Goal: Task Accomplishment & Management: Use online tool/utility

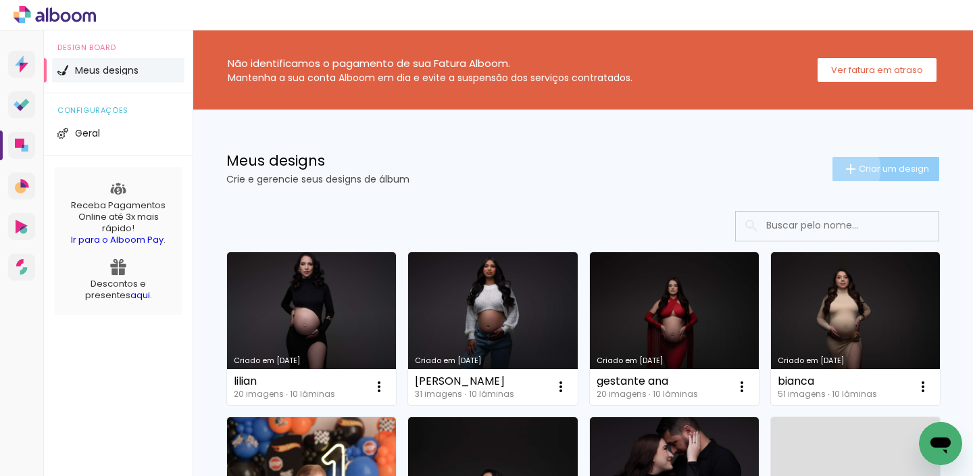
click at [843, 169] on iron-icon at bounding box center [851, 169] width 16 height 16
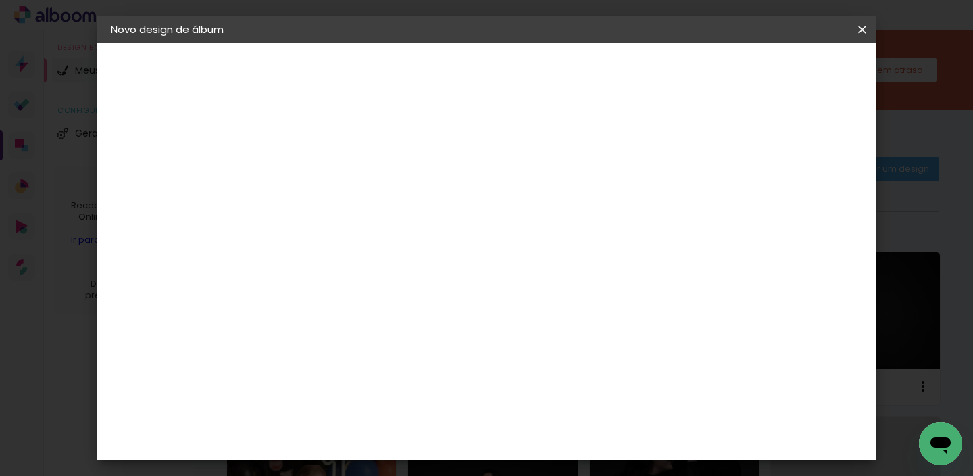
click at [332, 187] on input at bounding box center [332, 181] width 0 height 21
click at [332, 183] on input at bounding box center [332, 181] width 0 height 21
type input "luiza"
type paper-input "luiza"
click at [470, 71] on paper-button "Avançar" at bounding box center [437, 71] width 66 height 23
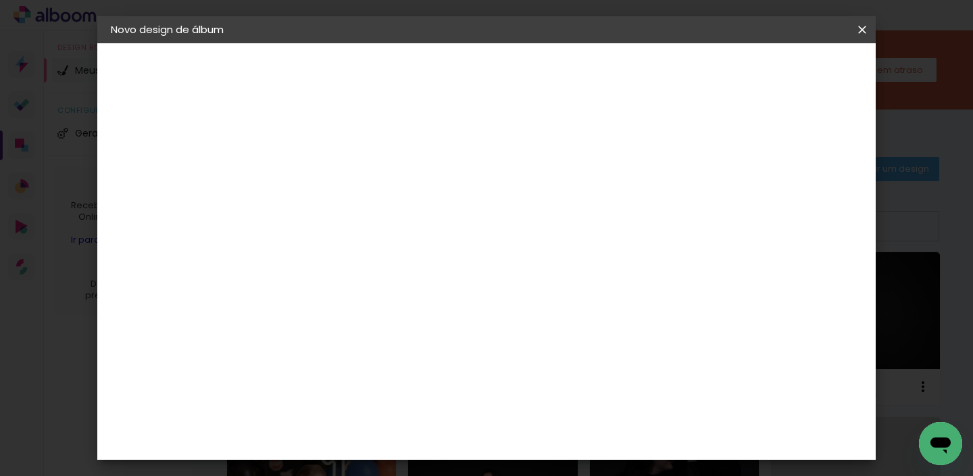
click at [435, 249] on input at bounding box center [366, 257] width 137 height 17
type input "fun"
type paper-input "fun"
click at [412, 311] on paper-item "Funbooks" at bounding box center [352, 306] width 119 height 30
click at [549, 60] on link "Avançar" at bounding box center [512, 71] width 73 height 23
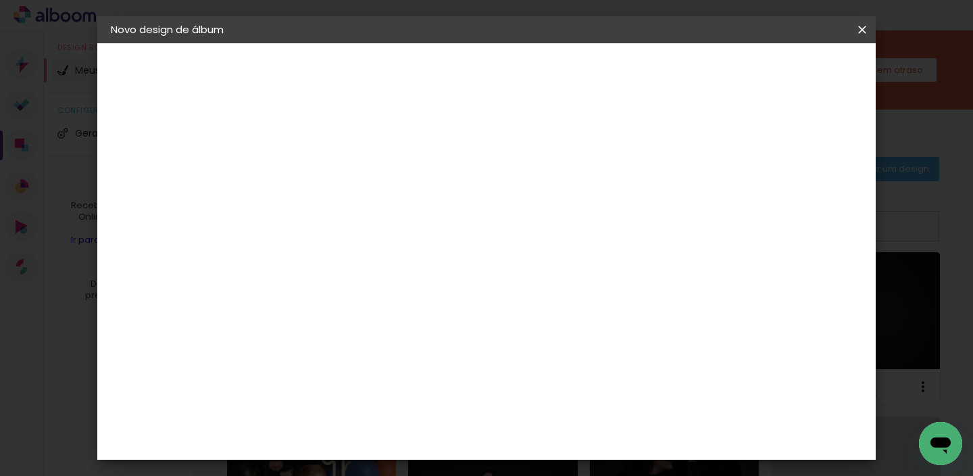
click at [866, 34] on iron-icon at bounding box center [862, 30] width 16 height 14
click at [865, 31] on iron-icon at bounding box center [862, 30] width 16 height 14
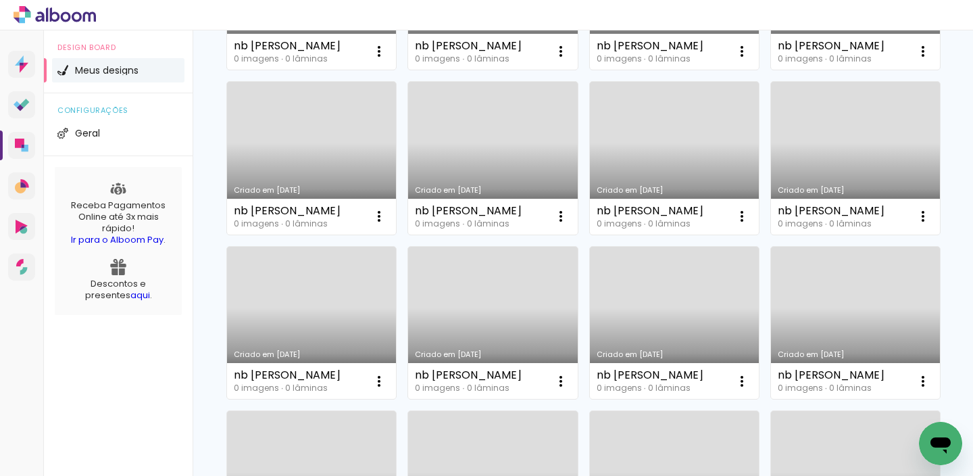
scroll to position [1010, 0]
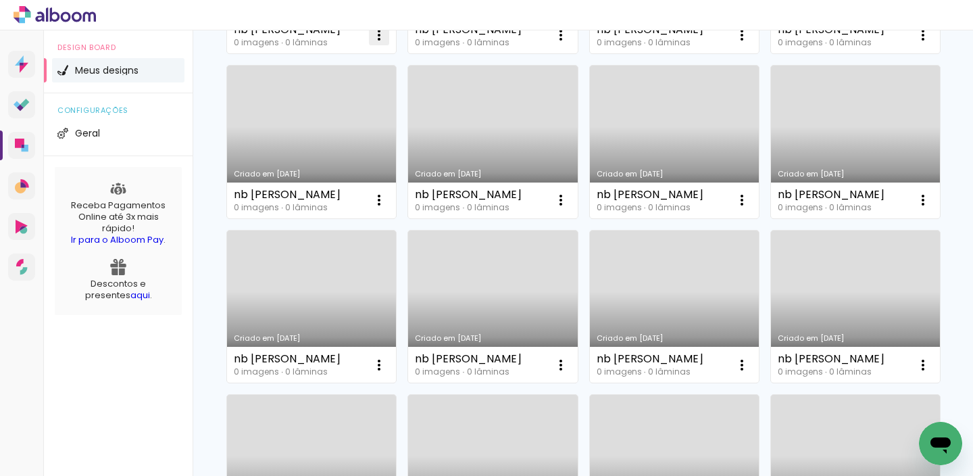
click at [387, 43] on iron-icon at bounding box center [379, 35] width 16 height 16
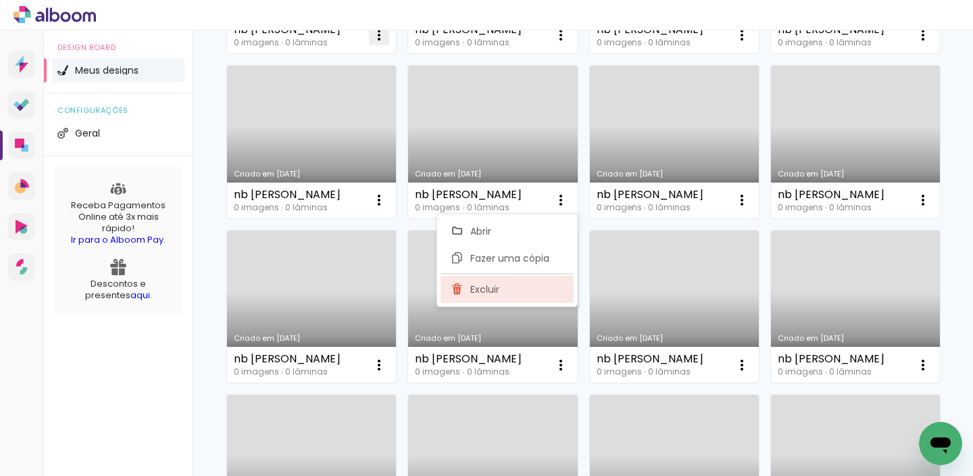
click at [474, 287] on span "Excluir" at bounding box center [484, 289] width 29 height 9
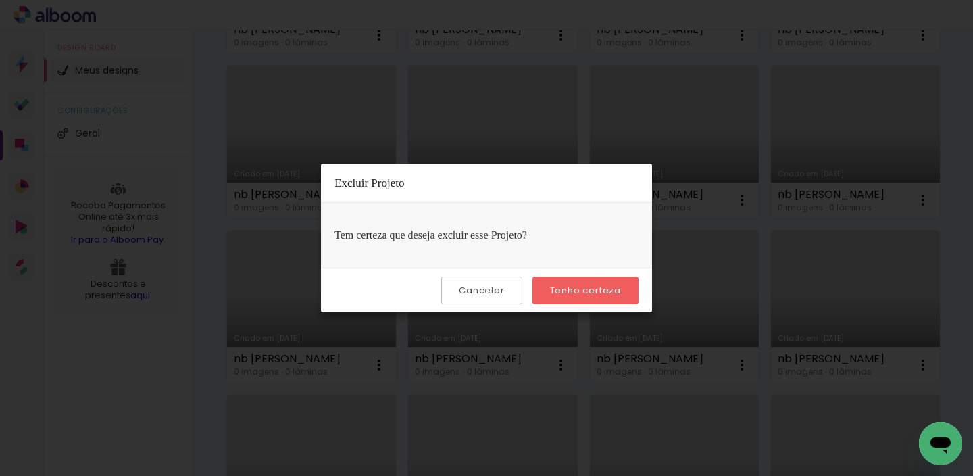
click at [549, 287] on paper-button "Tenho certeza" at bounding box center [586, 290] width 106 height 28
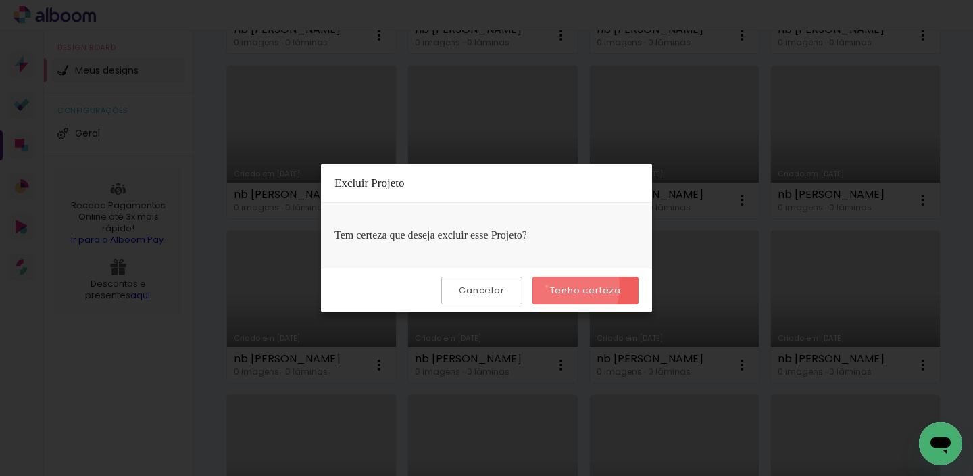
click at [549, 287] on paper-button "Tenho certeza" at bounding box center [586, 290] width 106 height 28
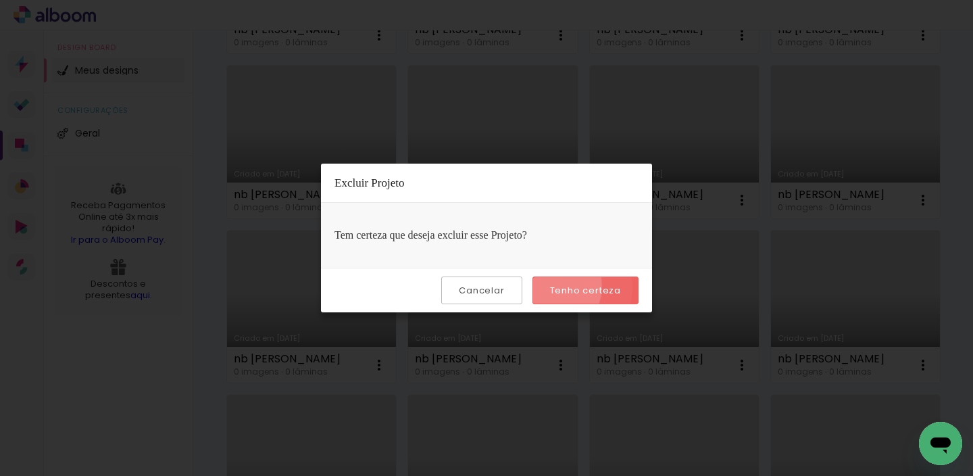
click at [549, 287] on paper-button "Tenho certeza" at bounding box center [586, 290] width 106 height 28
click at [744, 276] on iron-overlay-backdrop at bounding box center [486, 238] width 973 height 476
click at [396, 218] on link "Criado em [DATE]" at bounding box center [311, 142] width 169 height 153
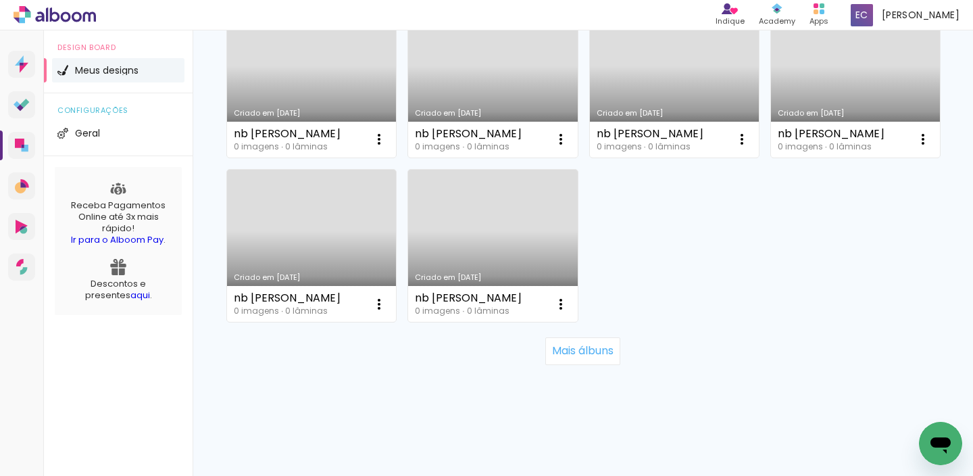
scroll to position [1399, 0]
click at [0, 0] on slot "Mais álbuns" at bounding box center [0, 0] width 0 height 0
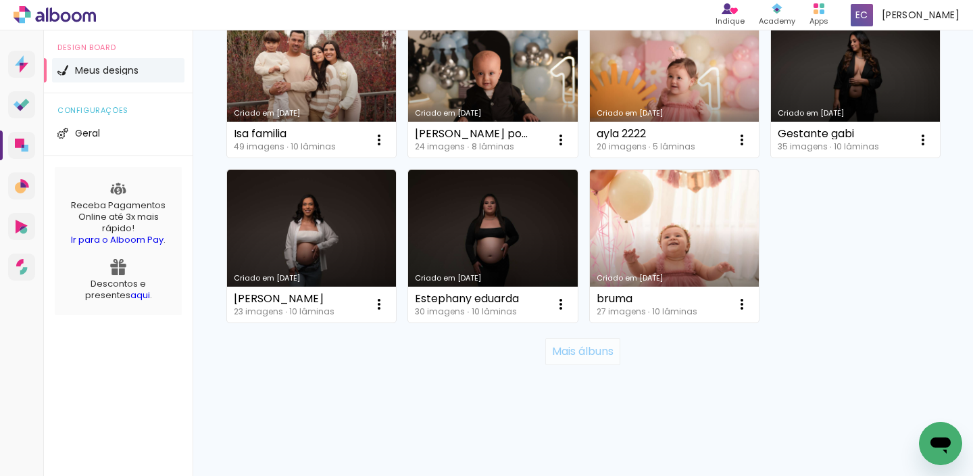
scroll to position [2716, 0]
click at [0, 0] on slot "Mais álbuns" at bounding box center [0, 0] width 0 height 0
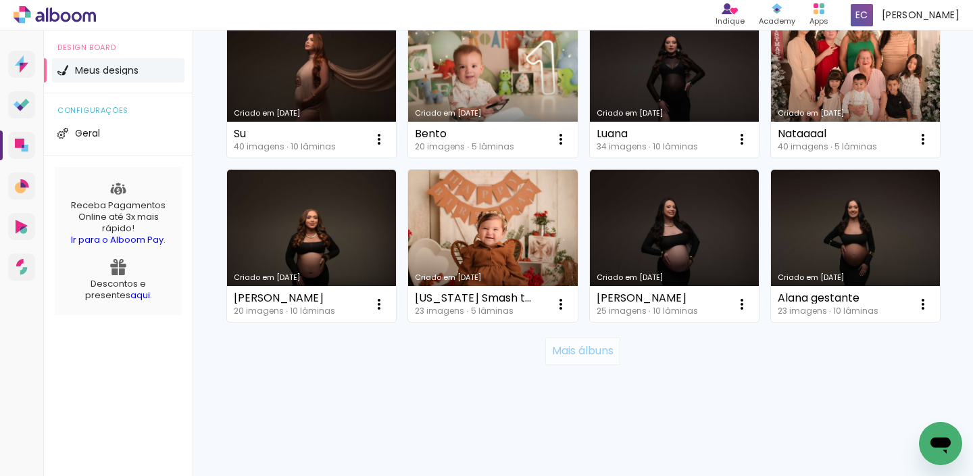
scroll to position [4198, 0]
click at [0, 0] on slot "Mais álbuns" at bounding box center [0, 0] width 0 height 0
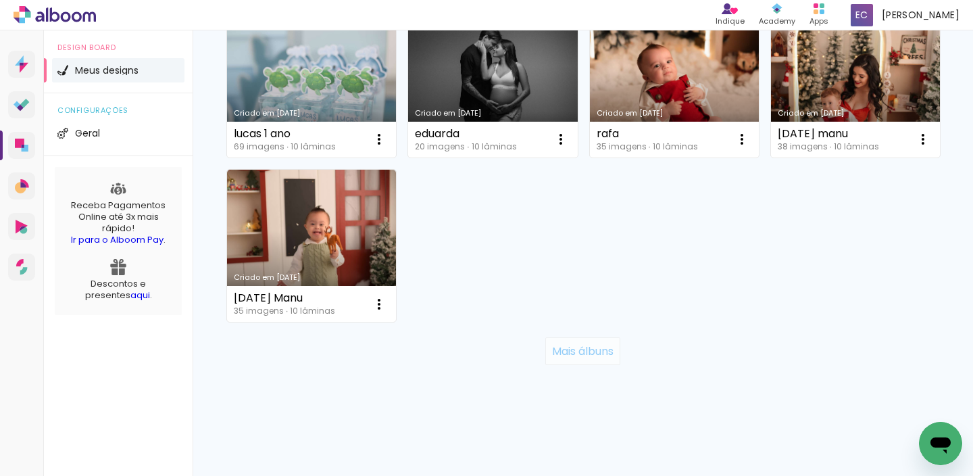
scroll to position [5515, 0]
click at [0, 0] on slot "Mais álbuns" at bounding box center [0, 0] width 0 height 0
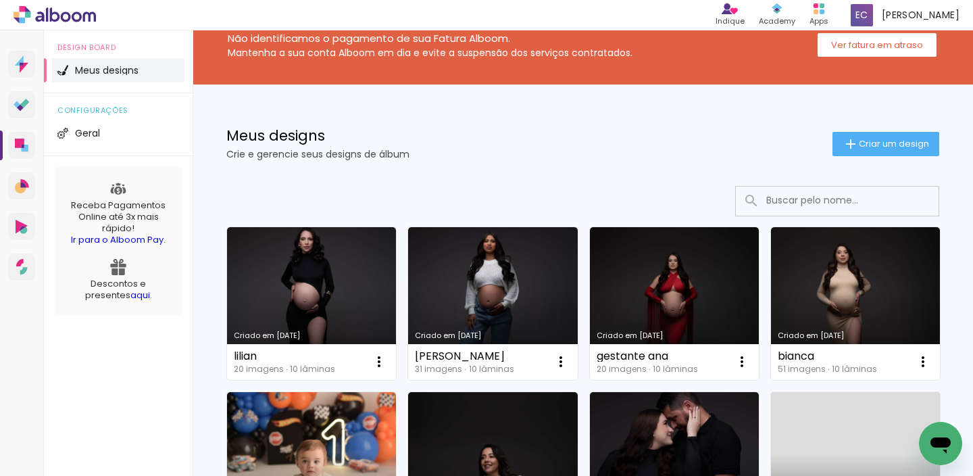
scroll to position [0, 0]
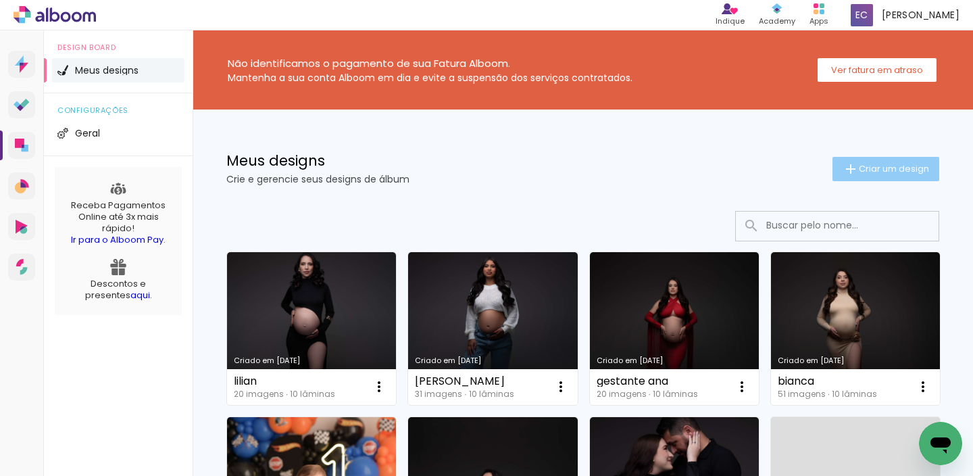
click at [861, 157] on paper-button "Criar um design" at bounding box center [886, 169] width 107 height 24
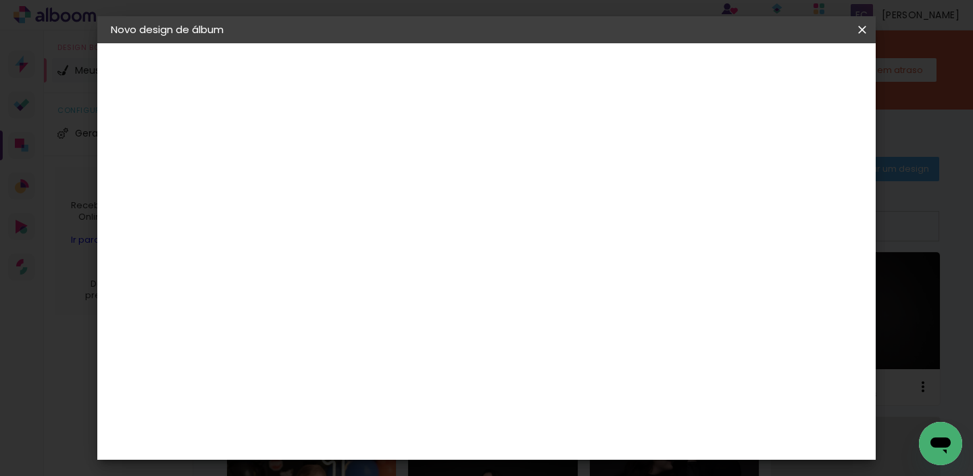
click at [332, 181] on input at bounding box center [332, 181] width 0 height 21
type input "caciele"
type paper-input "caciele"
click at [470, 79] on paper-button "Avançar" at bounding box center [437, 71] width 66 height 23
click at [435, 260] on input at bounding box center [366, 257] width 137 height 17
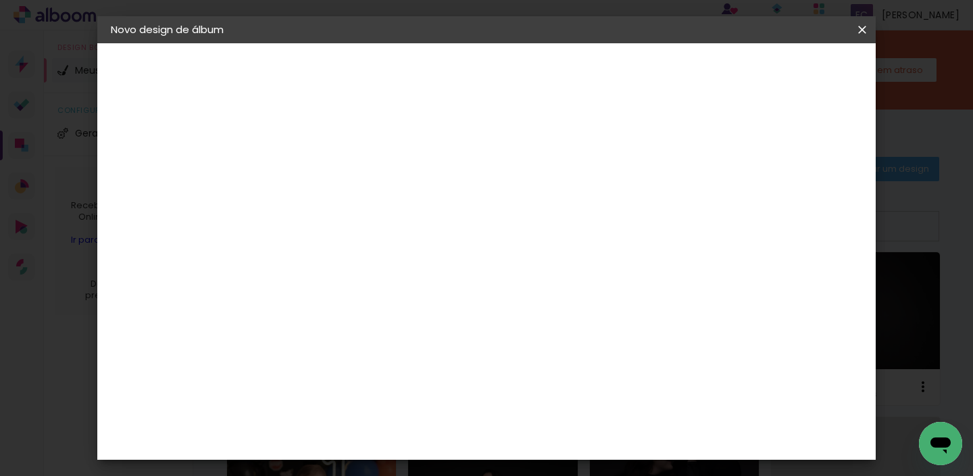
type input "fun"
type paper-input "fun"
click at [412, 313] on paper-item "Funbooks" at bounding box center [352, 306] width 119 height 30
click at [0, 0] on slot "Avançar" at bounding box center [0, 0] width 0 height 0
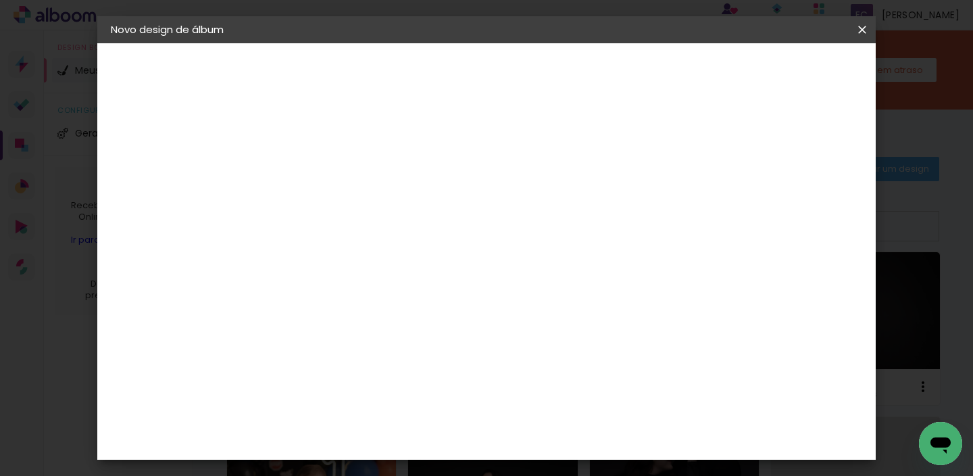
click at [423, 297] on span "20 × 30" at bounding box center [391, 311] width 63 height 28
click at [0, 0] on slot "Avançar" at bounding box center [0, 0] width 0 height 0
click at [778, 76] on span "Iniciar design" at bounding box center [747, 71] width 62 height 9
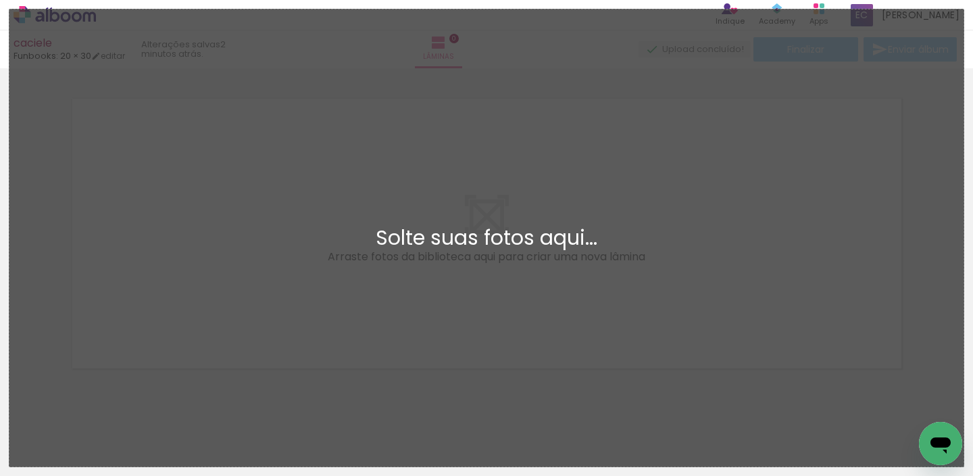
scroll to position [17, 0]
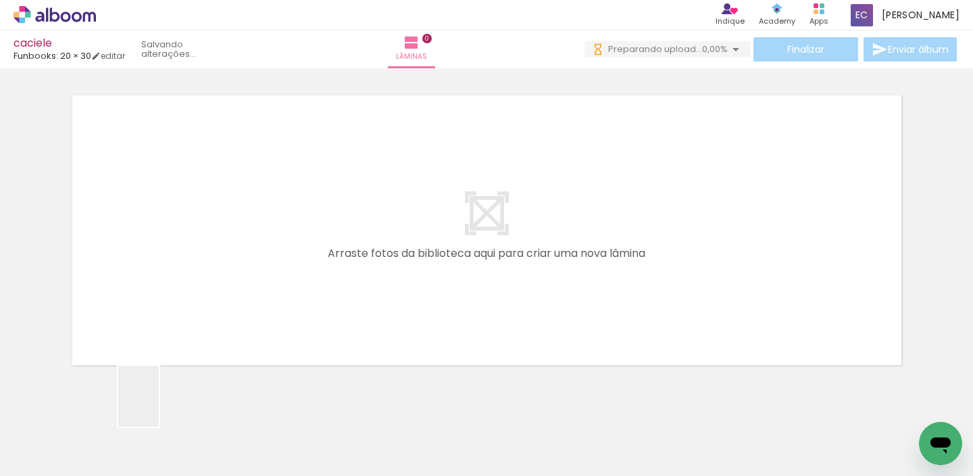
drag, startPoint x: 159, startPoint y: 406, endPoint x: 219, endPoint y: 341, distance: 89.0
click at [229, 320] on quentale-workspace at bounding box center [486, 238] width 973 height 476
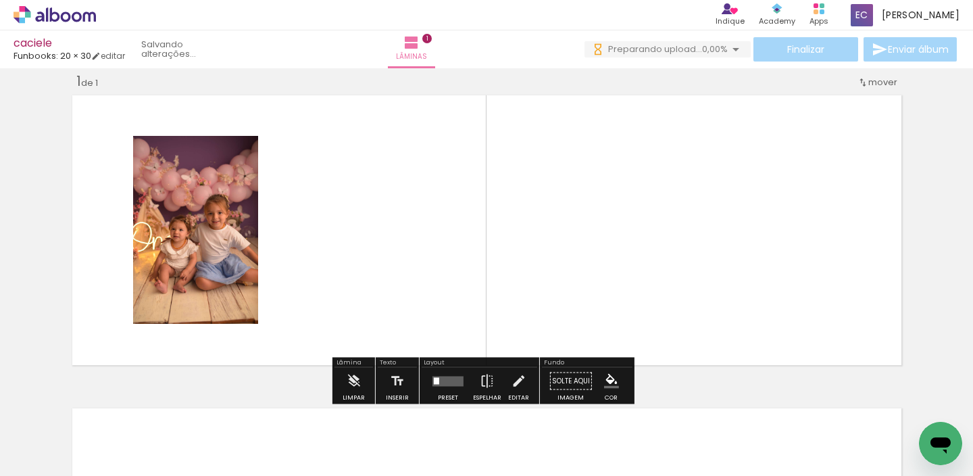
drag, startPoint x: 212, startPoint y: 420, endPoint x: 304, endPoint y: 294, distance: 156.7
click at [304, 294] on quentale-workspace at bounding box center [486, 238] width 973 height 476
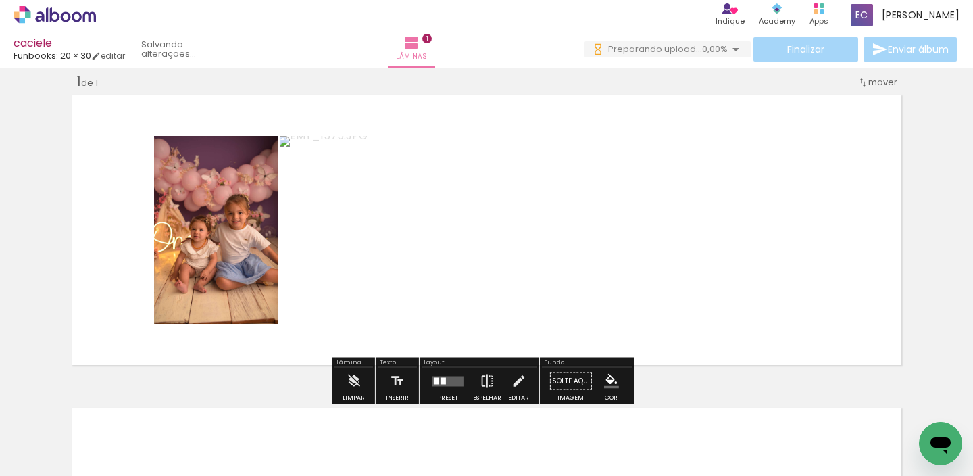
drag, startPoint x: 291, startPoint y: 428, endPoint x: 400, endPoint y: 281, distance: 183.2
click at [404, 303] on quentale-workspace at bounding box center [486, 238] width 973 height 476
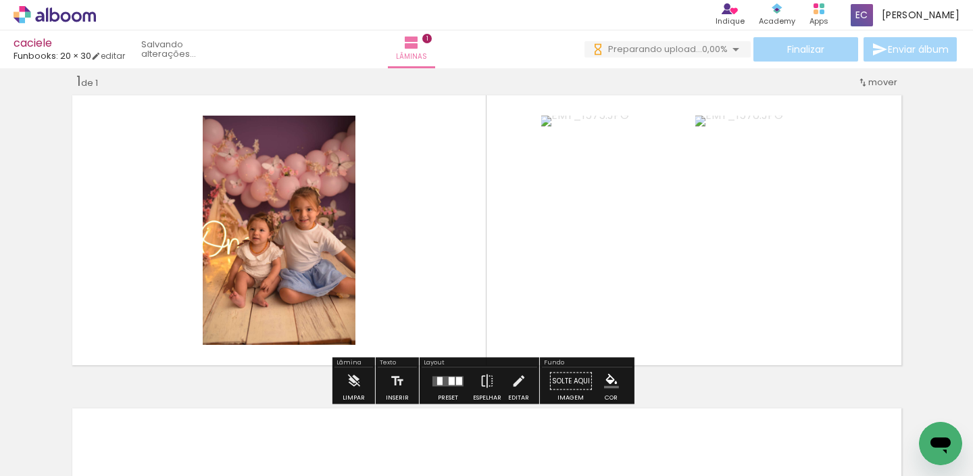
click at [449, 385] on quentale-layouter at bounding box center [448, 381] width 31 height 10
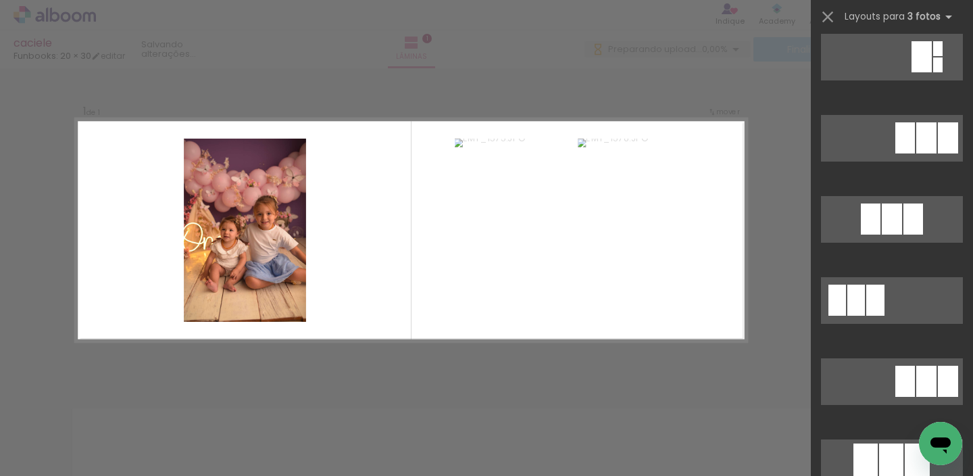
scroll to position [513, 0]
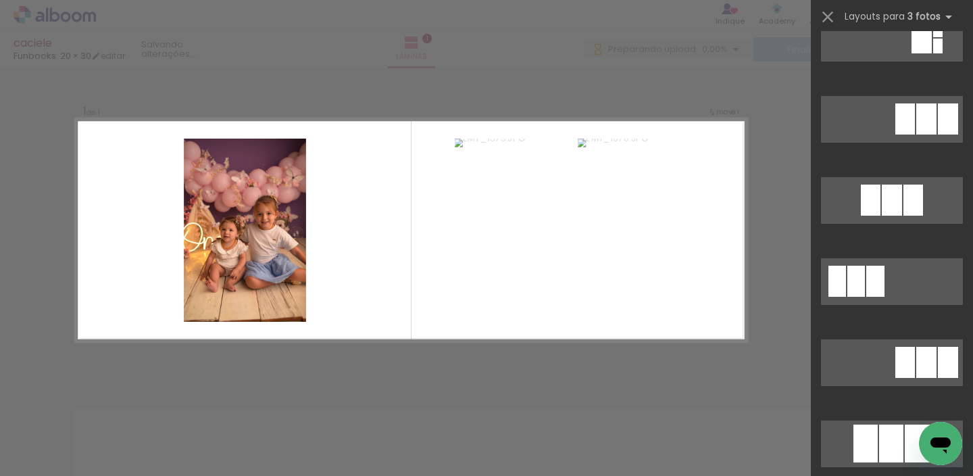
click at [758, 275] on div "Confirmar Cancelar" at bounding box center [486, 380] width 973 height 658
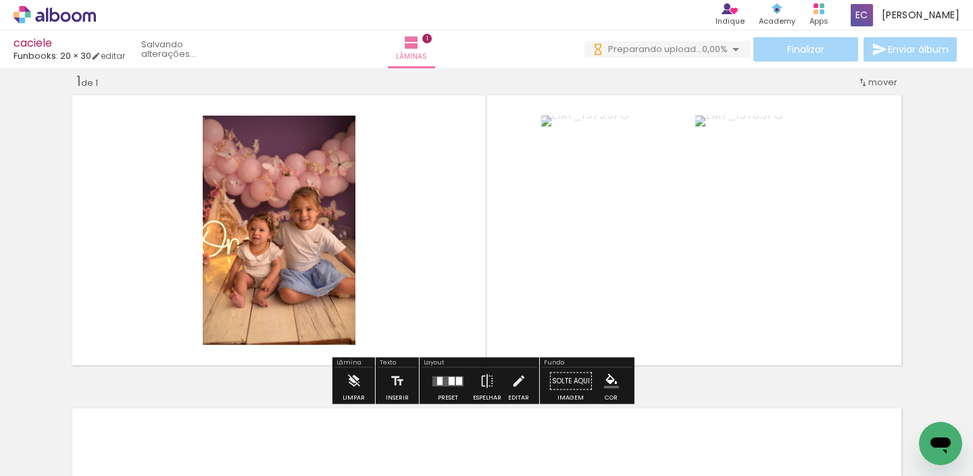
click at [587, 225] on quentale-photo at bounding box center [616, 230] width 151 height 229
click at [760, 232] on quentale-photo at bounding box center [770, 230] width 151 height 229
click at [443, 430] on div at bounding box center [438, 430] width 45 height 67
click at [360, 439] on div at bounding box center [362, 430] width 67 height 45
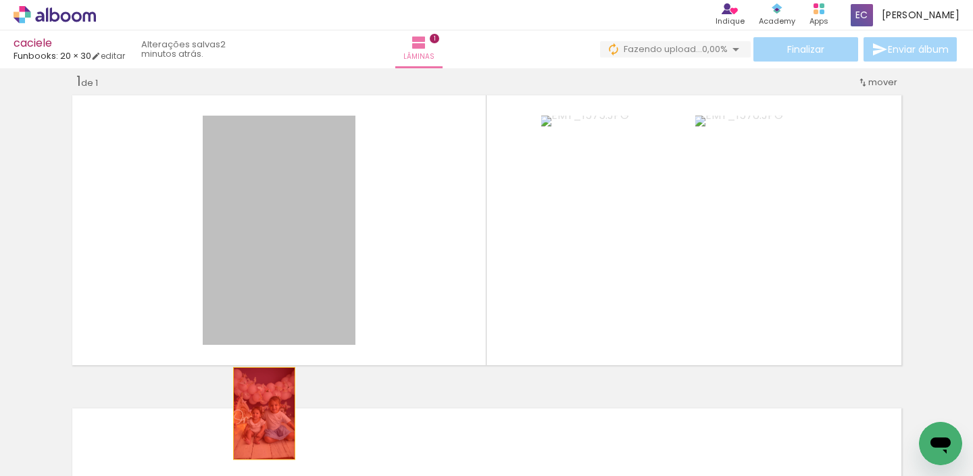
drag, startPoint x: 293, startPoint y: 260, endPoint x: 257, endPoint y: 419, distance: 163.0
click at [257, 419] on quentale-workspace at bounding box center [486, 238] width 973 height 476
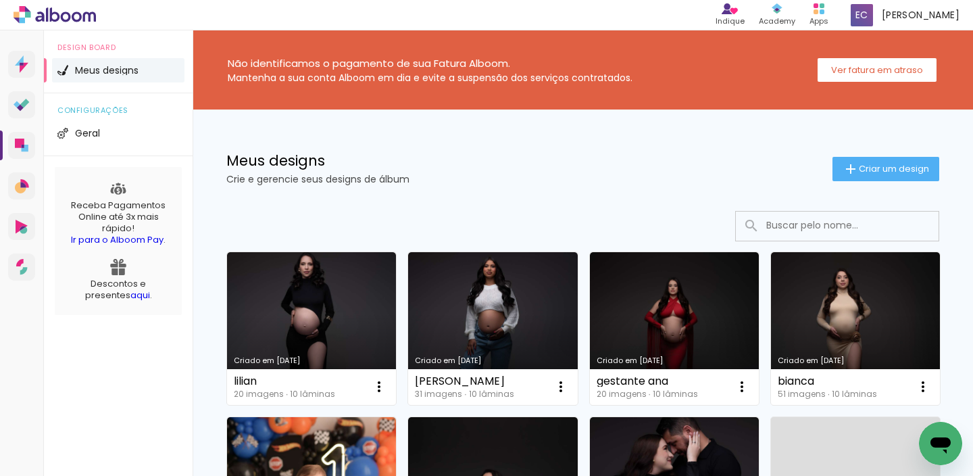
click at [760, 224] on input at bounding box center [856, 226] width 193 height 28
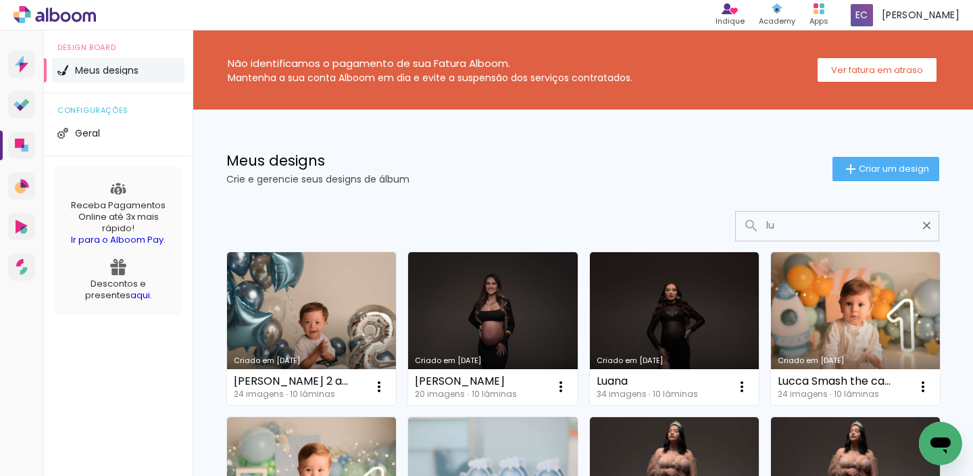
type input "l"
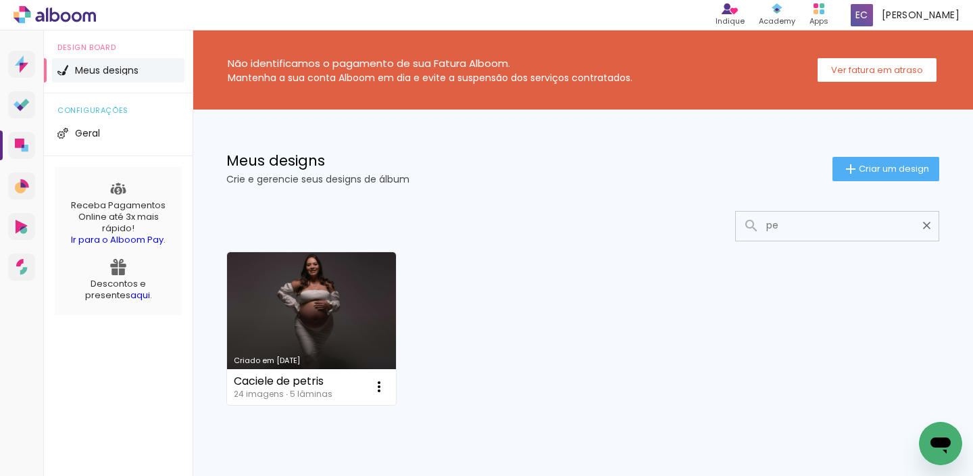
type input "p"
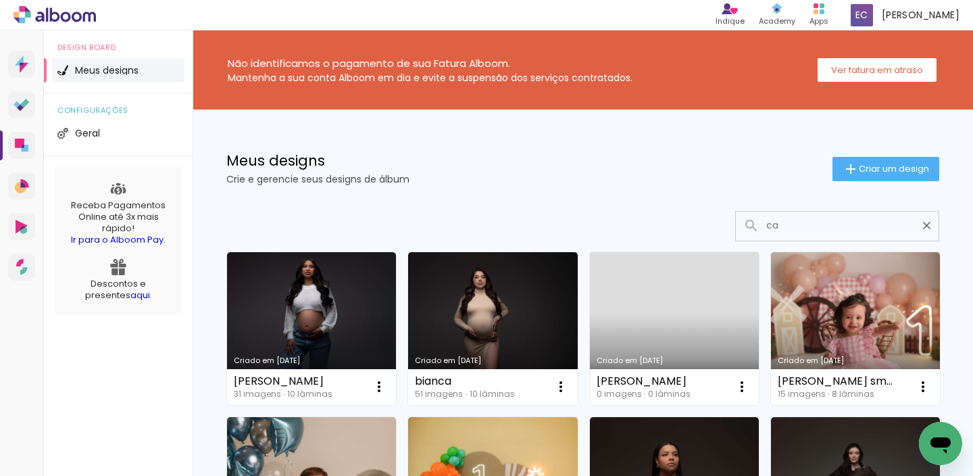
type input "c"
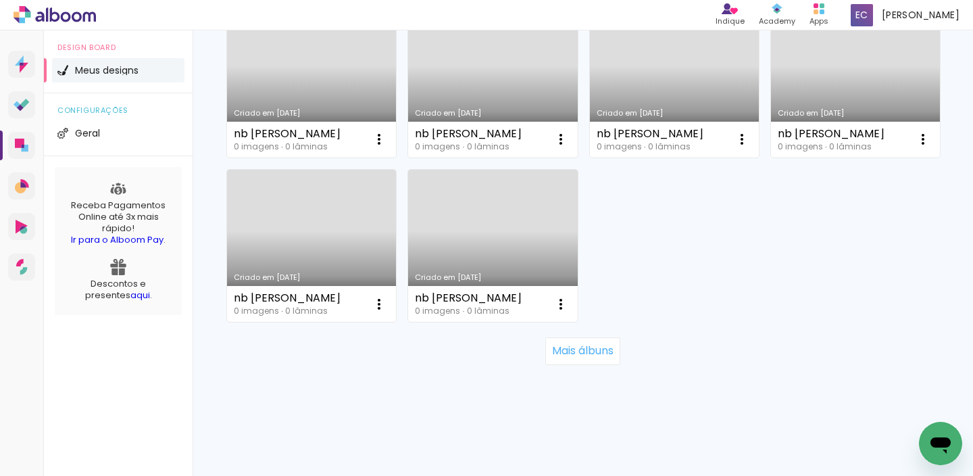
scroll to position [1399, 0]
click at [0, 0] on slot "Mais álbuns" at bounding box center [0, 0] width 0 height 0
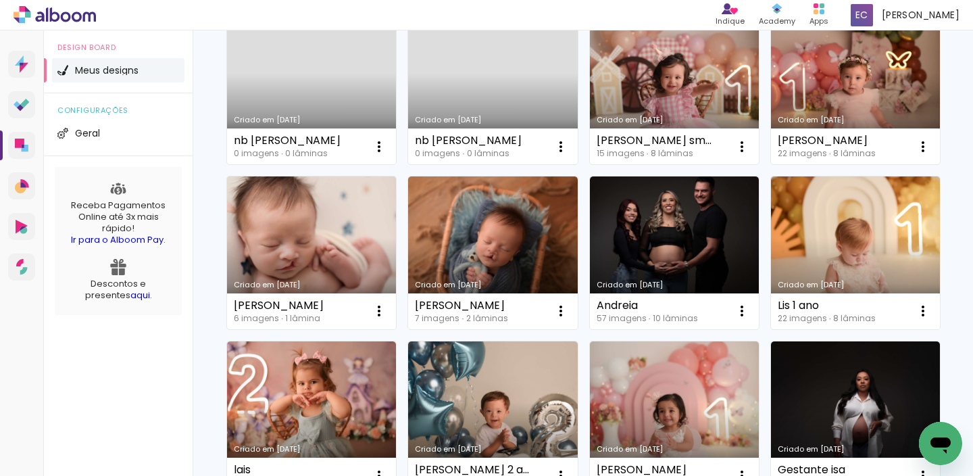
scroll to position [937, 0]
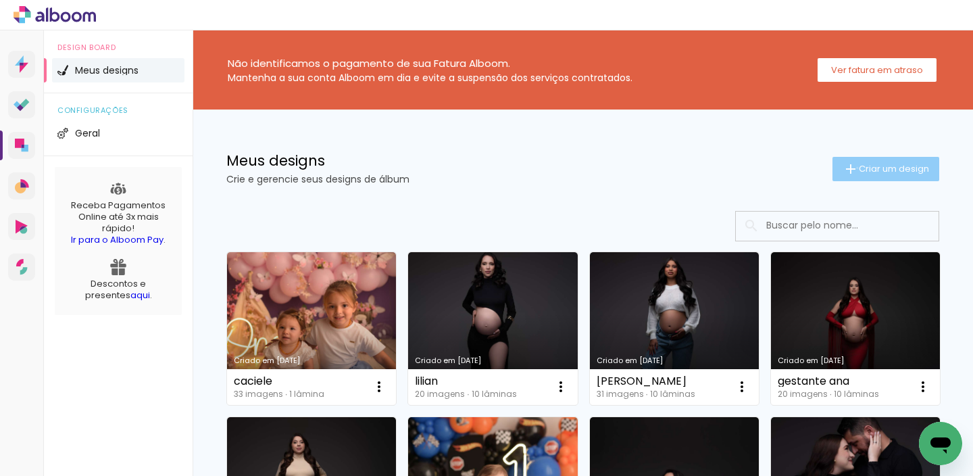
click at [845, 168] on iron-icon at bounding box center [851, 169] width 16 height 16
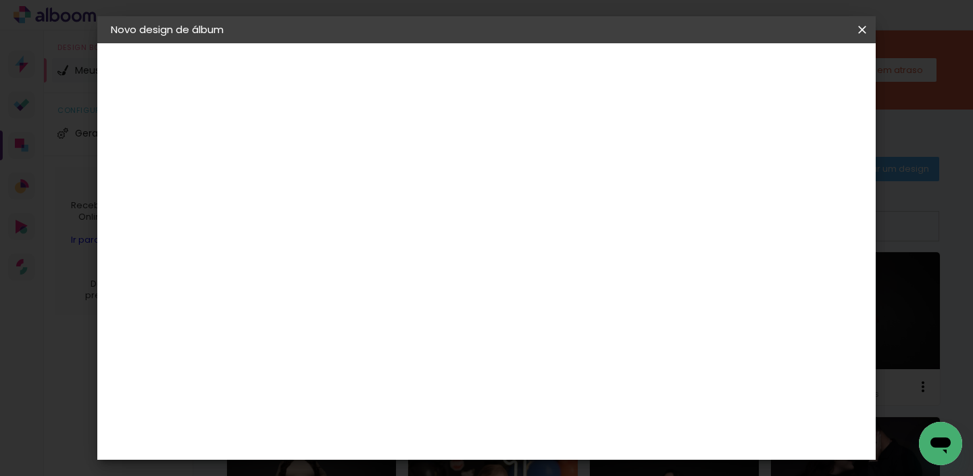
click at [332, 176] on input at bounding box center [332, 181] width 0 height 21
type input "caciele"
type paper-input "caciele"
click at [470, 69] on paper-button "Avançar" at bounding box center [437, 71] width 66 height 23
click at [435, 249] on input at bounding box center [366, 257] width 137 height 17
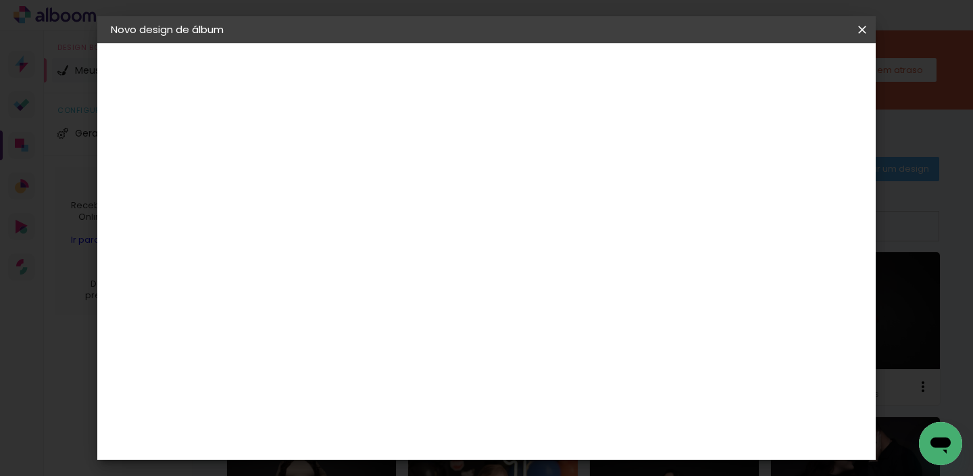
type input "fun"
type paper-input "fun"
click at [374, 302] on div "Funbooks" at bounding box center [348, 305] width 51 height 11
click at [0, 0] on slot "Avançar" at bounding box center [0, 0] width 0 height 0
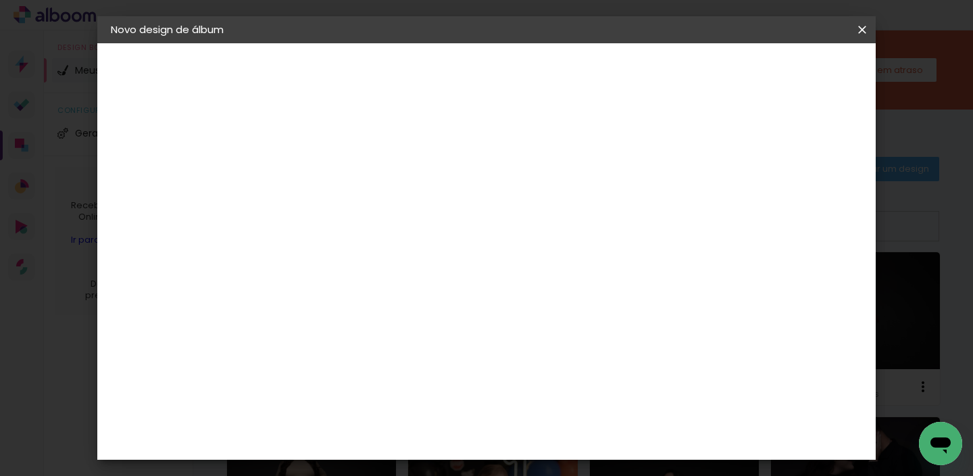
click at [423, 229] on span "20 × 30" at bounding box center [391, 243] width 63 height 28
click at [0, 0] on slot "Avançar" at bounding box center [0, 0] width 0 height 0
click at [778, 71] on span "Iniciar design" at bounding box center [747, 71] width 62 height 9
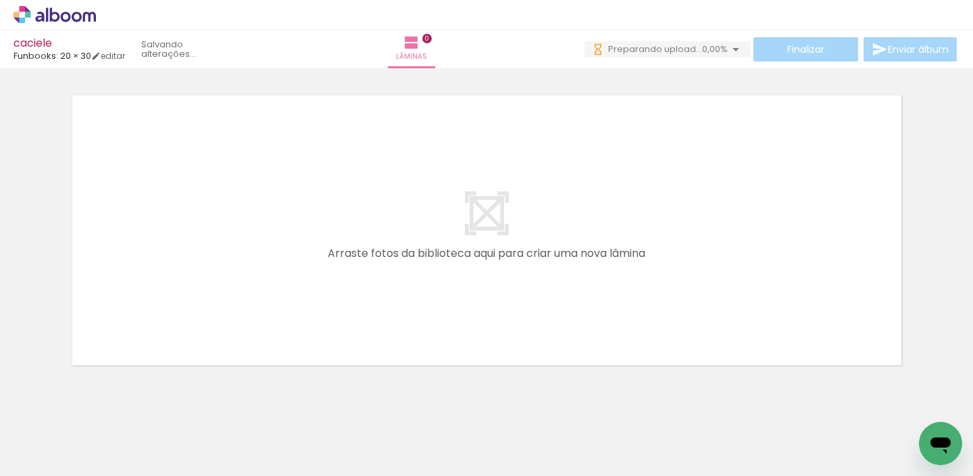
click at [203, 294] on quentale-workspace at bounding box center [486, 238] width 973 height 476
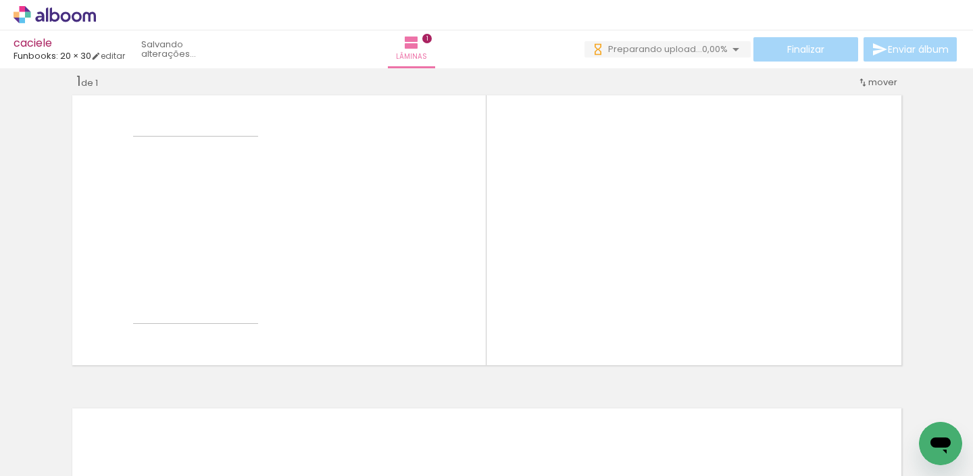
scroll to position [17, 0]
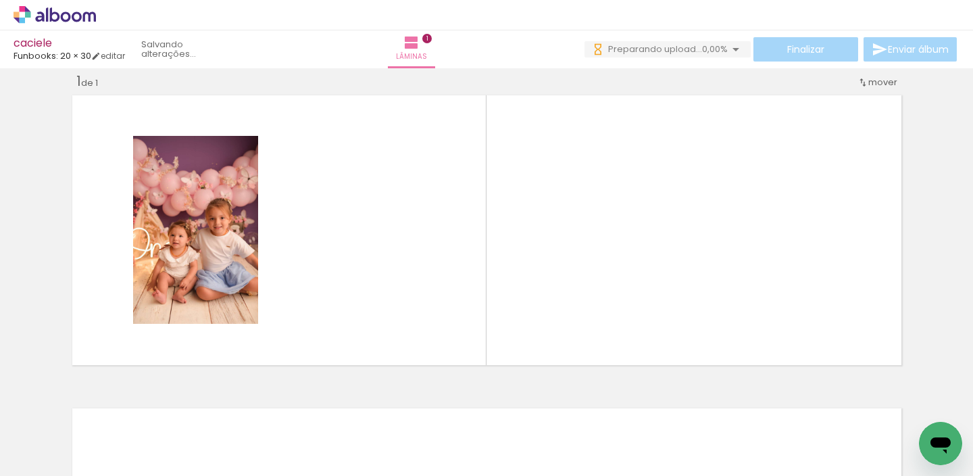
drag, startPoint x: 234, startPoint y: 398, endPoint x: 297, endPoint y: 395, distance: 62.9
click at [287, 278] on quentale-workspace at bounding box center [486, 238] width 973 height 476
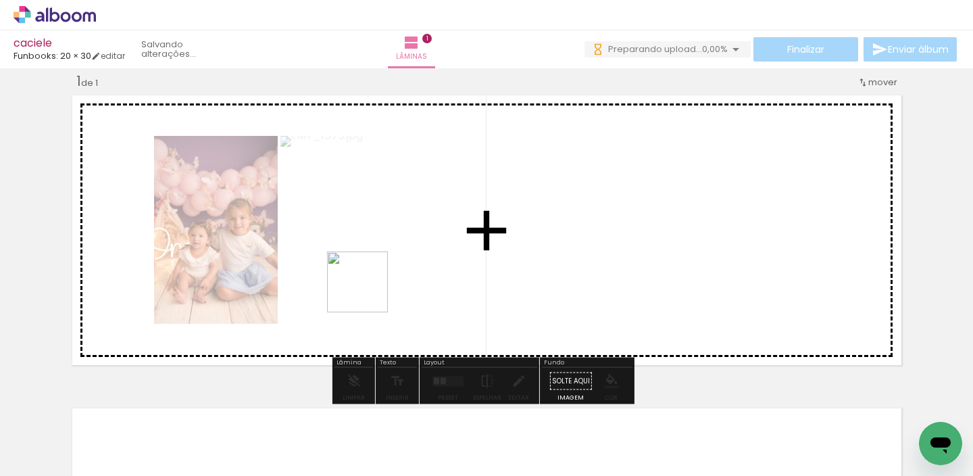
drag, startPoint x: 293, startPoint y: 433, endPoint x: 389, endPoint y: 252, distance: 205.0
click at [388, 257] on quentale-workspace at bounding box center [486, 238] width 973 height 476
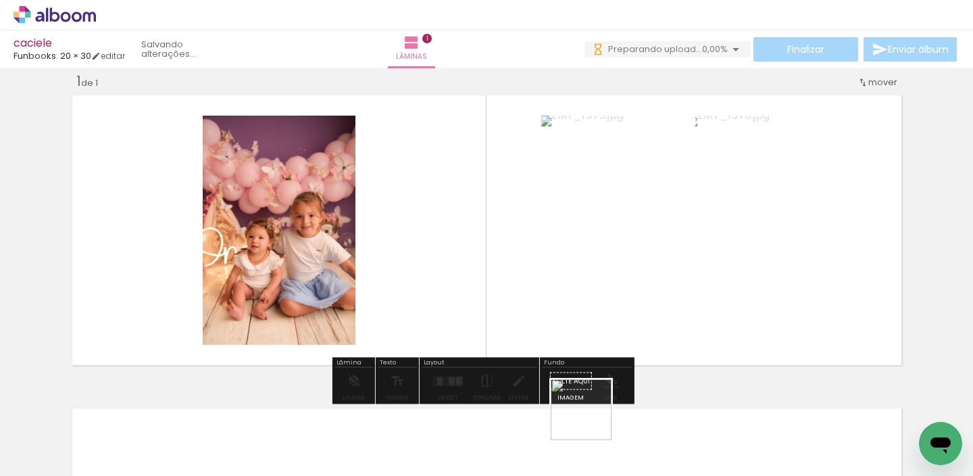
drag, startPoint x: 591, startPoint y: 420, endPoint x: 553, endPoint y: 284, distance: 141.2
click at [558, 291] on quentale-workspace at bounding box center [486, 238] width 973 height 476
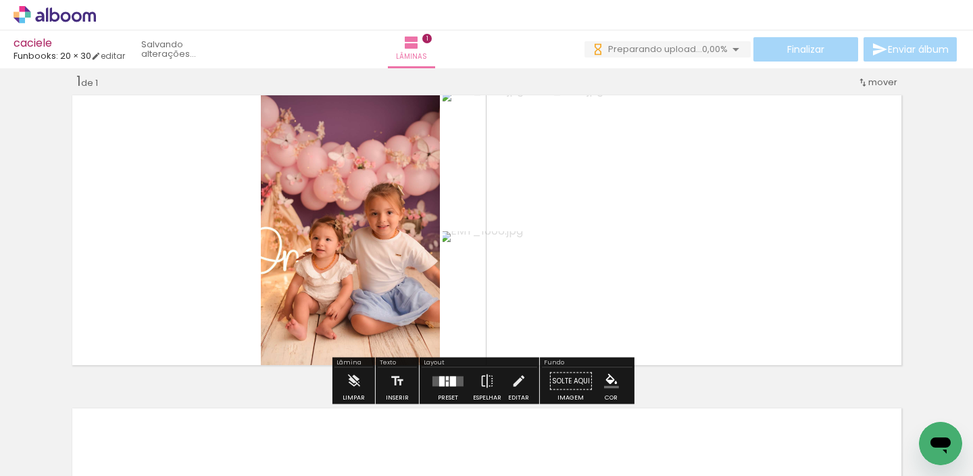
click at [443, 370] on div at bounding box center [448, 381] width 36 height 27
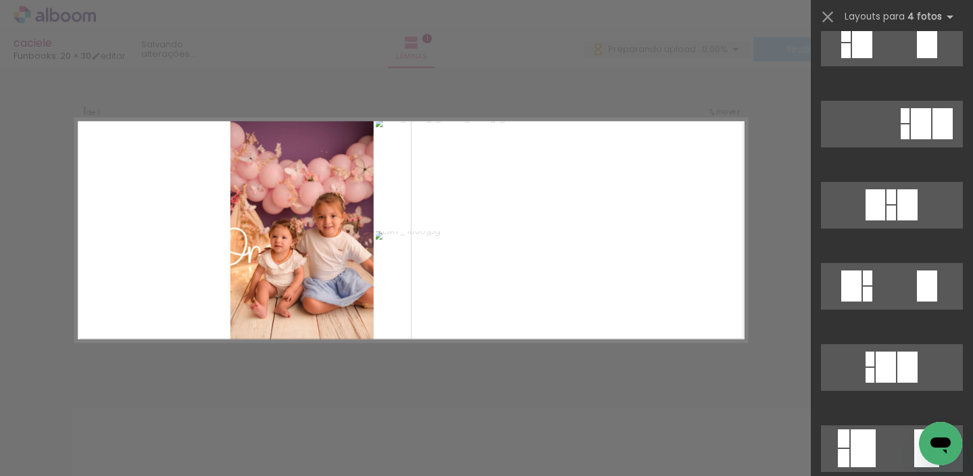
scroll to position [0, 0]
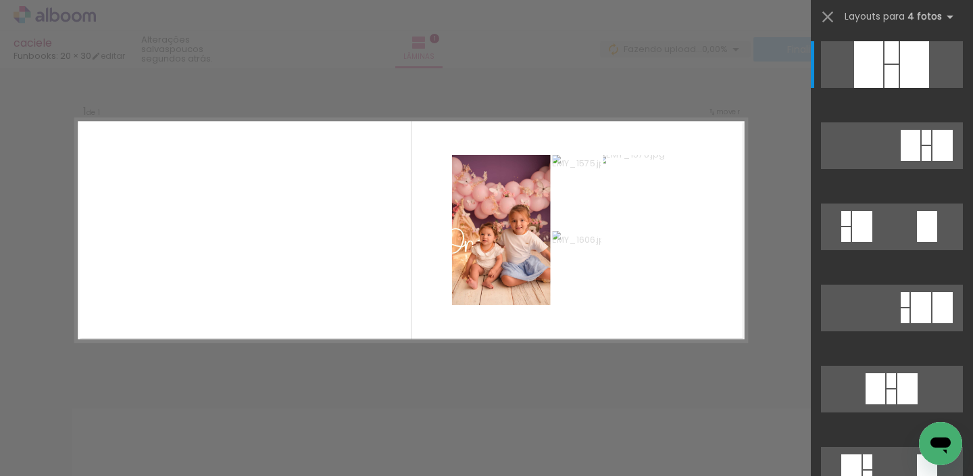
click at [783, 186] on div "Confirmar Cancelar" at bounding box center [486, 380] width 973 height 658
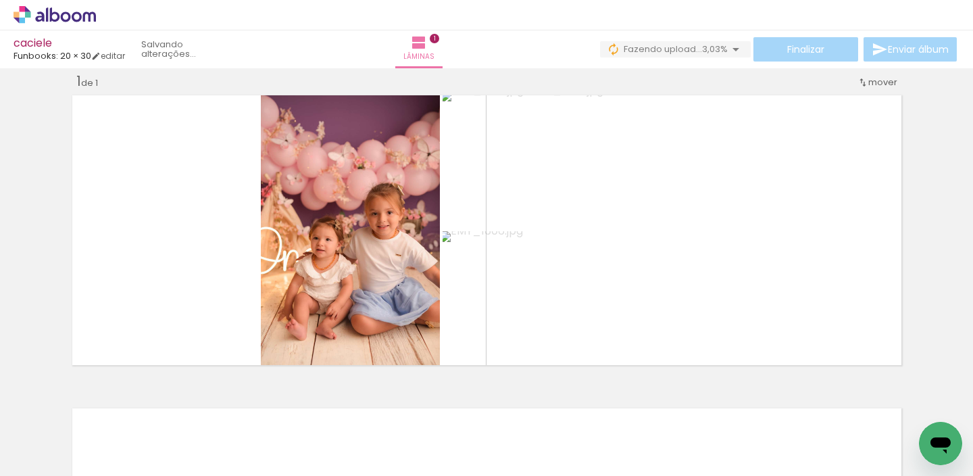
scroll to position [0, 303]
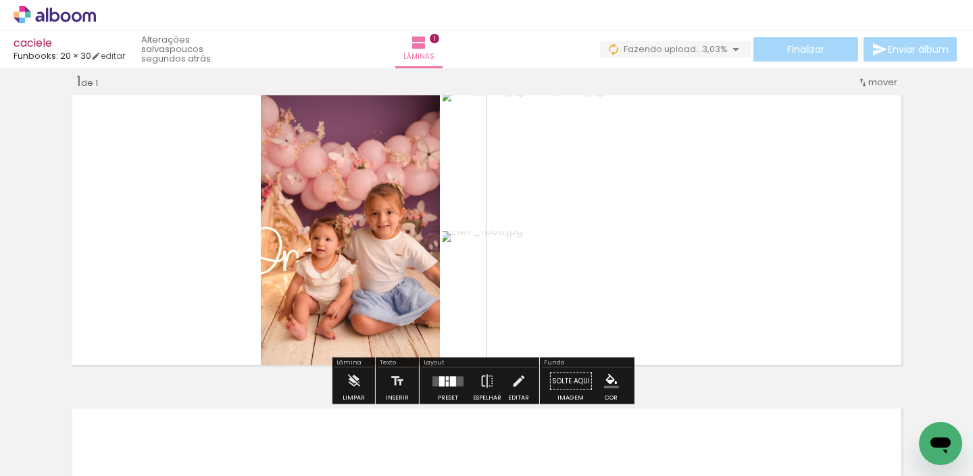
click at [441, 378] on quentale-layouter at bounding box center [448, 381] width 31 height 10
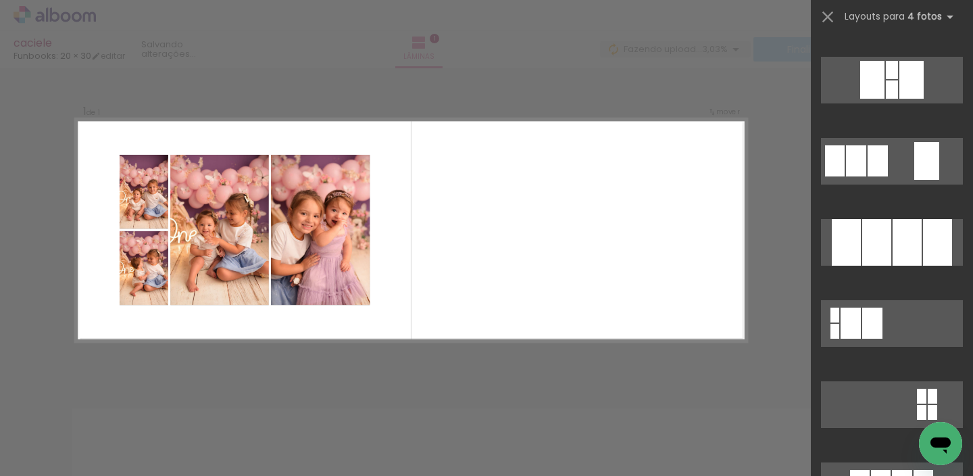
scroll to position [1285, 0]
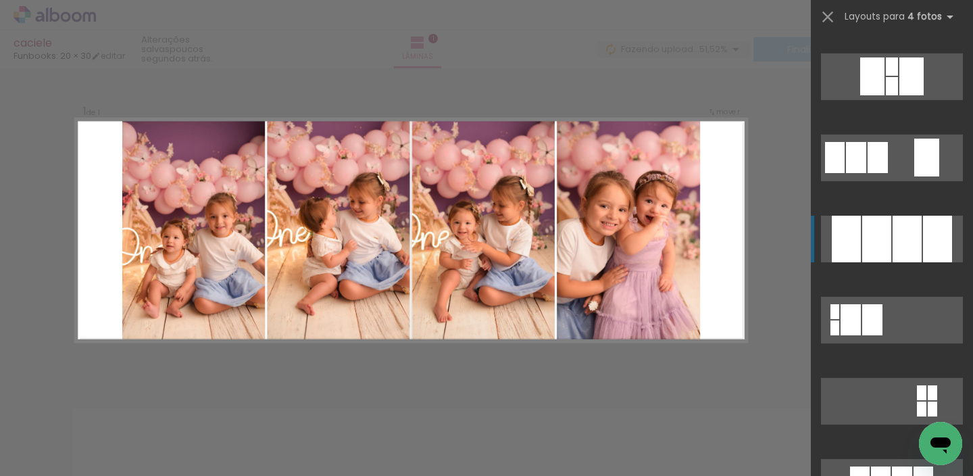
click at [881, 243] on div at bounding box center [876, 239] width 29 height 47
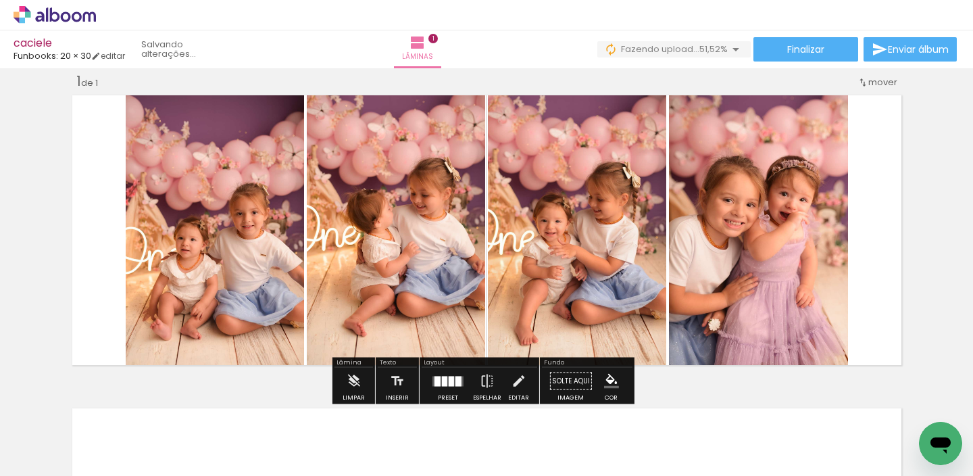
click at [178, 255] on quentale-photo at bounding box center [215, 230] width 178 height 279
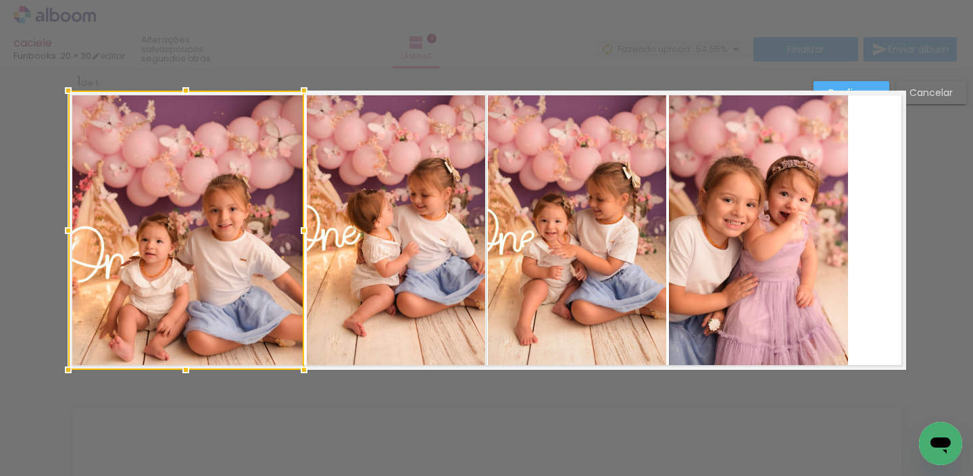
drag, startPoint x: 120, startPoint y: 229, endPoint x: 63, endPoint y: 229, distance: 56.8
click at [64, 230] on div at bounding box center [68, 230] width 27 height 27
click at [866, 80] on div "Confirmar Cancelar" at bounding box center [486, 380] width 973 height 658
click at [866, 85] on paper-button "Confirmar" at bounding box center [852, 92] width 76 height 23
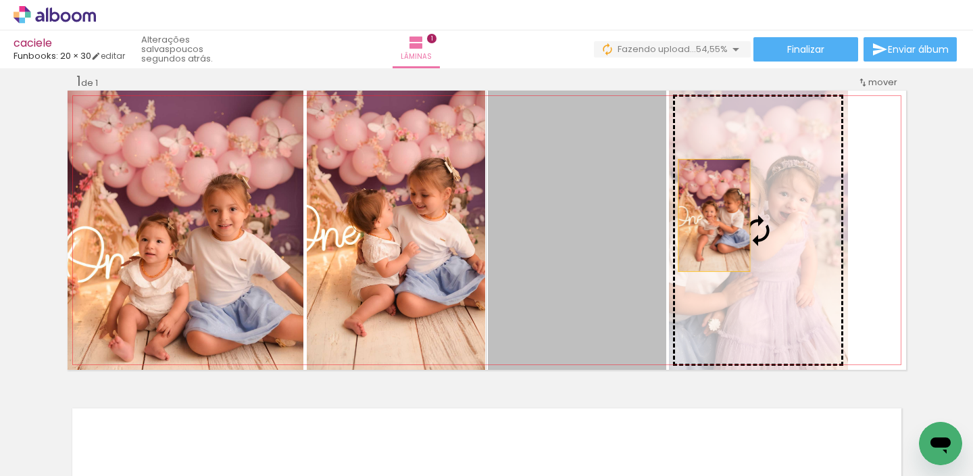
drag, startPoint x: 675, startPoint y: 215, endPoint x: 710, endPoint y: 202, distance: 37.4
click at [0, 0] on slot at bounding box center [0, 0] width 0 height 0
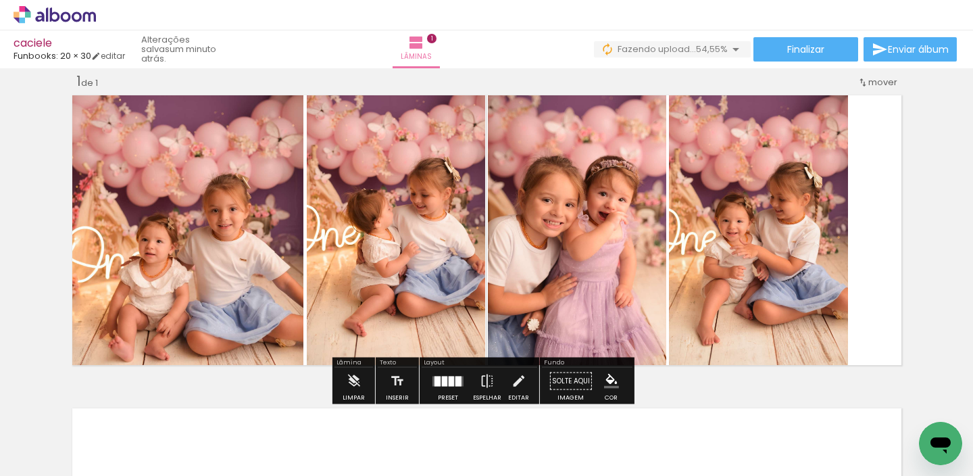
click at [765, 231] on quentale-photo at bounding box center [758, 230] width 179 height 279
click at [766, 232] on quentale-photo at bounding box center [758, 230] width 179 height 279
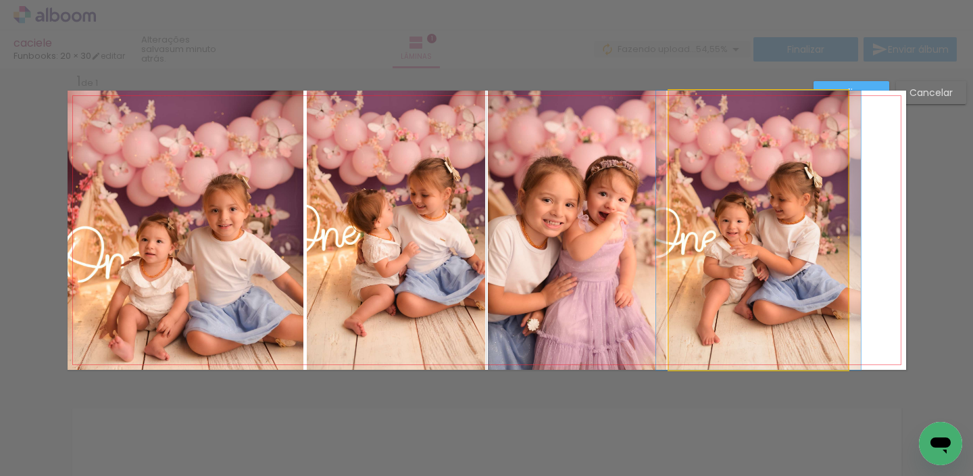
click at [831, 232] on quentale-photo at bounding box center [758, 230] width 179 height 279
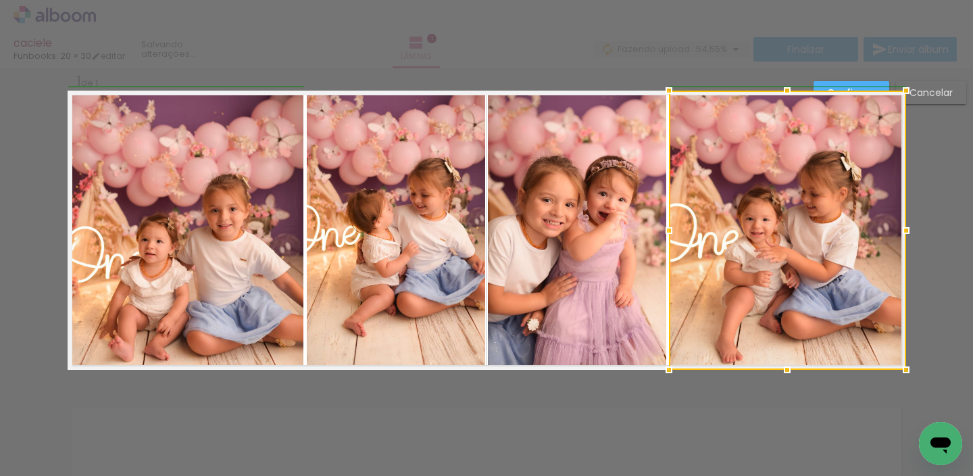
drag, startPoint x: 843, startPoint y: 227, endPoint x: 906, endPoint y: 226, distance: 62.2
click at [904, 227] on div at bounding box center [906, 230] width 27 height 27
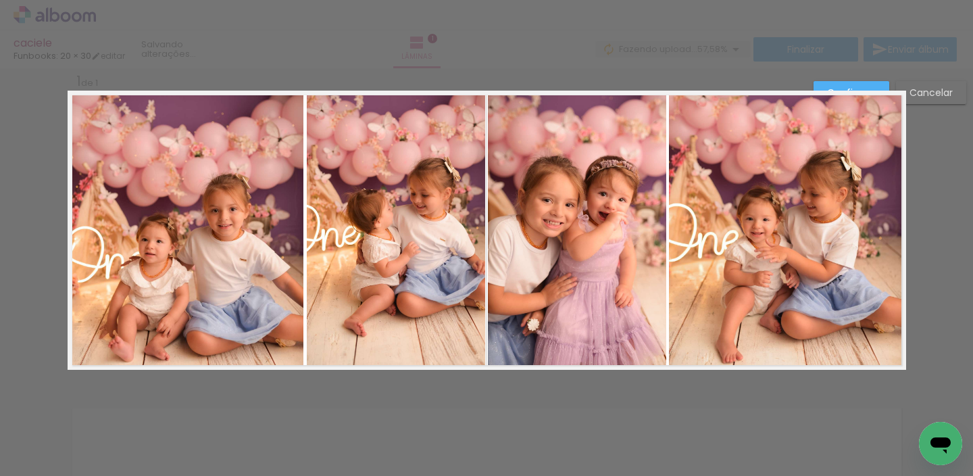
click at [841, 82] on paper-button "Confirmar" at bounding box center [852, 92] width 76 height 23
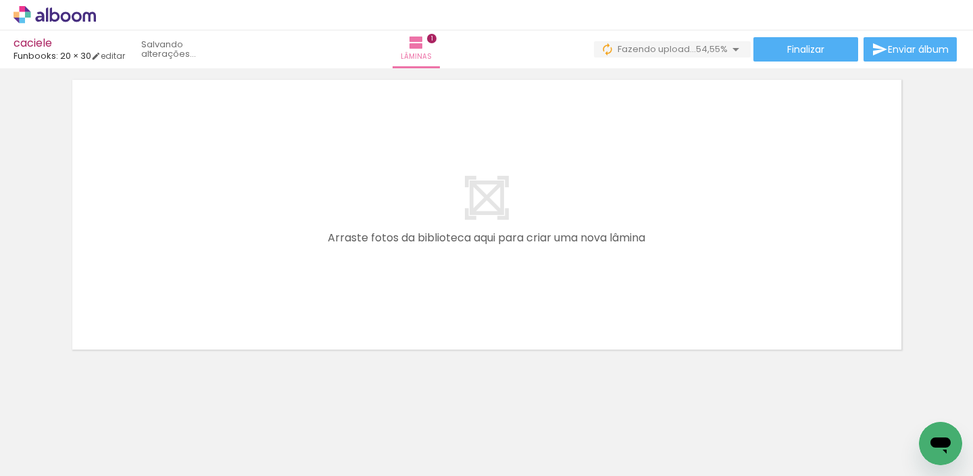
scroll to position [0, 72]
drag, startPoint x: 309, startPoint y: 368, endPoint x: 364, endPoint y: 360, distance: 56.0
click at [336, 285] on quentale-workspace at bounding box center [486, 238] width 973 height 476
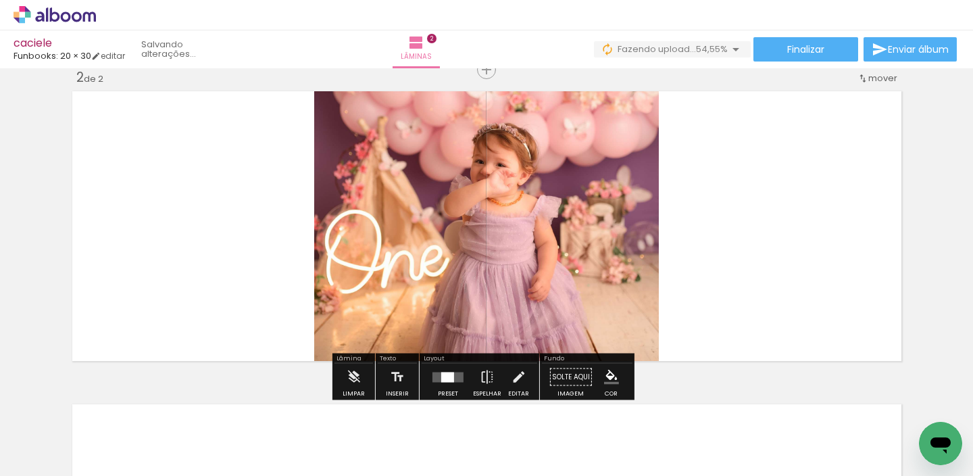
scroll to position [330, 0]
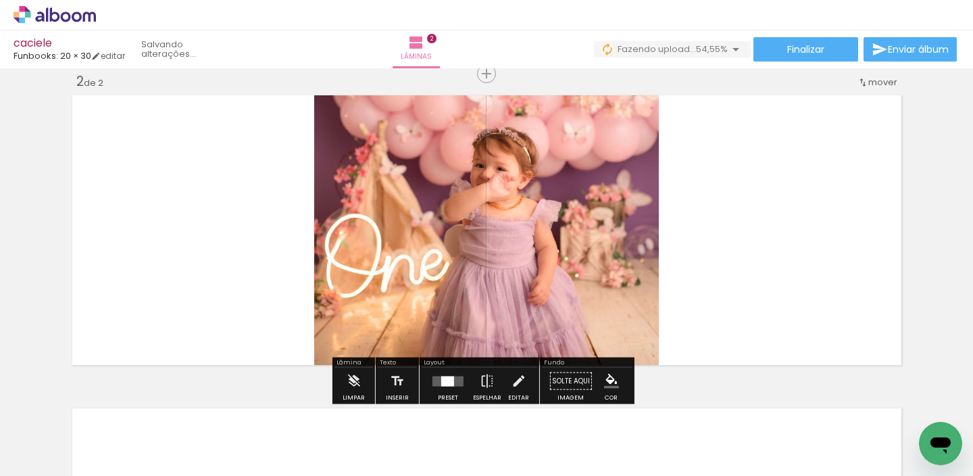
drag, startPoint x: 376, startPoint y: 422, endPoint x: 416, endPoint y: 333, distance: 97.7
click at [406, 285] on quentale-workspace at bounding box center [486, 238] width 973 height 476
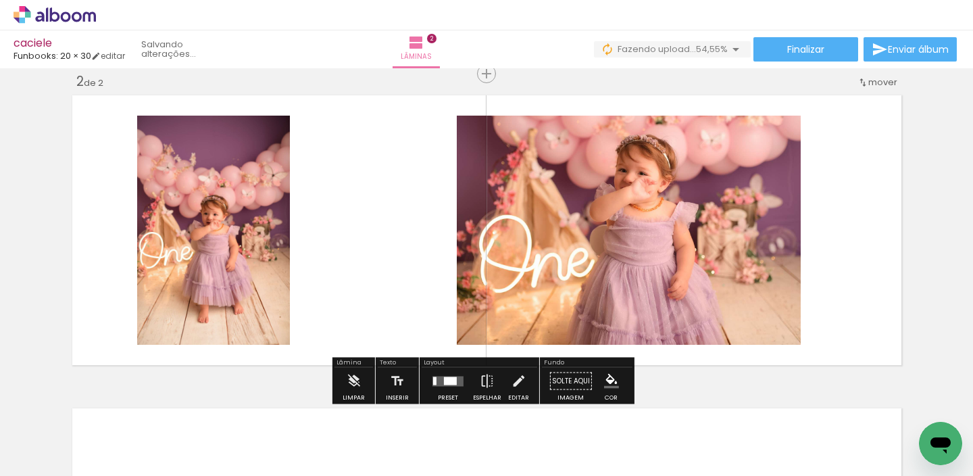
drag, startPoint x: 458, startPoint y: 328, endPoint x: 429, endPoint y: 327, distance: 29.1
click at [456, 301] on quentale-workspace at bounding box center [486, 238] width 973 height 476
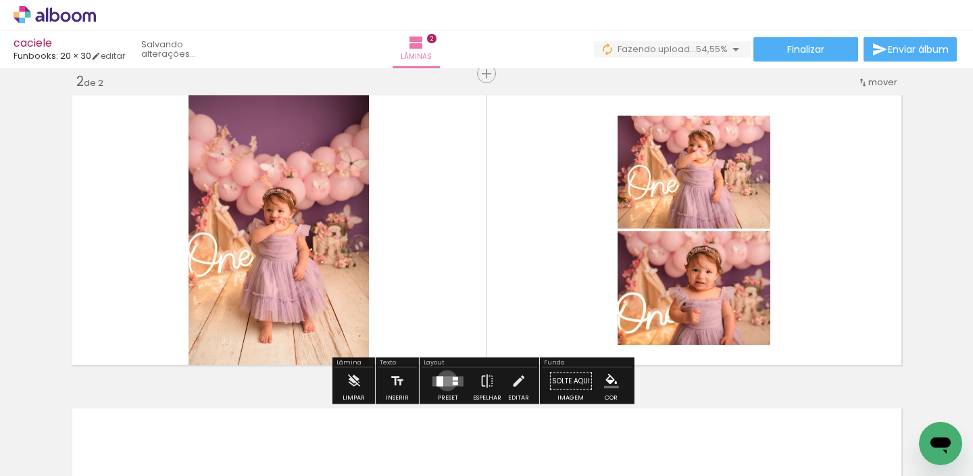
click at [444, 380] on quentale-layouter at bounding box center [448, 381] width 31 height 10
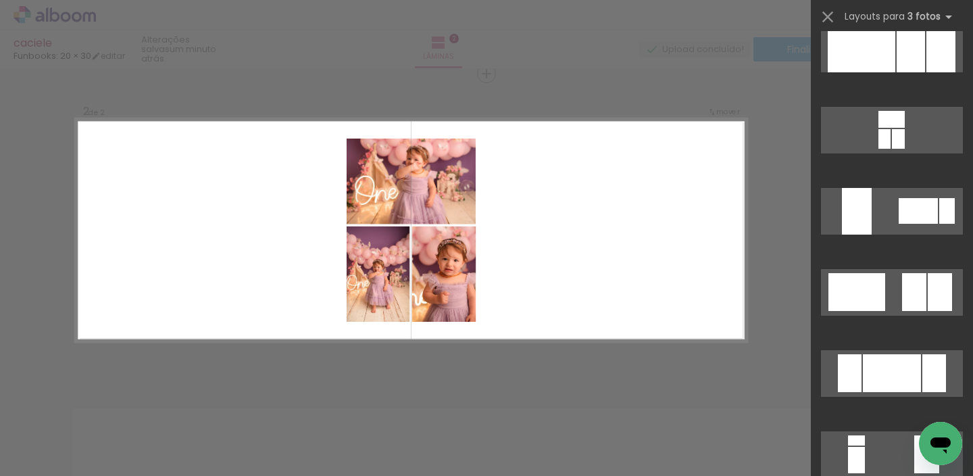
scroll to position [3427, 0]
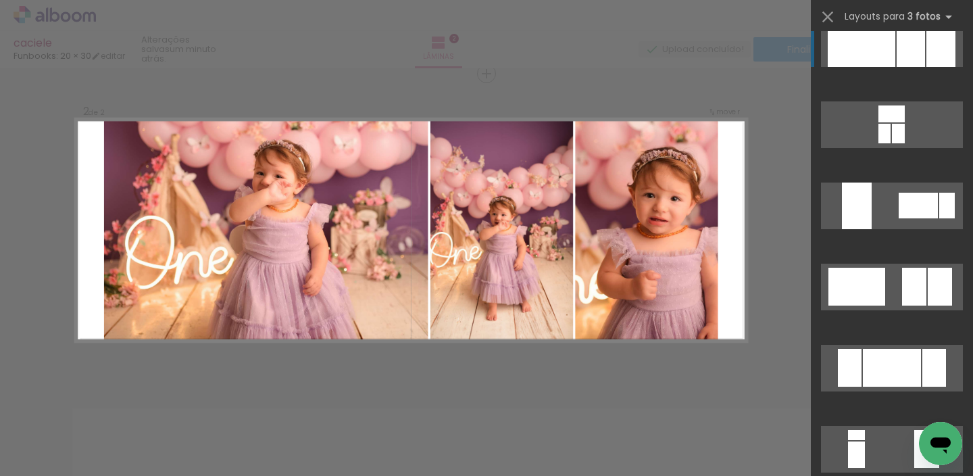
click at [862, 49] on div at bounding box center [862, 43] width 68 height 47
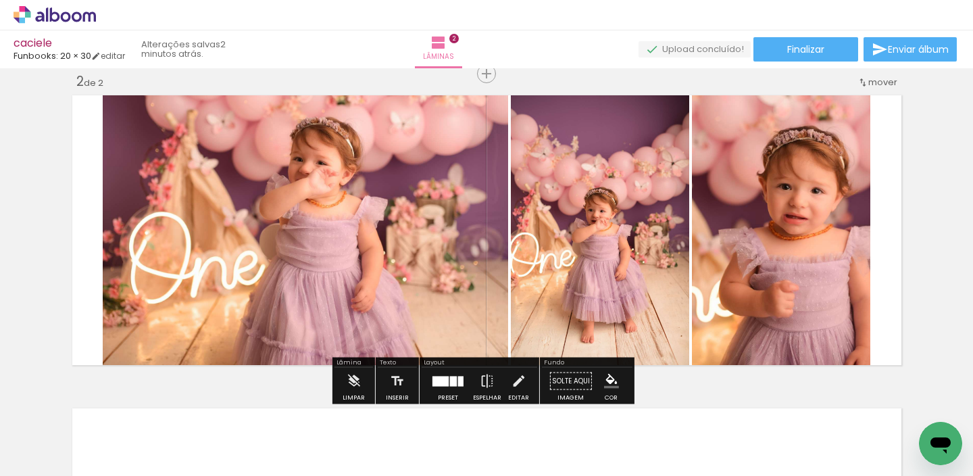
click at [825, 220] on quentale-photo at bounding box center [781, 230] width 178 height 279
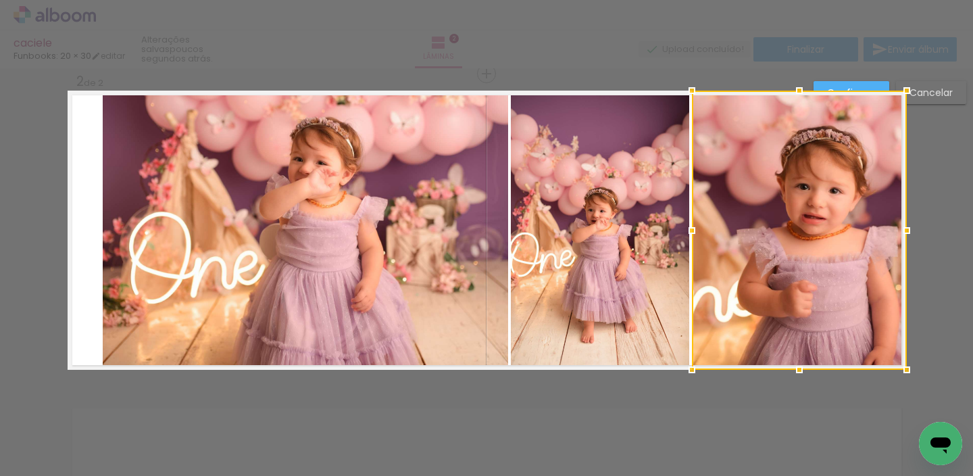
drag, startPoint x: 862, startPoint y: 232, endPoint x: 897, endPoint y: 235, distance: 35.2
click at [900, 236] on div at bounding box center [906, 230] width 27 height 27
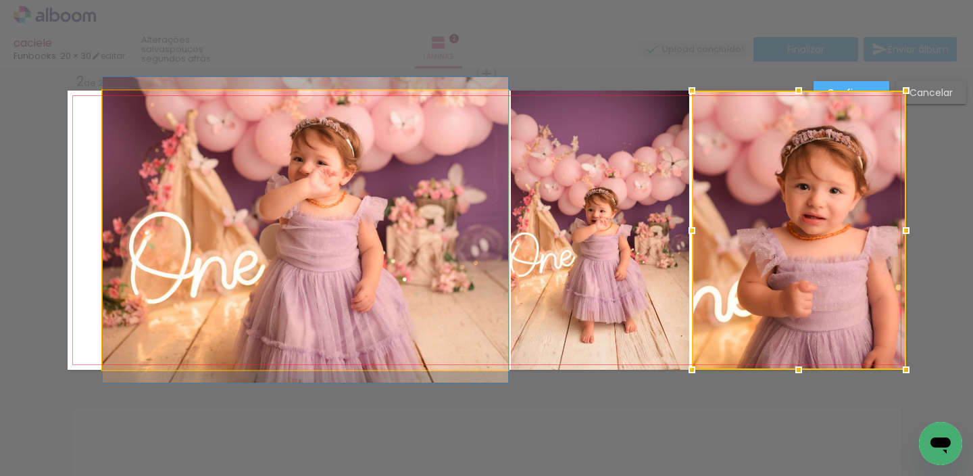
click at [363, 206] on quentale-photo at bounding box center [306, 230] width 406 height 279
click at [692, 206] on div at bounding box center [799, 230] width 214 height 279
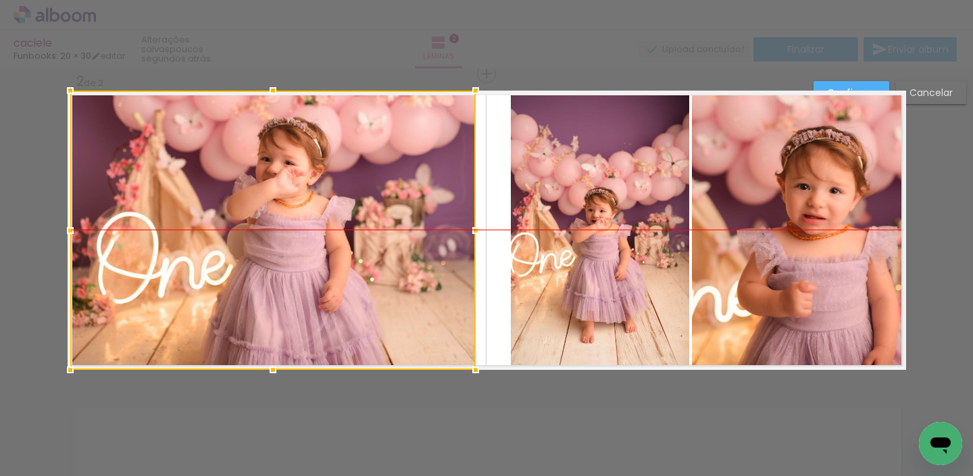
drag, startPoint x: 355, startPoint y: 215, endPoint x: 348, endPoint y: 216, distance: 6.9
click at [330, 218] on div at bounding box center [273, 230] width 406 height 279
click at [559, 207] on quentale-photo at bounding box center [600, 230] width 178 height 279
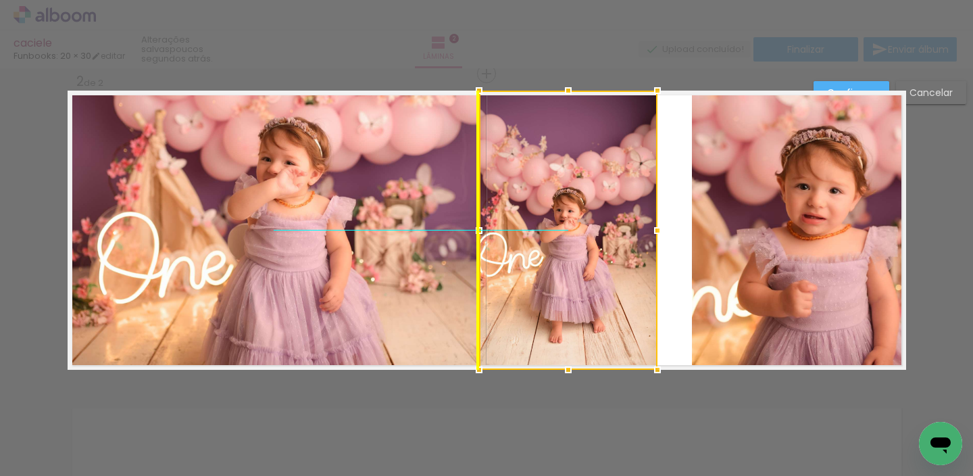
drag, startPoint x: 531, startPoint y: 217, endPoint x: 499, endPoint y: 219, distance: 31.2
click at [499, 219] on div at bounding box center [568, 230] width 178 height 279
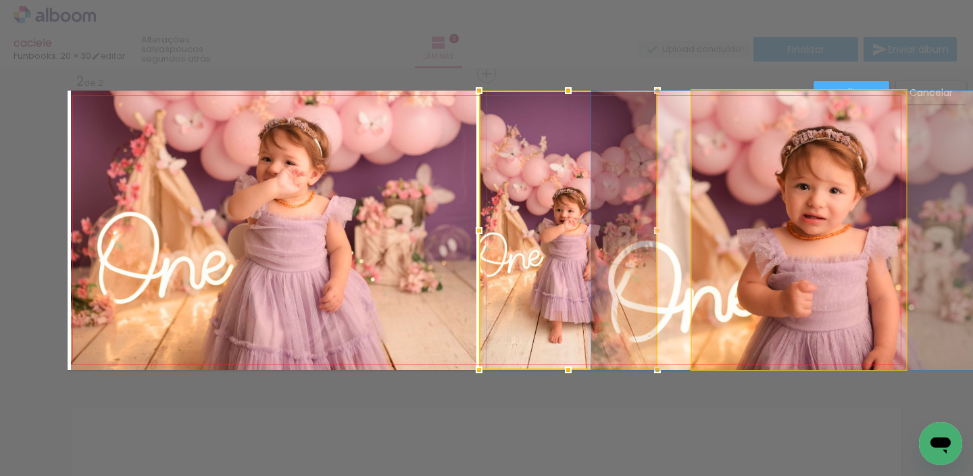
click at [707, 234] on quentale-photo at bounding box center [799, 230] width 214 height 279
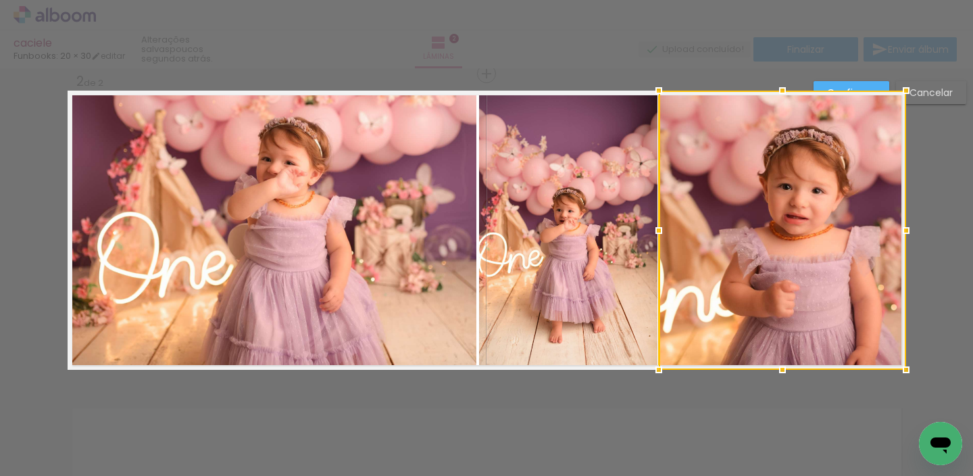
drag, startPoint x: 684, startPoint y: 229, endPoint x: 652, endPoint y: 236, distance: 32.5
click at [652, 236] on div at bounding box center [658, 230] width 27 height 27
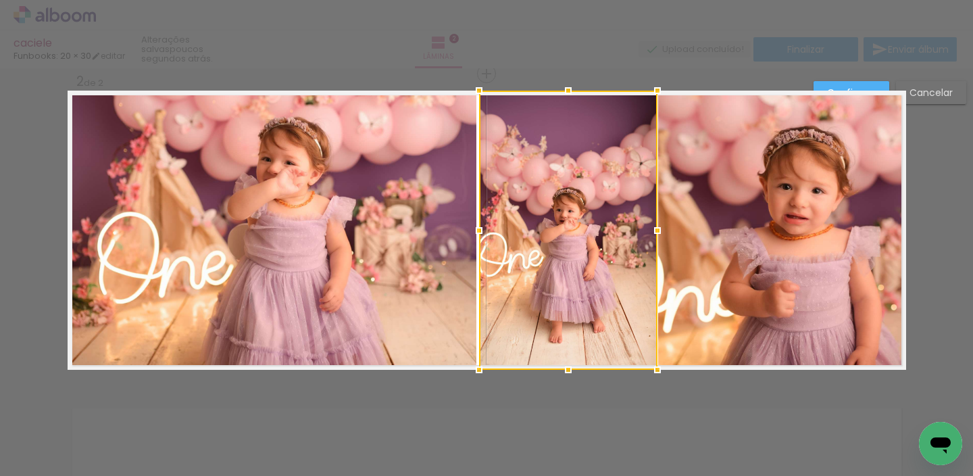
click at [439, 245] on quentale-photo at bounding box center [274, 230] width 406 height 279
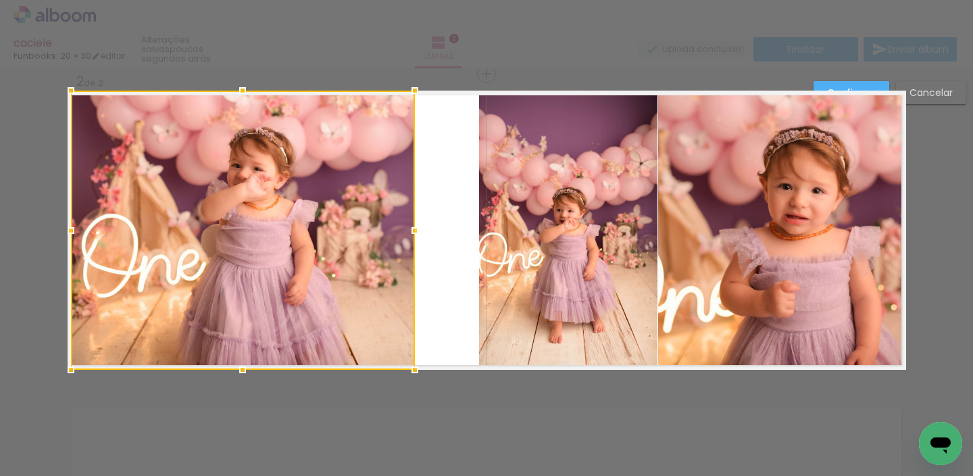
drag, startPoint x: 462, startPoint y: 233, endPoint x: 408, endPoint y: 249, distance: 57.1
click at [408, 249] on div at bounding box center [243, 230] width 344 height 279
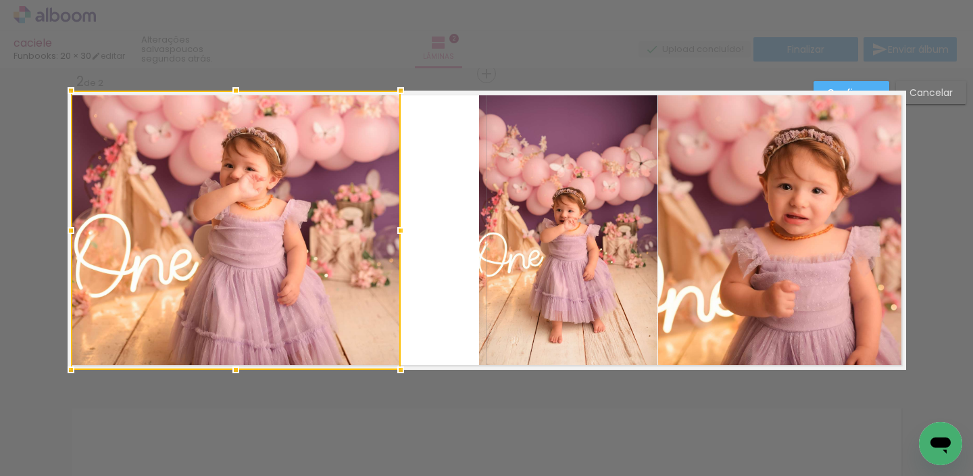
drag, startPoint x: 405, startPoint y: 230, endPoint x: 397, endPoint y: 243, distance: 15.8
click at [395, 244] on div at bounding box center [236, 230] width 330 height 279
click at [489, 239] on quentale-photo at bounding box center [568, 230] width 178 height 279
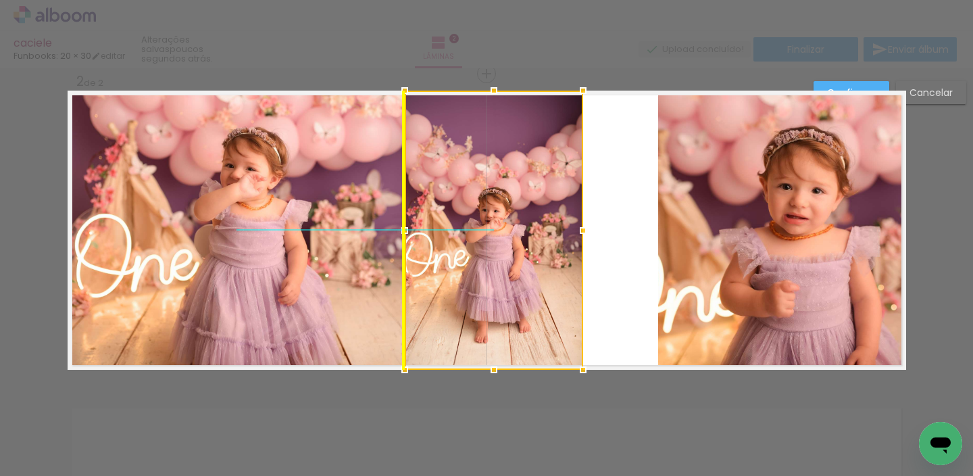
drag, startPoint x: 516, startPoint y: 238, endPoint x: 446, endPoint y: 235, distance: 70.3
click at [446, 235] on div at bounding box center [494, 230] width 178 height 279
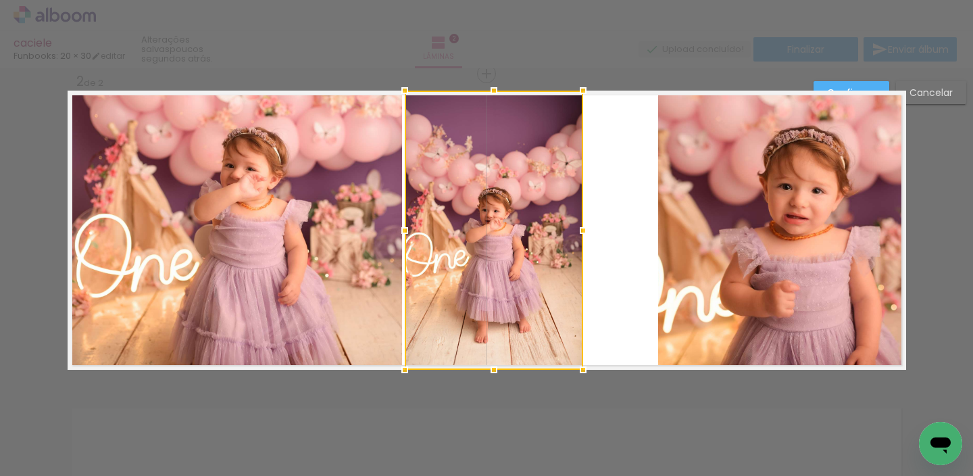
click at [675, 237] on quentale-photo at bounding box center [781, 230] width 247 height 279
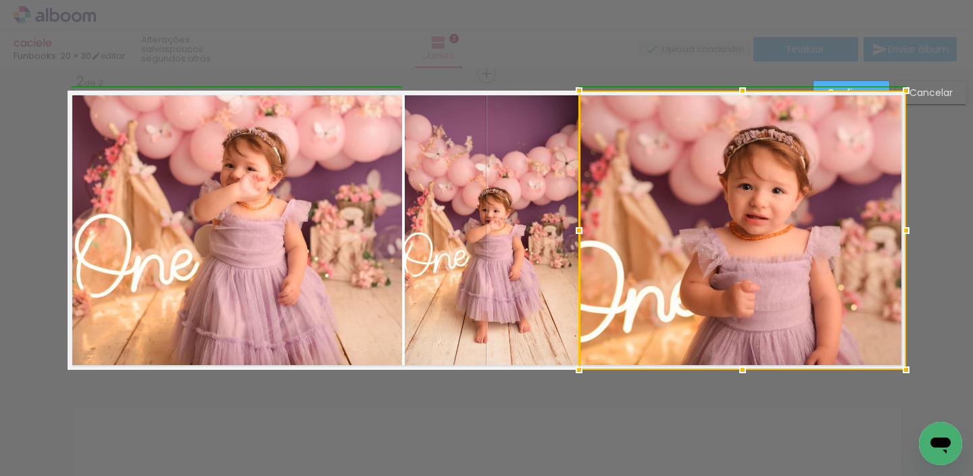
drag, startPoint x: 651, startPoint y: 228, endPoint x: 572, endPoint y: 232, distance: 79.2
click at [572, 232] on div at bounding box center [579, 230] width 27 height 27
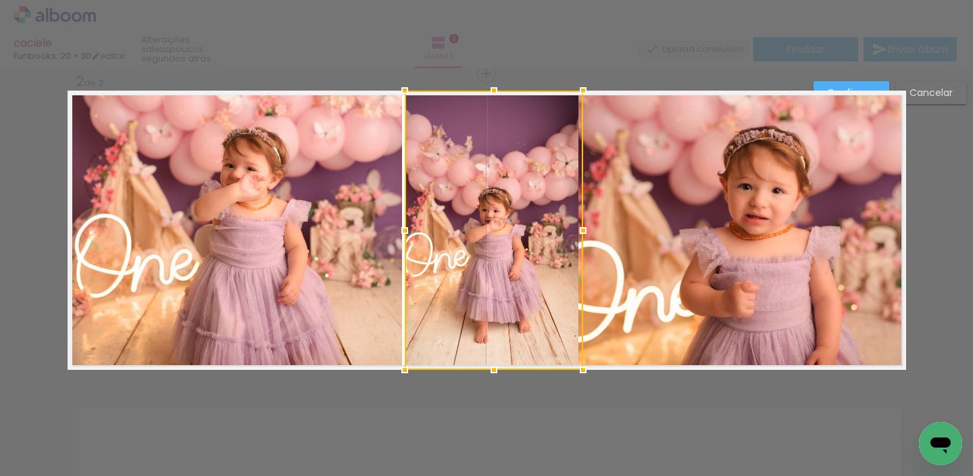
click at [357, 259] on quentale-photo at bounding box center [236, 230] width 331 height 279
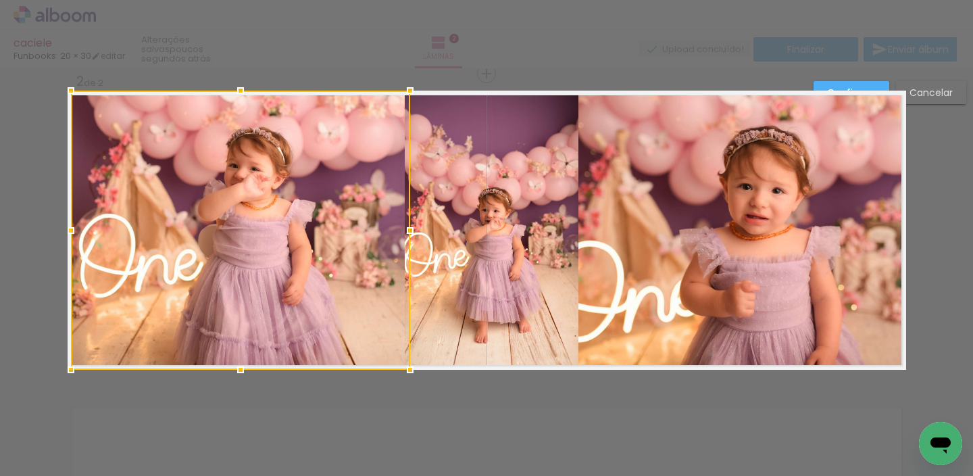
click at [401, 230] on div at bounding box center [410, 230] width 27 height 27
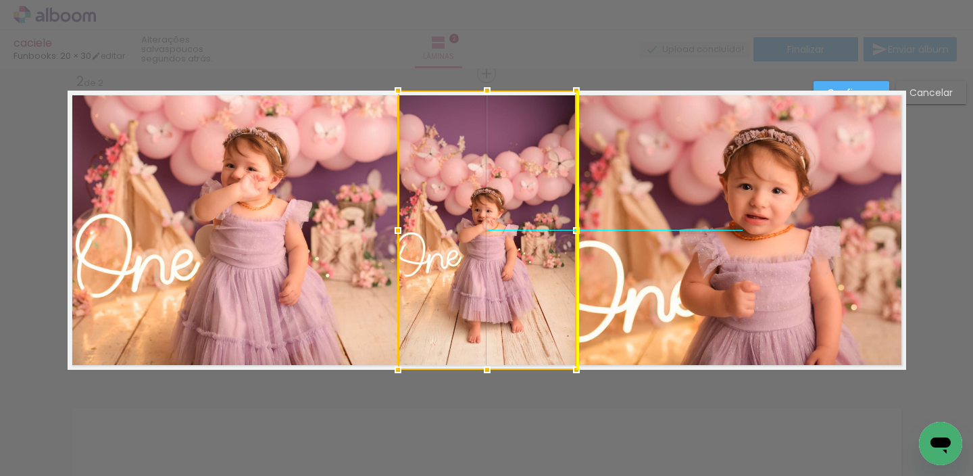
click at [488, 218] on div at bounding box center [487, 230] width 178 height 279
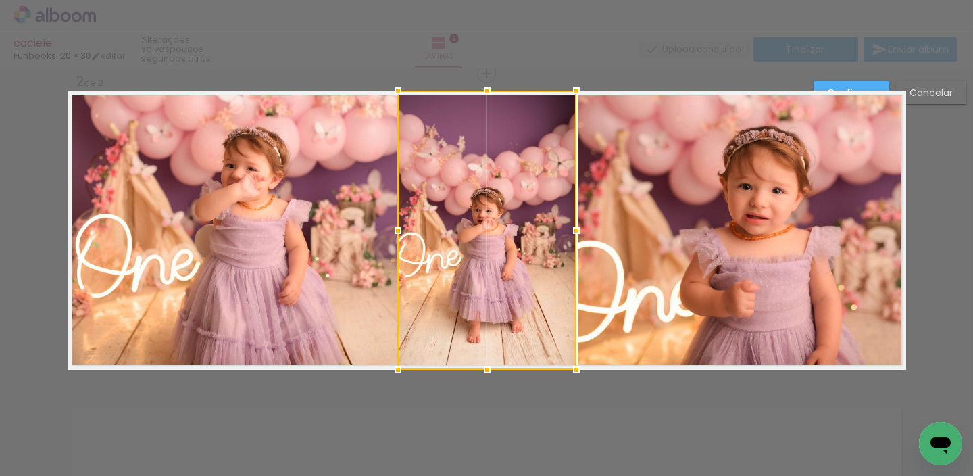
click at [588, 222] on quentale-photo at bounding box center [742, 230] width 327 height 279
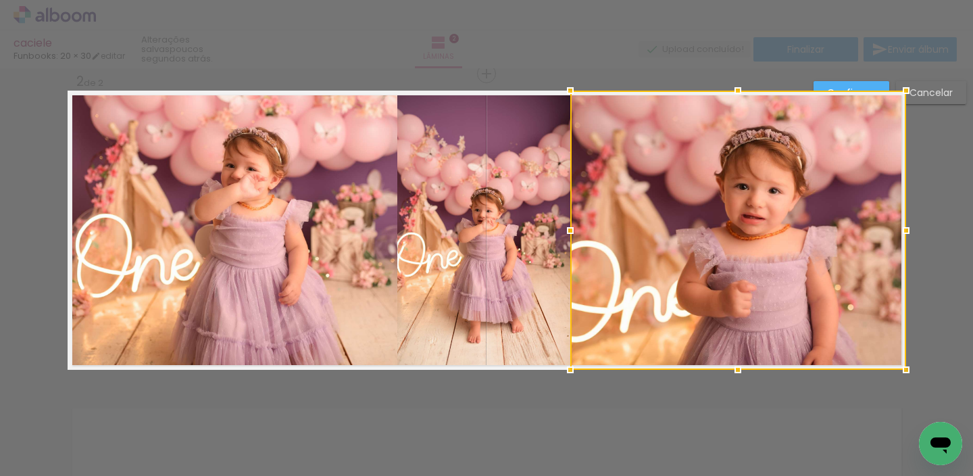
drag, startPoint x: 572, startPoint y: 230, endPoint x: 560, endPoint y: 230, distance: 11.5
click at [560, 230] on div at bounding box center [570, 230] width 27 height 27
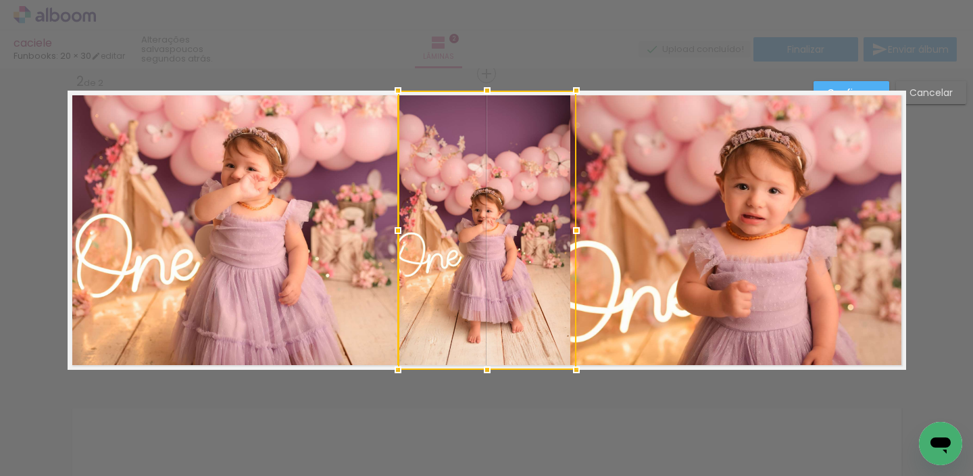
click at [828, 85] on paper-button "Confirmar" at bounding box center [852, 92] width 76 height 23
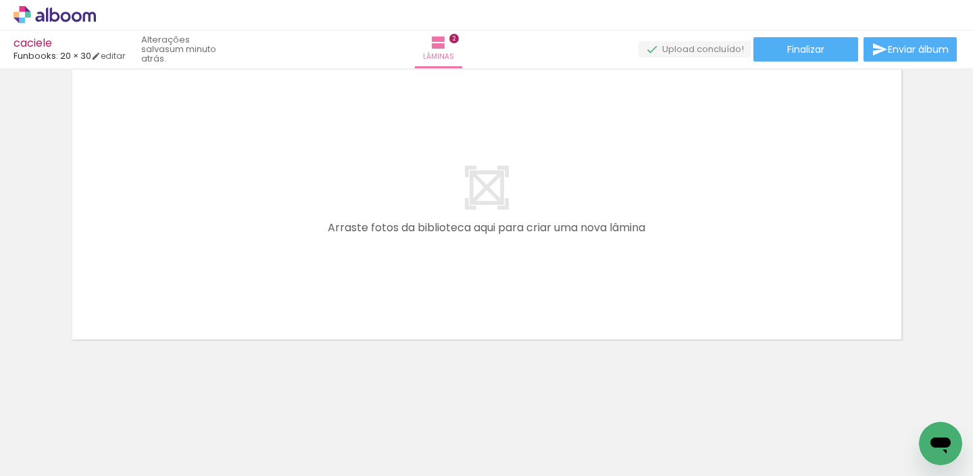
scroll to position [0, 291]
drag, startPoint x: 383, startPoint y: 426, endPoint x: 445, endPoint y: 391, distance: 71.4
click at [431, 292] on quentale-workspace at bounding box center [486, 238] width 973 height 476
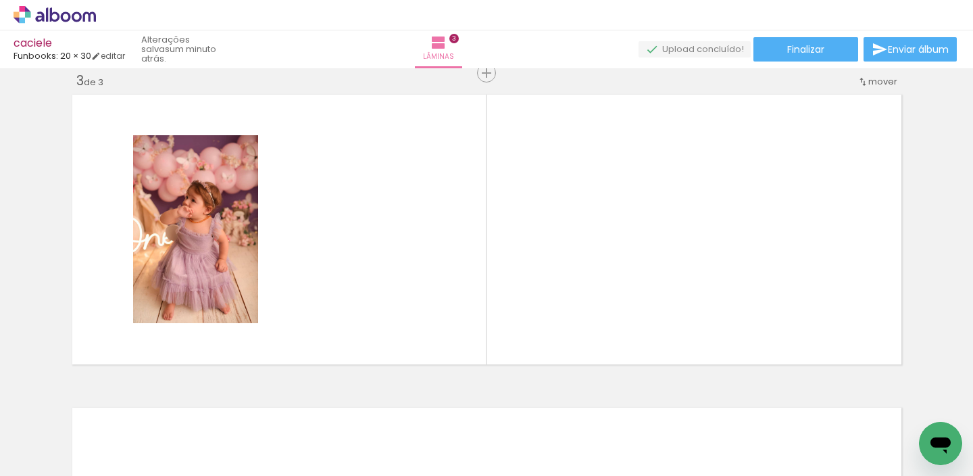
scroll to position [643, 0]
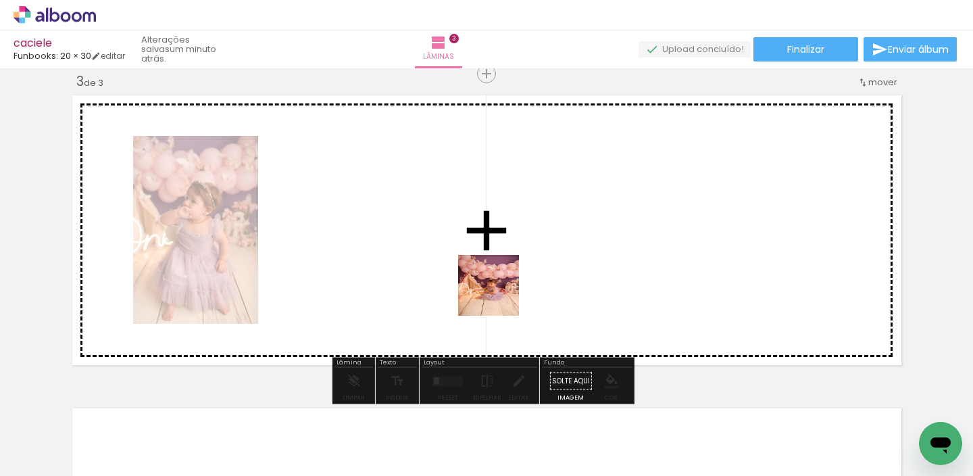
drag, startPoint x: 487, startPoint y: 337, endPoint x: 503, endPoint y: 257, distance: 81.3
click at [503, 283] on quentale-workspace at bounding box center [486, 238] width 973 height 476
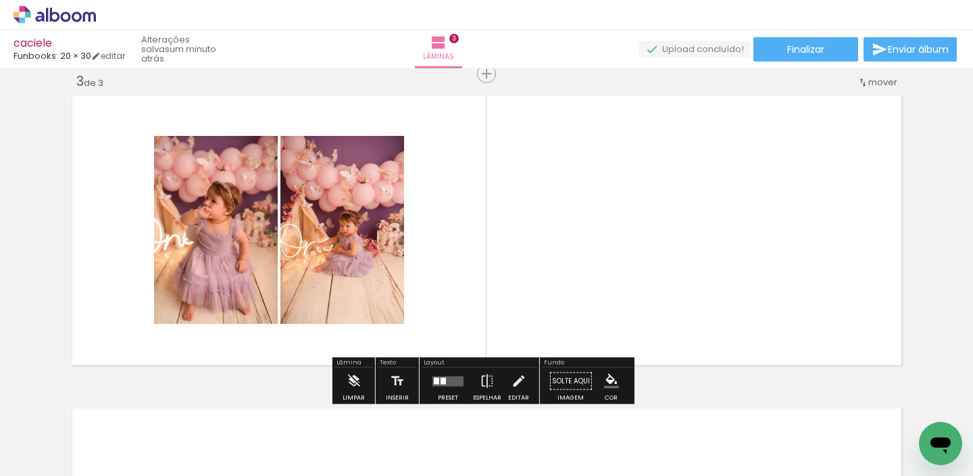
drag, startPoint x: 544, startPoint y: 368, endPoint x: 477, endPoint y: 335, distance: 75.0
click at [543, 270] on quentale-workspace at bounding box center [486, 238] width 973 height 476
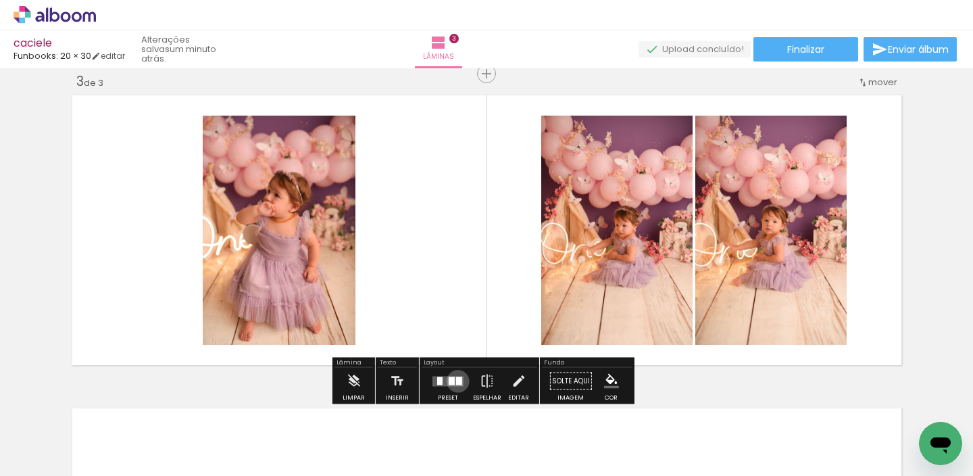
click at [456, 381] on div at bounding box center [459, 380] width 6 height 8
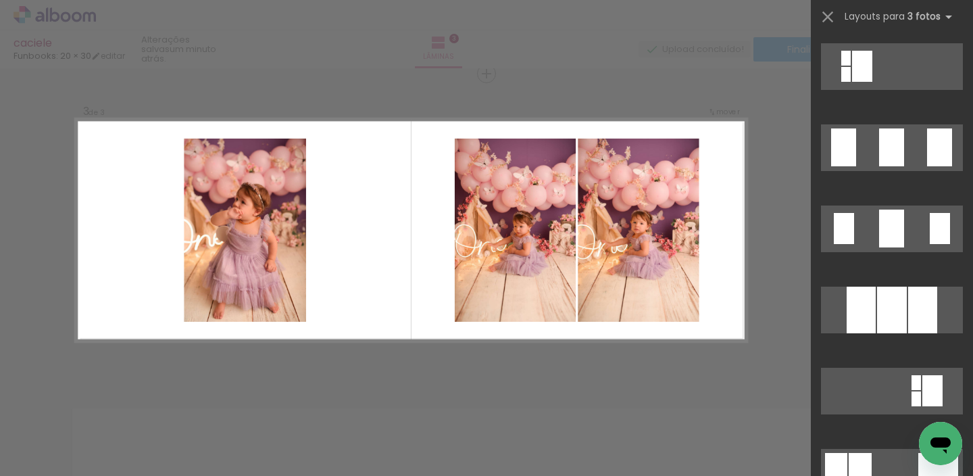
scroll to position [977, 0]
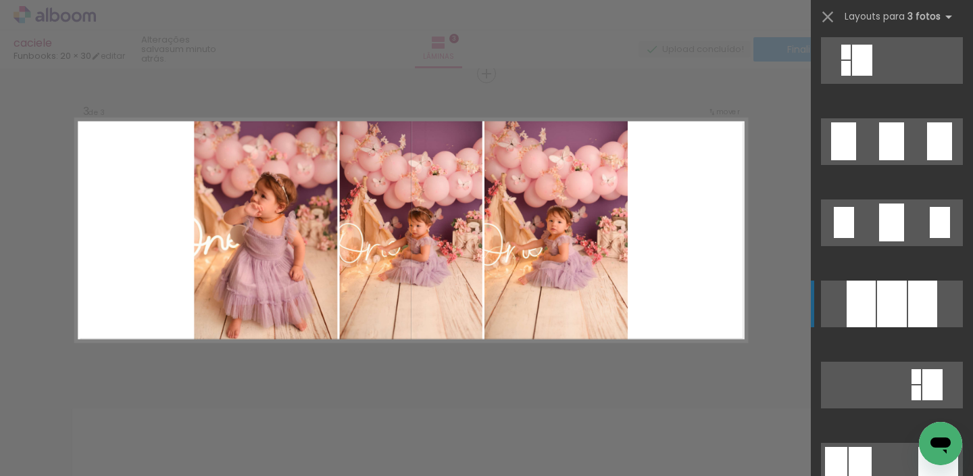
click at [877, 314] on div at bounding box center [892, 303] width 30 height 47
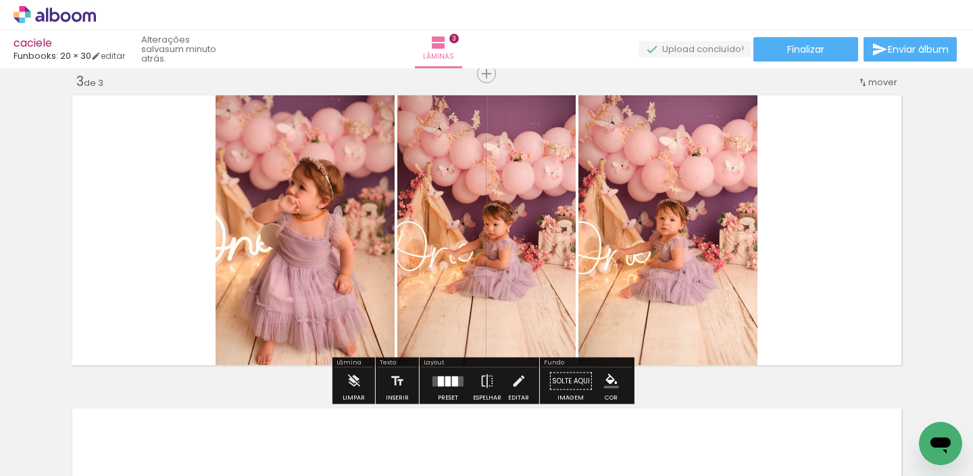
click at [258, 230] on quentale-photo at bounding box center [305, 230] width 179 height 279
click at [259, 234] on quentale-photo at bounding box center [305, 230] width 179 height 279
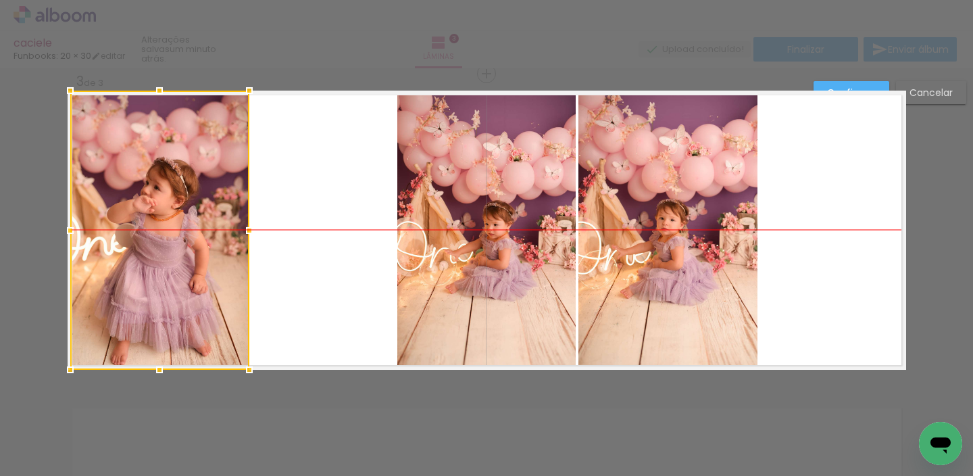
drag, startPoint x: 289, startPoint y: 238, endPoint x: 144, endPoint y: 237, distance: 144.6
click at [144, 237] on div at bounding box center [159, 230] width 179 height 279
click at [358, 204] on quentale-layouter at bounding box center [487, 230] width 839 height 279
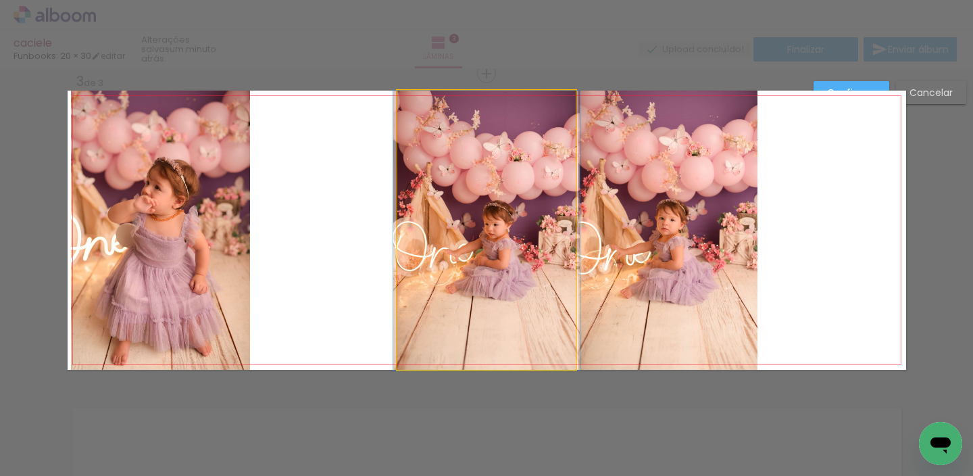
drag, startPoint x: 411, startPoint y: 237, endPoint x: 395, endPoint y: 239, distance: 16.3
click at [408, 237] on quentale-photo at bounding box center [486, 230] width 178 height 279
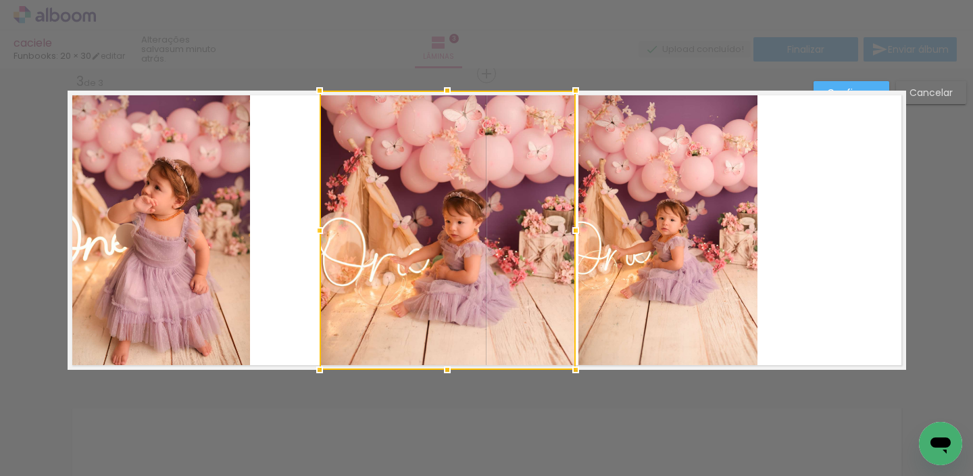
drag, startPoint x: 381, startPoint y: 230, endPoint x: 365, endPoint y: 247, distance: 22.9
click at [315, 237] on div at bounding box center [319, 230] width 27 height 27
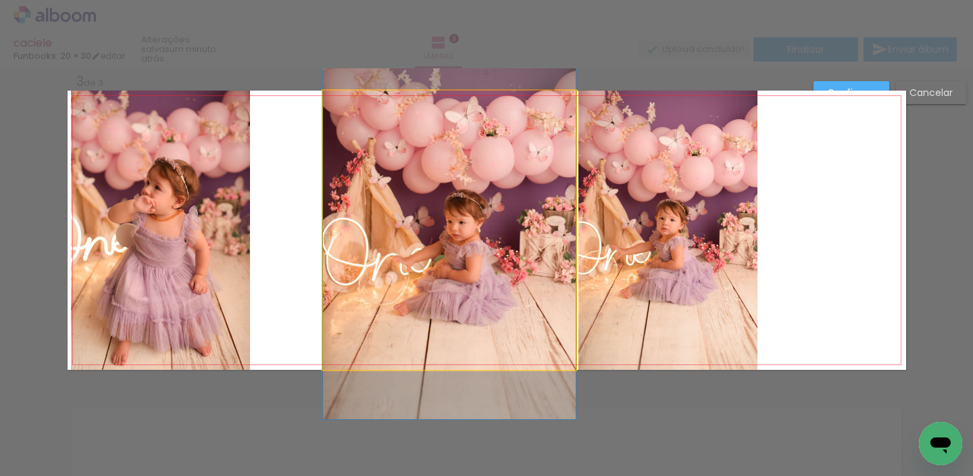
click at [424, 241] on quentale-photo at bounding box center [449, 230] width 253 height 279
click at [426, 241] on div at bounding box center [449, 230] width 253 height 279
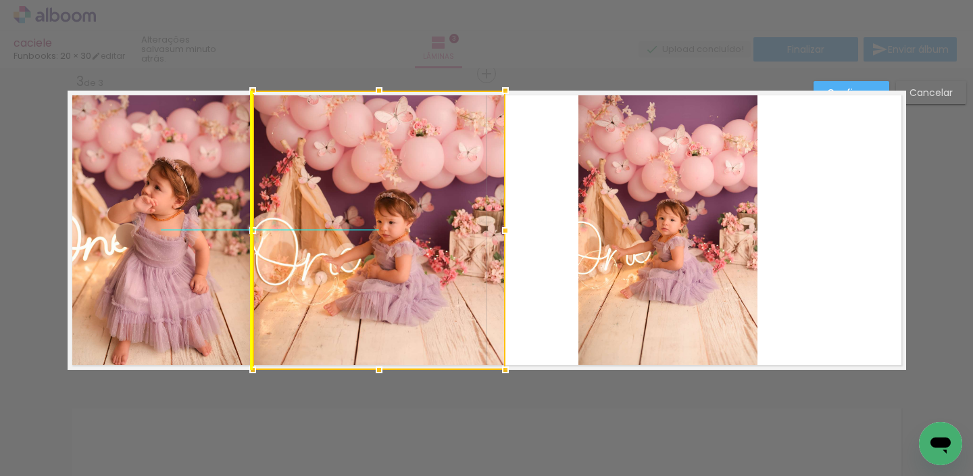
drag, startPoint x: 416, startPoint y: 247, endPoint x: 362, endPoint y: 241, distance: 54.3
click at [351, 243] on div at bounding box center [379, 230] width 253 height 279
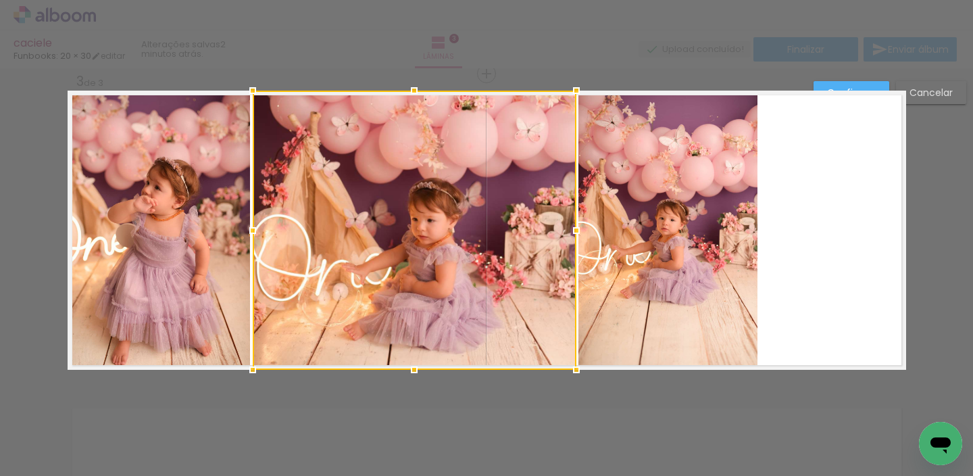
drag, startPoint x: 501, startPoint y: 227, endPoint x: 564, endPoint y: 232, distance: 63.7
click at [564, 232] on div at bounding box center [576, 230] width 27 height 27
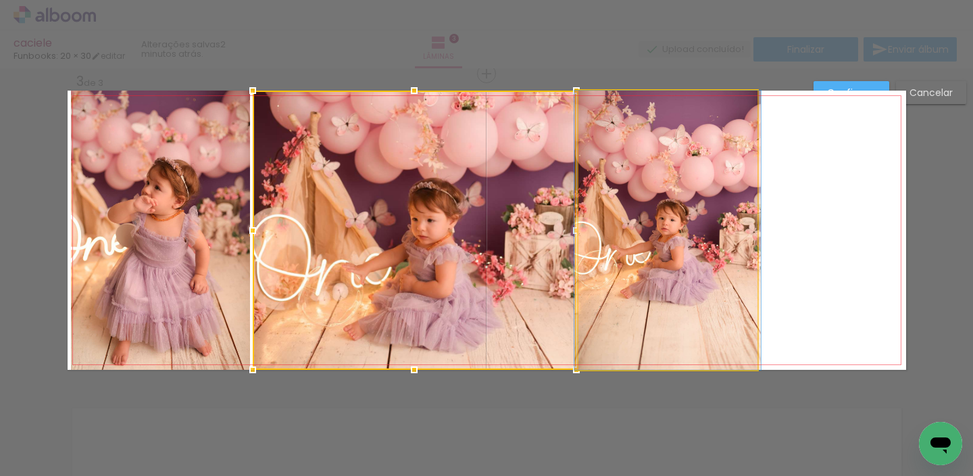
click at [743, 218] on quentale-photo at bounding box center [668, 230] width 179 height 279
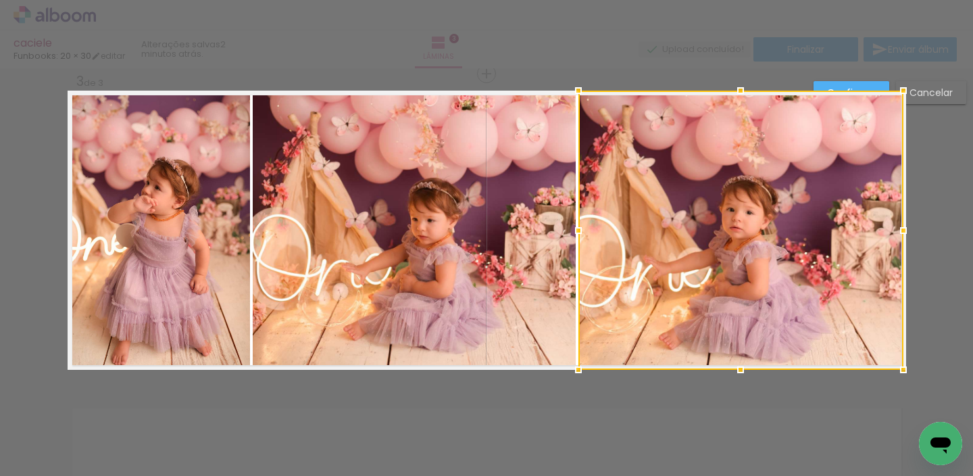
drag, startPoint x: 755, startPoint y: 227, endPoint x: 889, endPoint y: 242, distance: 135.3
click at [900, 239] on div at bounding box center [903, 230] width 27 height 27
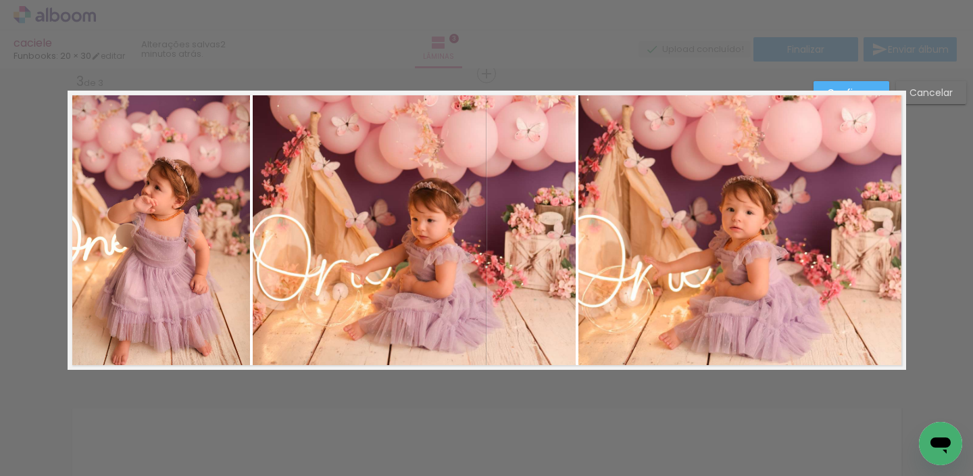
click at [0, 0] on slot "Confirmar" at bounding box center [0, 0] width 0 height 0
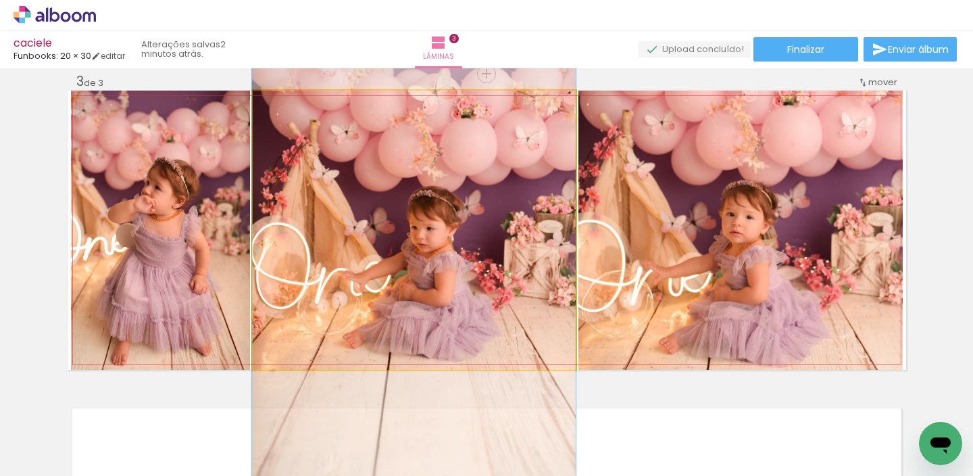
drag, startPoint x: 465, startPoint y: 228, endPoint x: 466, endPoint y: 236, distance: 7.5
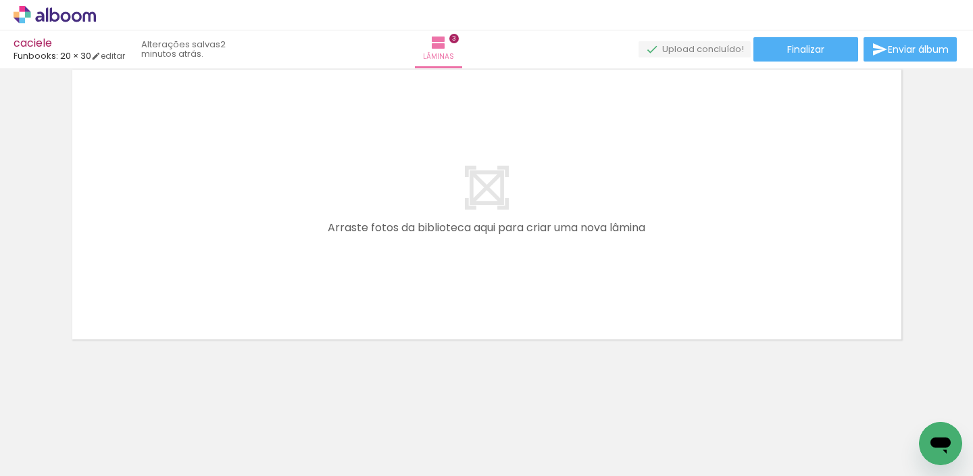
scroll to position [0, 520]
drag, startPoint x: 390, startPoint y: 400, endPoint x: 456, endPoint y: 365, distance: 74.4
click at [443, 260] on quentale-workspace at bounding box center [486, 238] width 973 height 476
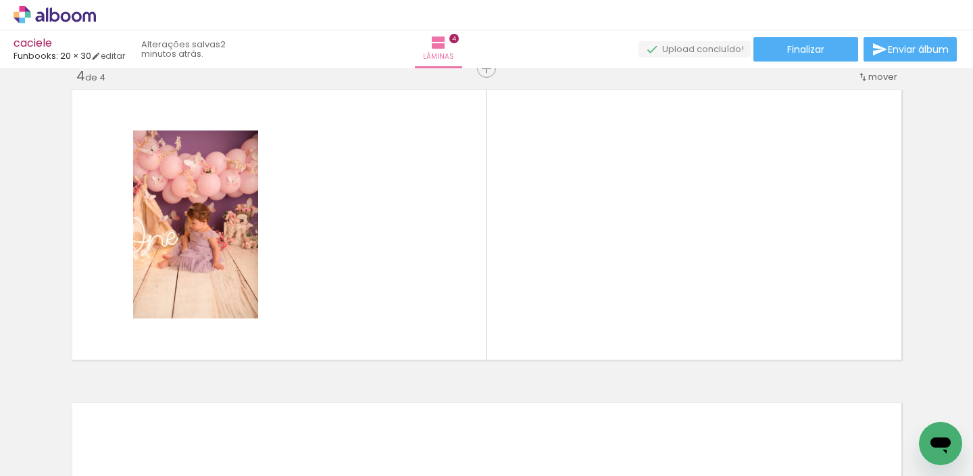
scroll to position [956, 0]
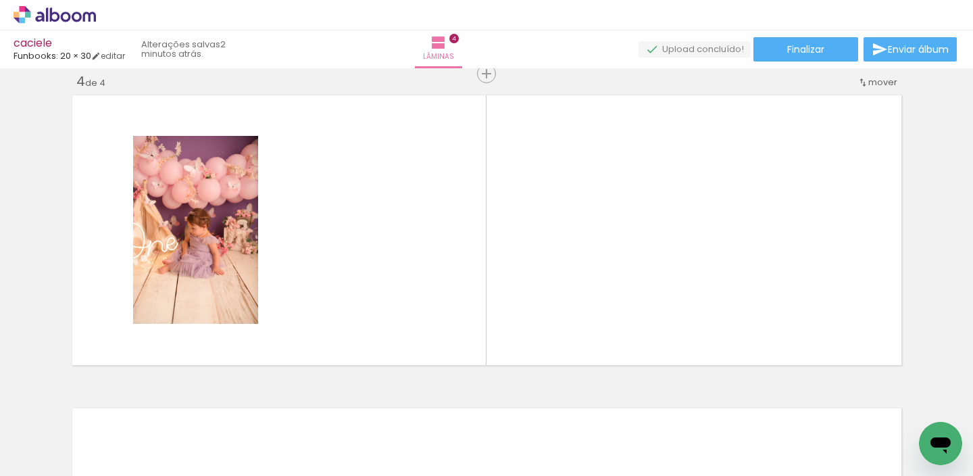
drag, startPoint x: 455, startPoint y: 425, endPoint x: 544, endPoint y: 293, distance: 159.1
click at [532, 263] on quentale-workspace at bounding box center [486, 238] width 973 height 476
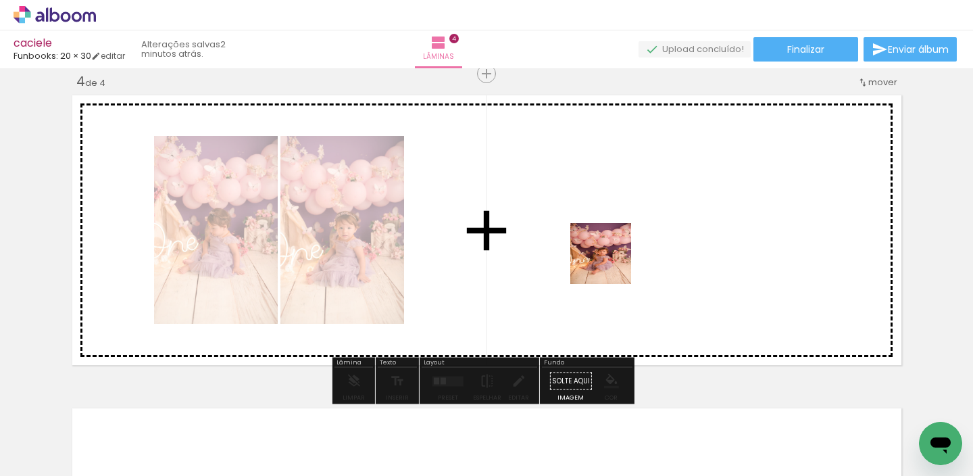
drag, startPoint x: 600, startPoint y: 387, endPoint x: 595, endPoint y: 246, distance: 140.7
click at [606, 252] on quentale-workspace at bounding box center [486, 238] width 973 height 476
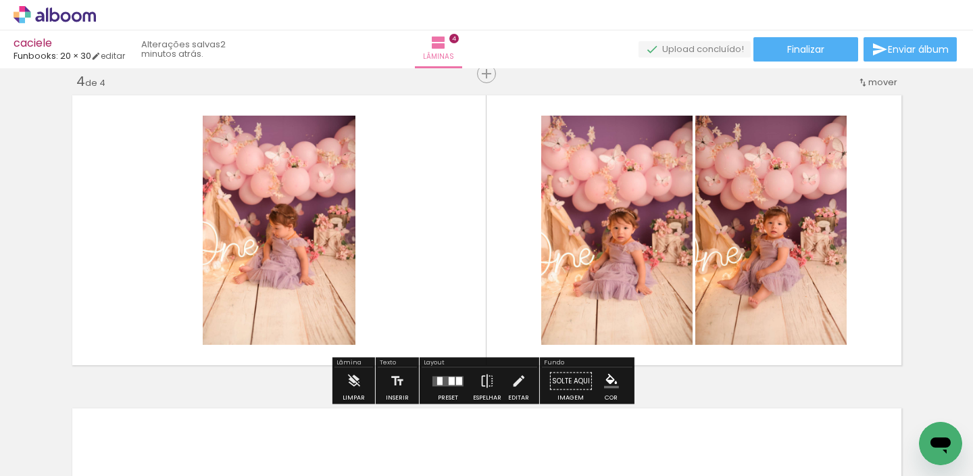
click at [449, 382] on div at bounding box center [452, 380] width 6 height 8
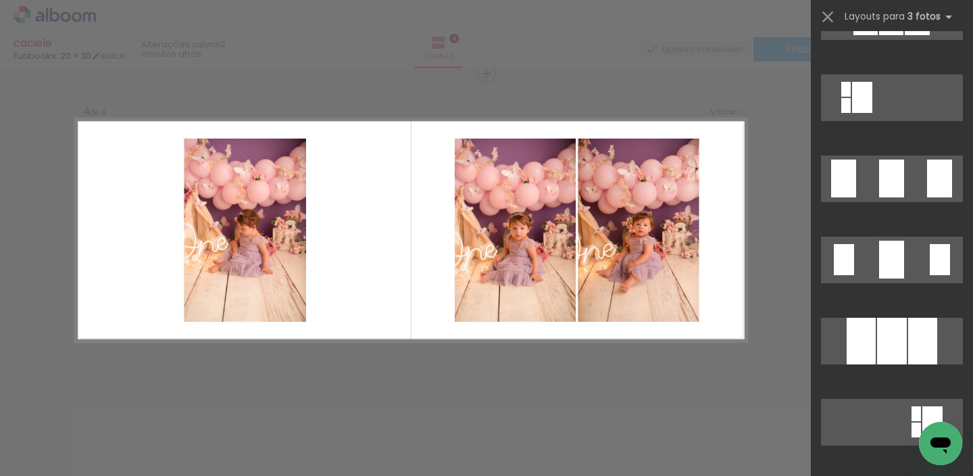
scroll to position [994, 0]
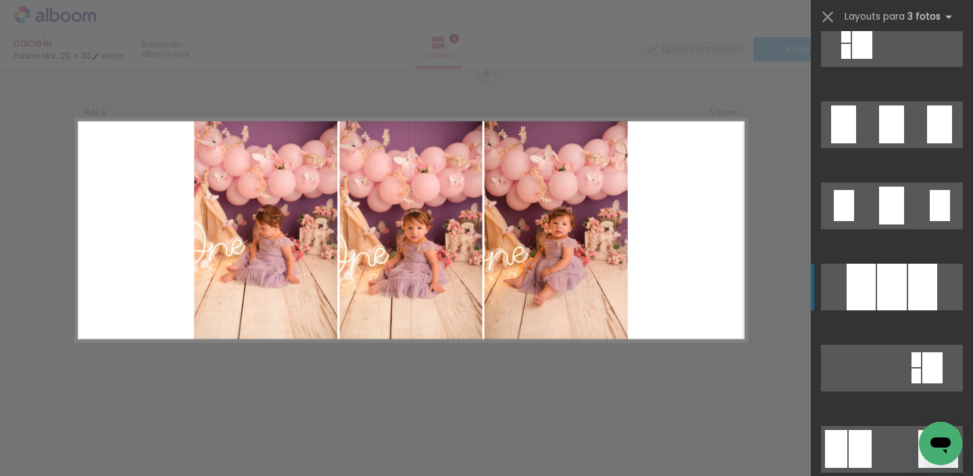
click at [867, 295] on div at bounding box center [861, 287] width 29 height 47
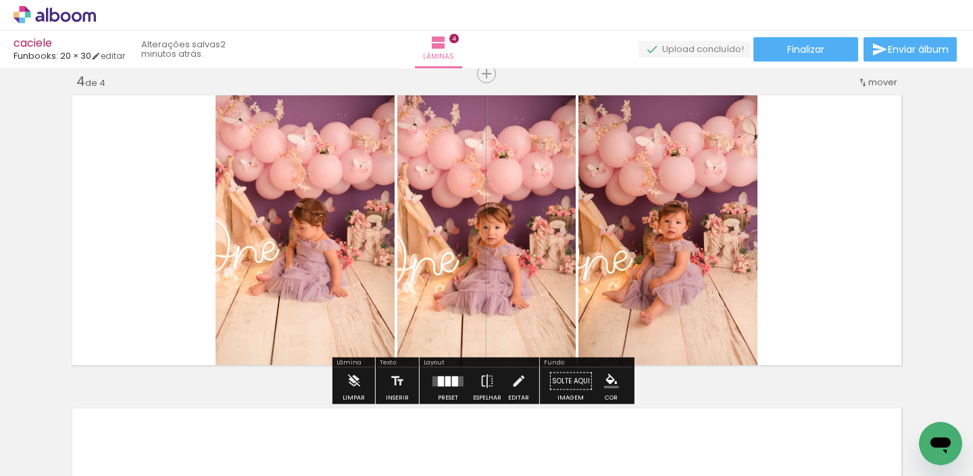
click at [700, 231] on quentale-photo at bounding box center [668, 230] width 179 height 279
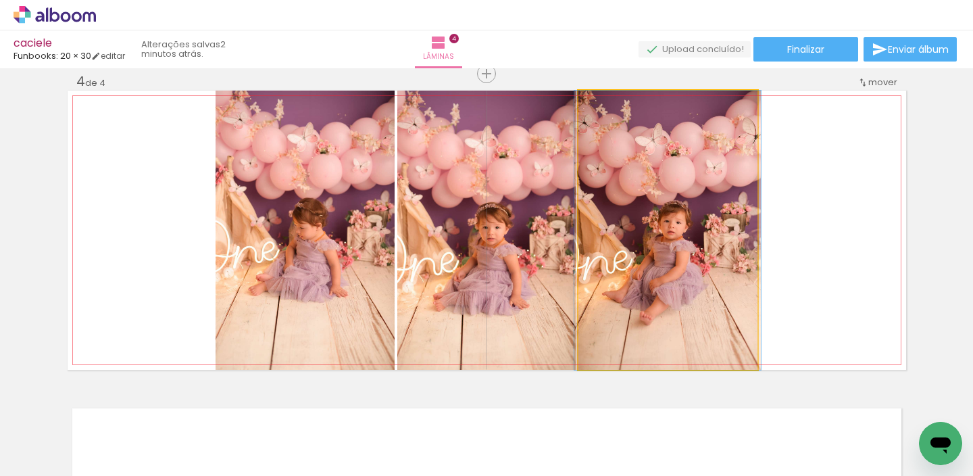
click at [702, 235] on quentale-photo at bounding box center [668, 230] width 179 height 279
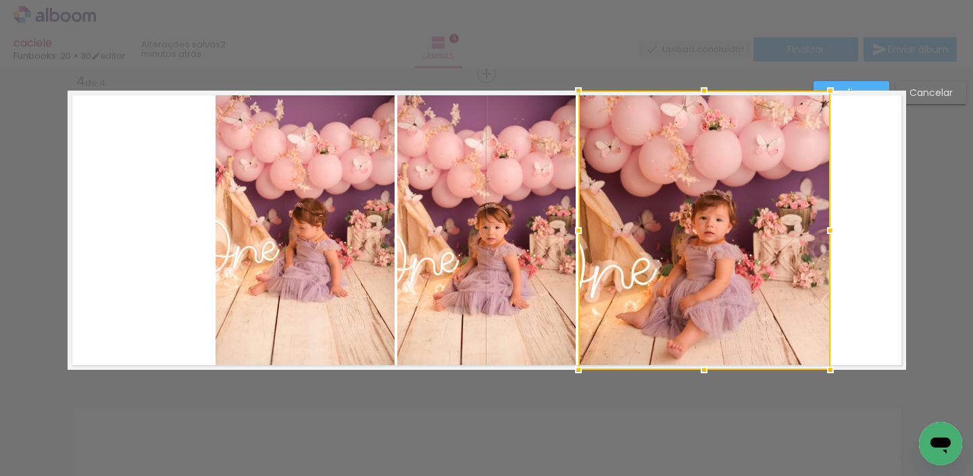
drag, startPoint x: 757, startPoint y: 232, endPoint x: 827, endPoint y: 245, distance: 70.9
click at [827, 245] on album-spread "4 de 4" at bounding box center [487, 230] width 839 height 279
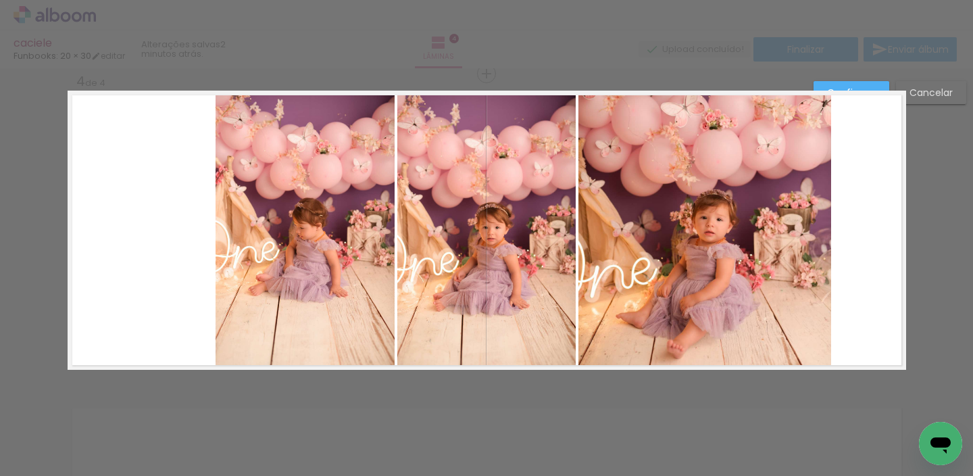
click at [746, 259] on quentale-photo at bounding box center [705, 230] width 253 height 279
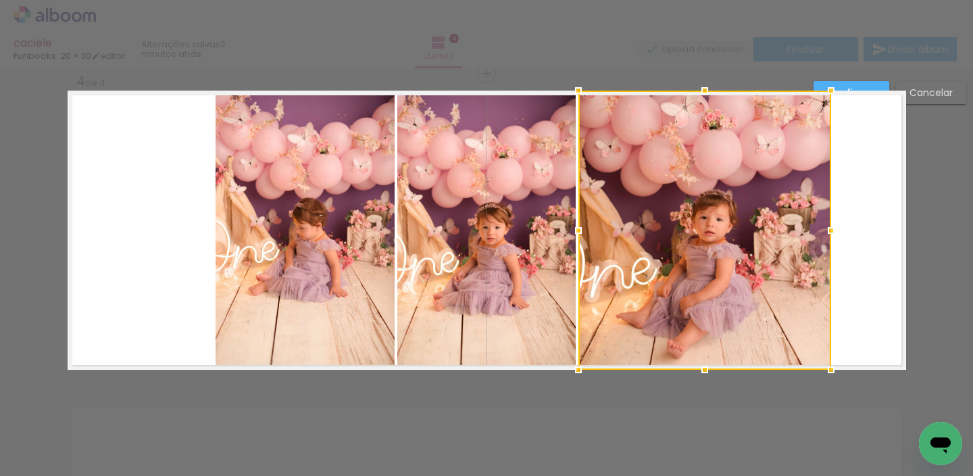
click at [750, 259] on div at bounding box center [705, 230] width 253 height 279
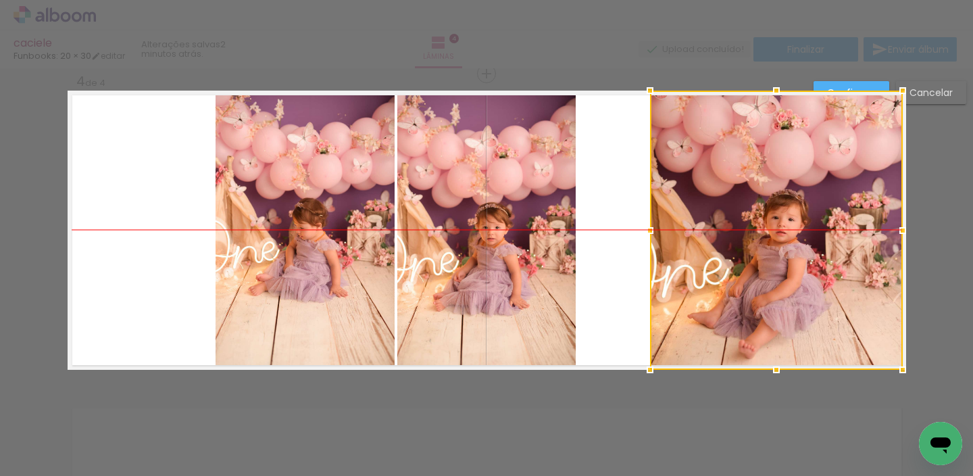
drag, startPoint x: 744, startPoint y: 259, endPoint x: 812, endPoint y: 251, distance: 68.7
click at [812, 251] on div at bounding box center [776, 230] width 253 height 279
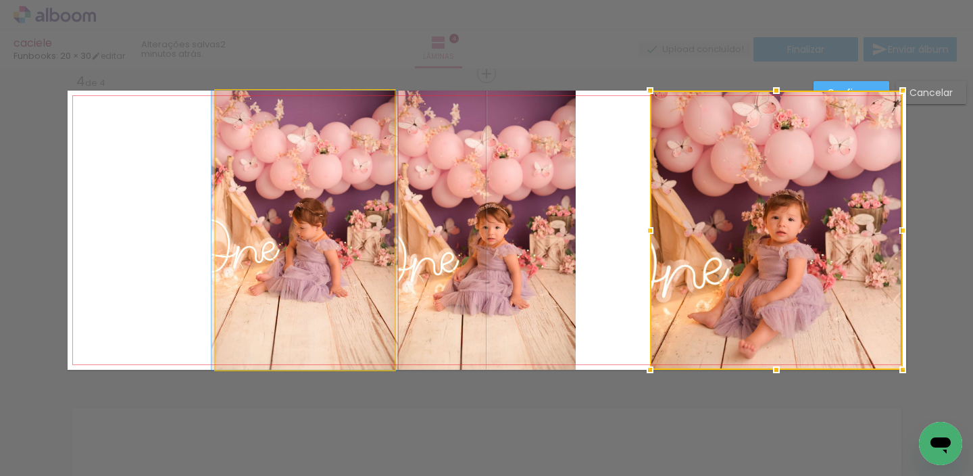
click at [272, 258] on quentale-photo at bounding box center [305, 230] width 179 height 279
click at [650, 260] on div at bounding box center [776, 230] width 253 height 279
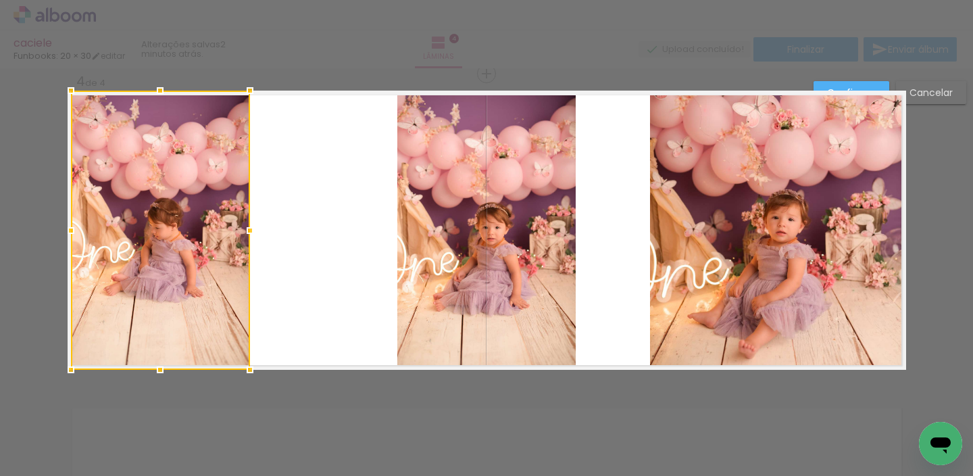
drag, startPoint x: 261, startPoint y: 264, endPoint x: 165, endPoint y: 251, distance: 96.8
click at [141, 250] on div at bounding box center [160, 230] width 179 height 279
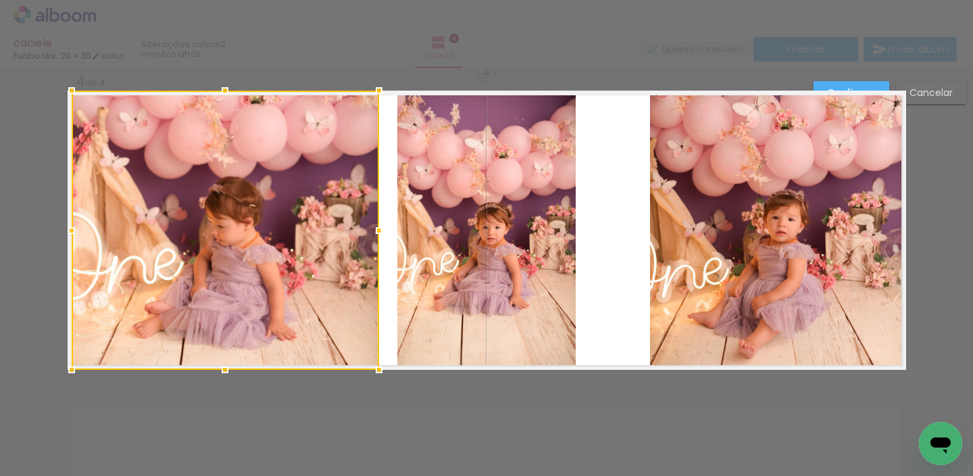
drag, startPoint x: 249, startPoint y: 228, endPoint x: 362, endPoint y: 240, distance: 113.5
click at [375, 242] on div at bounding box center [379, 230] width 27 height 27
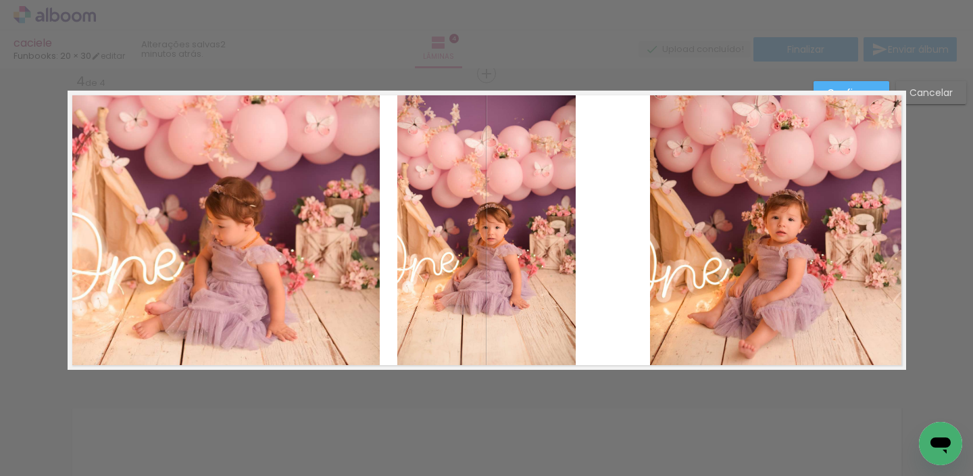
click at [531, 255] on quentale-photo at bounding box center [486, 230] width 178 height 279
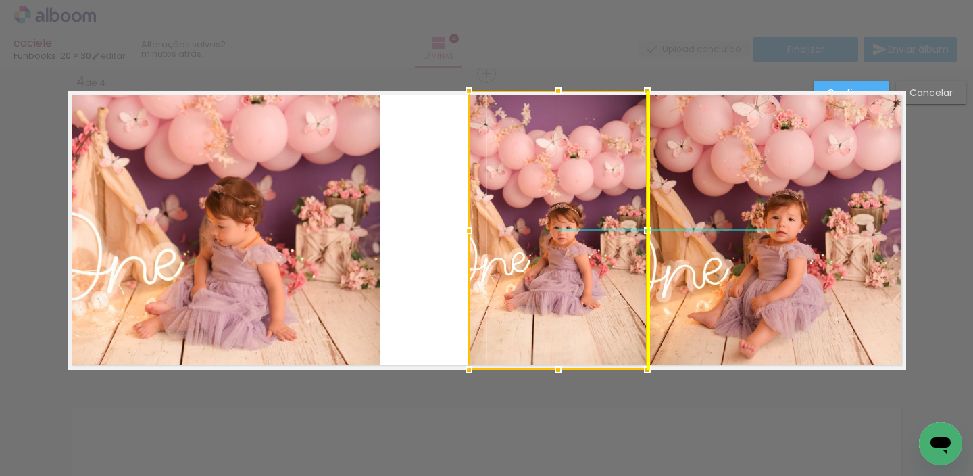
drag, startPoint x: 519, startPoint y: 251, endPoint x: 583, endPoint y: 253, distance: 64.3
click at [588, 253] on div at bounding box center [558, 230] width 178 height 279
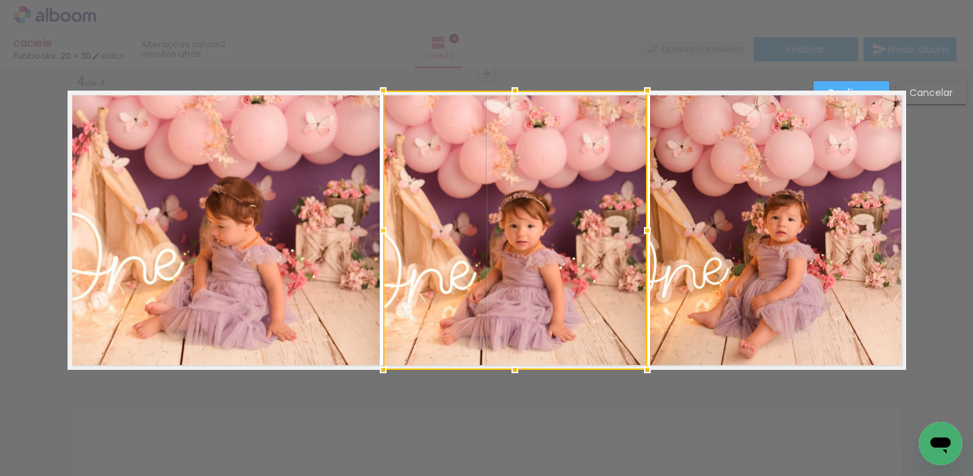
drag, startPoint x: 466, startPoint y: 231, endPoint x: 383, endPoint y: 238, distance: 82.7
click at [383, 238] on div at bounding box center [383, 230] width 27 height 27
click at [851, 84] on paper-button "Confirmar" at bounding box center [852, 92] width 76 height 23
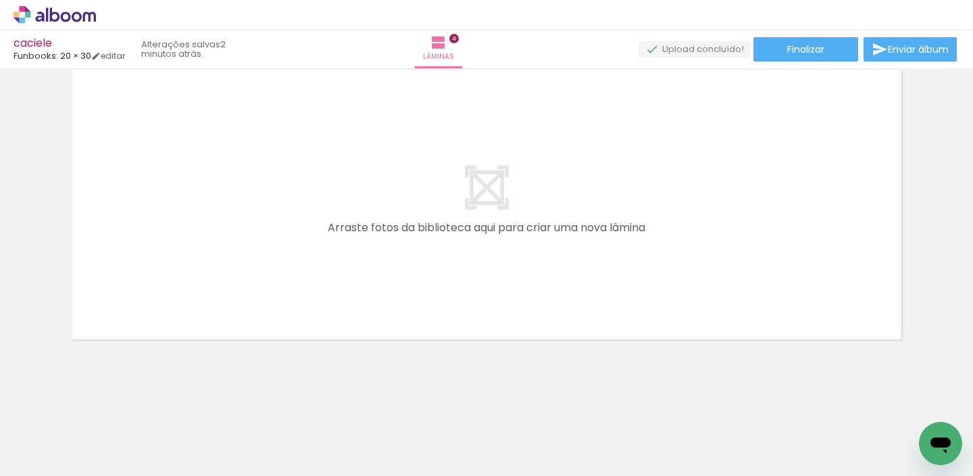
scroll to position [1304, 0]
drag, startPoint x: 535, startPoint y: 416, endPoint x: 662, endPoint y: 374, distance: 134.0
click at [603, 241] on quentale-workspace at bounding box center [486, 238] width 973 height 476
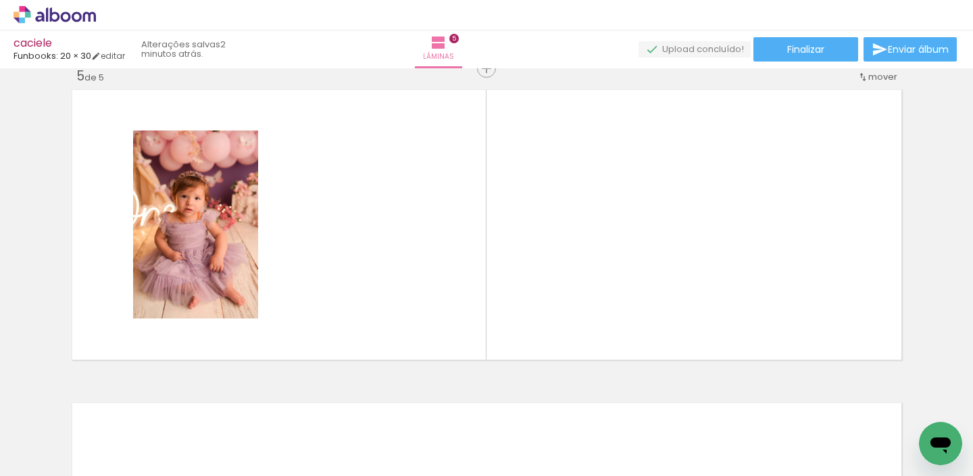
scroll to position [1269, 0]
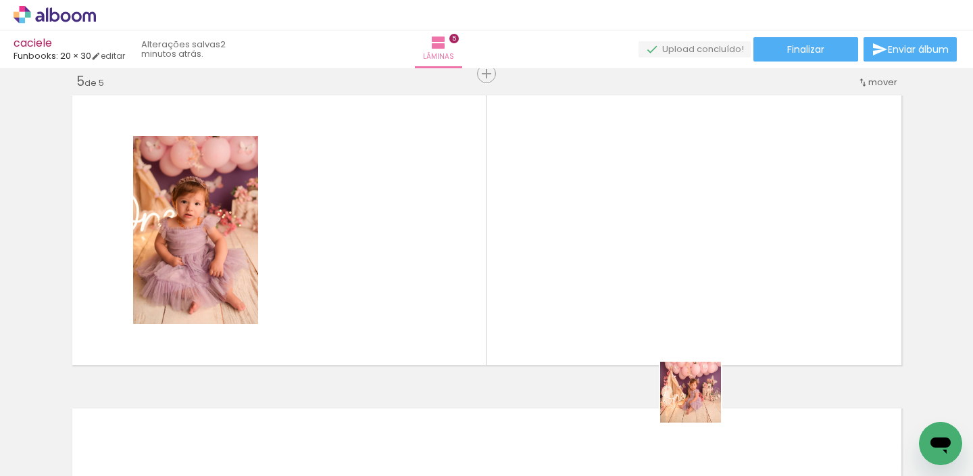
drag, startPoint x: 699, startPoint y: 436, endPoint x: 687, endPoint y: 287, distance: 149.1
click at [687, 287] on quentale-workspace at bounding box center [486, 238] width 973 height 476
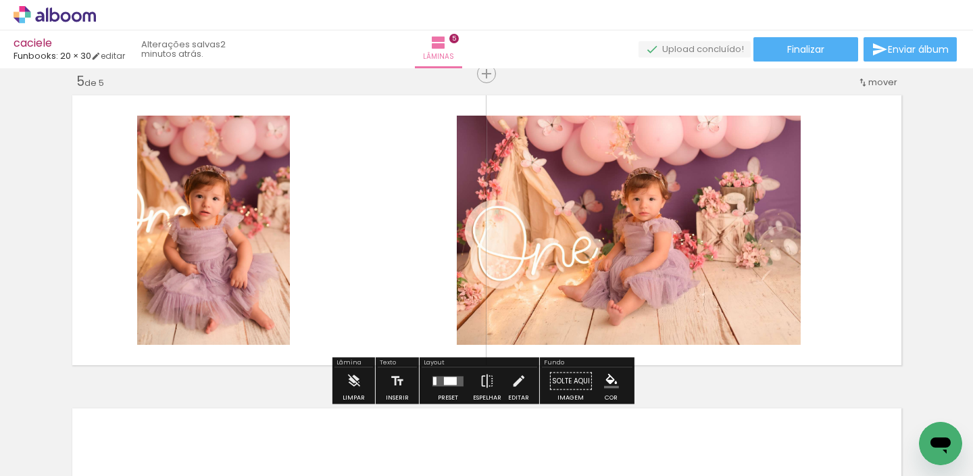
click at [446, 376] on div at bounding box center [448, 381] width 36 height 27
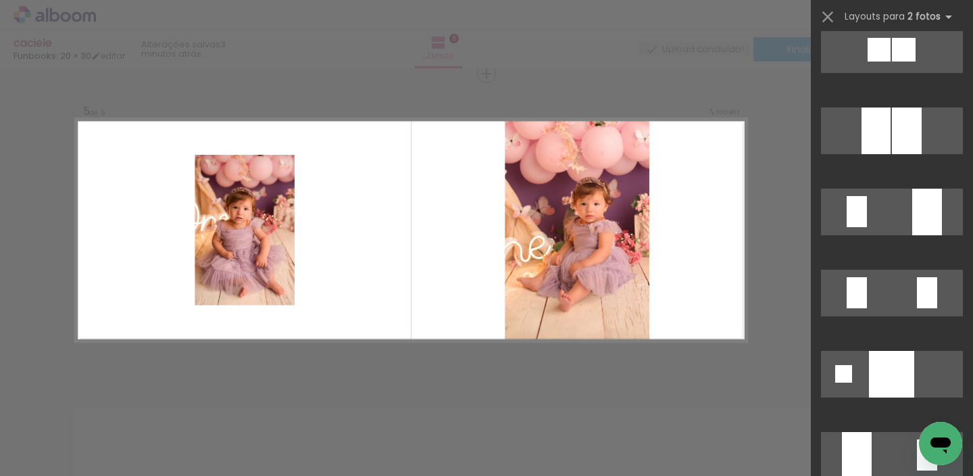
scroll to position [2611, 0]
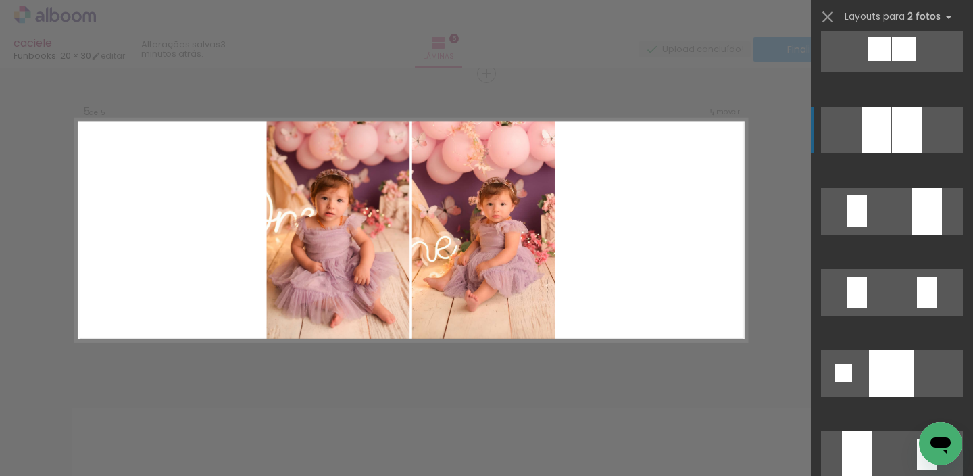
click at [893, 115] on div at bounding box center [907, 130] width 30 height 47
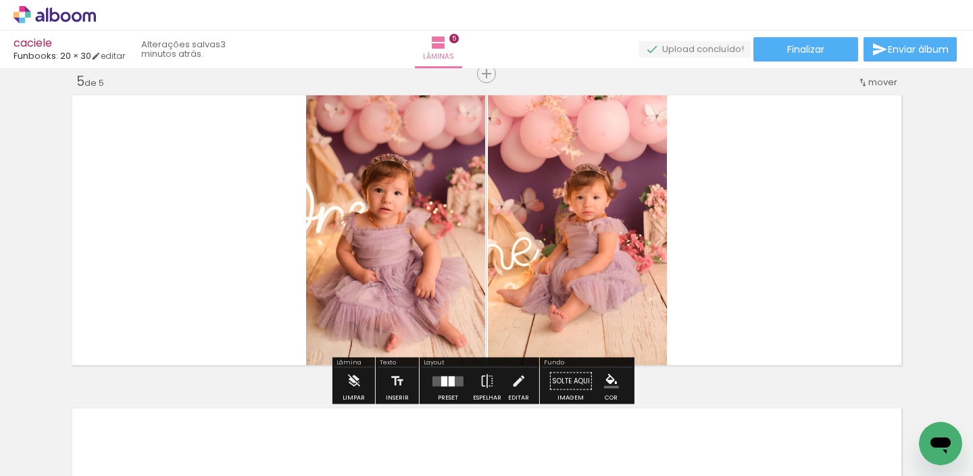
click at [391, 241] on quentale-photo at bounding box center [395, 230] width 179 height 279
click at [389, 249] on quentale-photo at bounding box center [395, 230] width 179 height 279
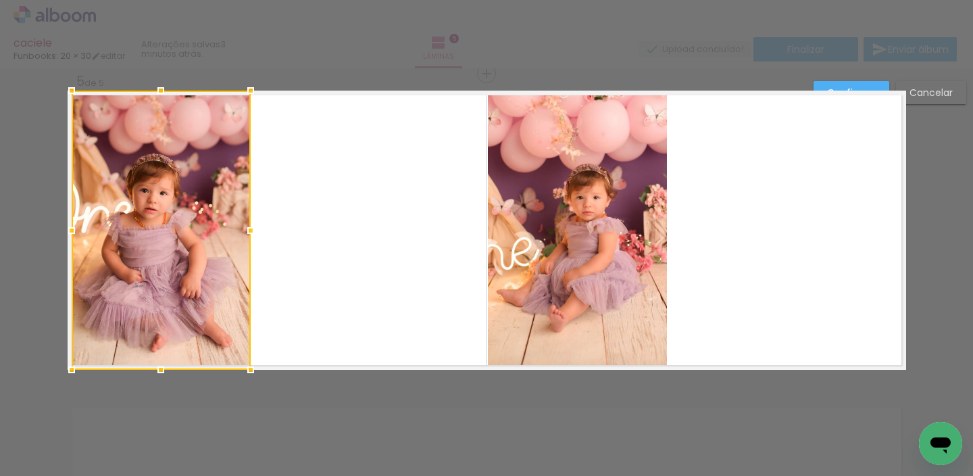
drag, startPoint x: 348, startPoint y: 249, endPoint x: 165, endPoint y: 243, distance: 183.3
click at [164, 245] on div at bounding box center [161, 230] width 179 height 279
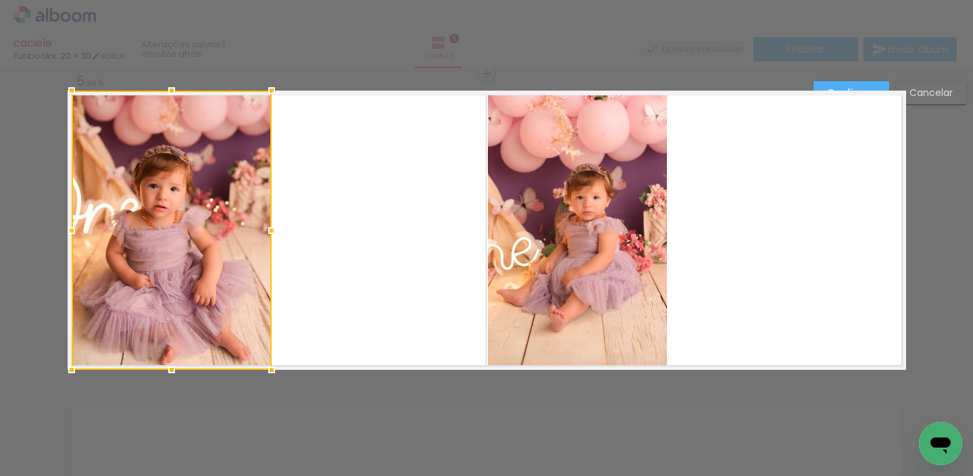
drag, startPoint x: 240, startPoint y: 228, endPoint x: 261, endPoint y: 232, distance: 21.3
click at [261, 232] on div at bounding box center [271, 230] width 27 height 27
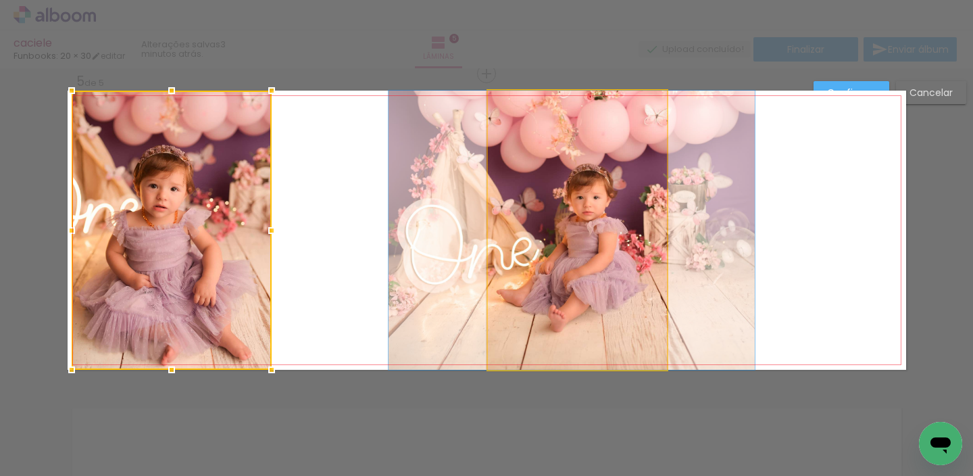
click at [501, 236] on quentale-photo at bounding box center [577, 230] width 179 height 279
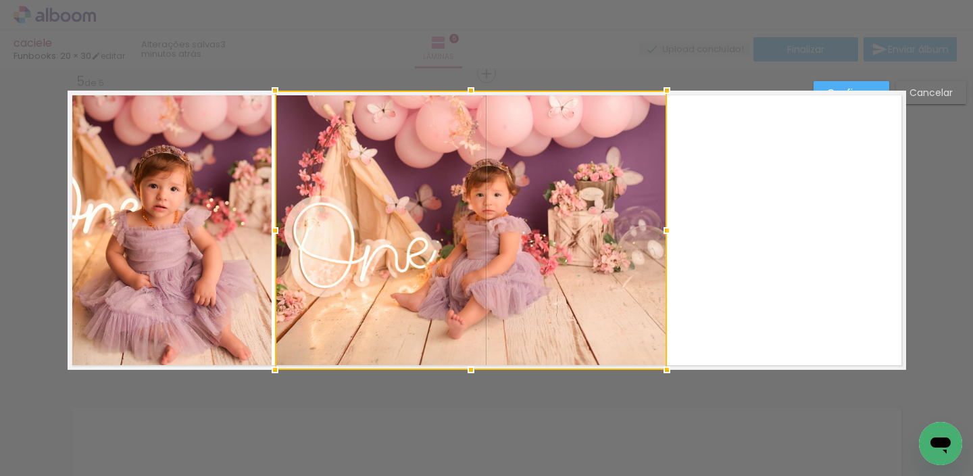
drag, startPoint x: 479, startPoint y: 227, endPoint x: 339, endPoint y: 236, distance: 140.2
click at [268, 241] on div at bounding box center [275, 230] width 27 height 27
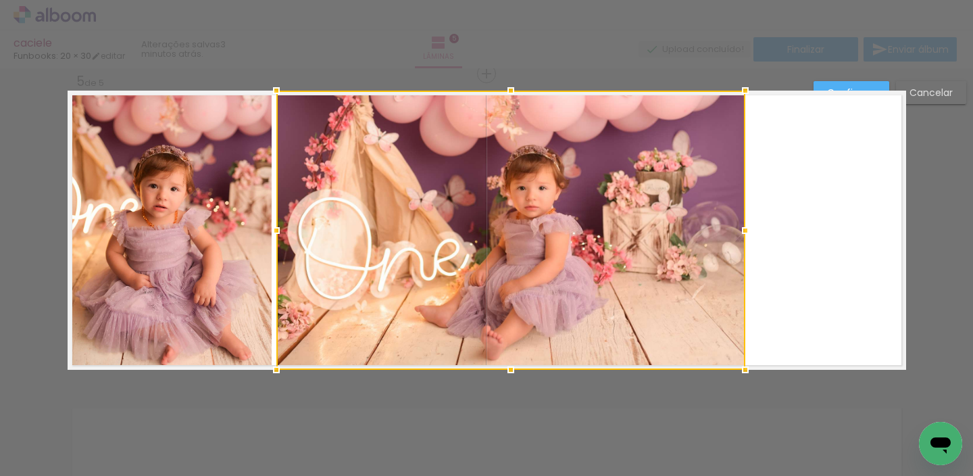
drag, startPoint x: 674, startPoint y: 228, endPoint x: 719, endPoint y: 236, distance: 45.9
click at [742, 235] on div at bounding box center [745, 230] width 27 height 27
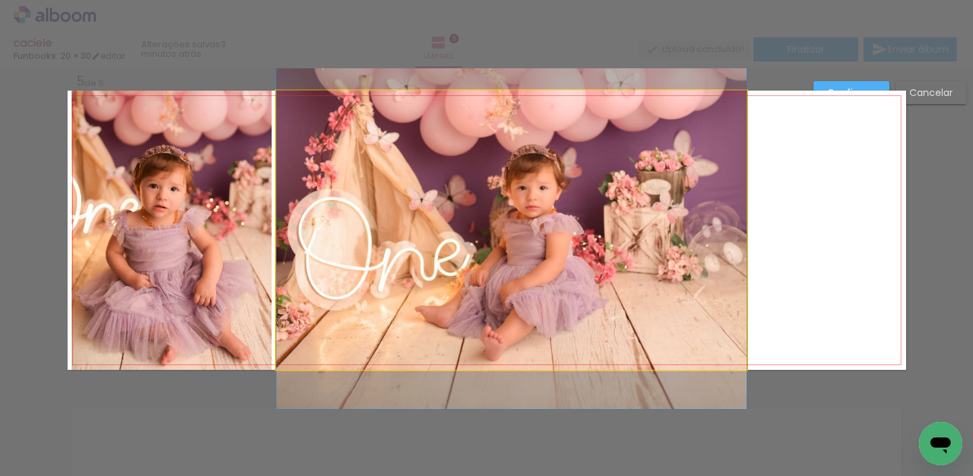
click at [576, 263] on quentale-photo at bounding box center [511, 230] width 470 height 279
click at [575, 262] on div at bounding box center [511, 230] width 470 height 279
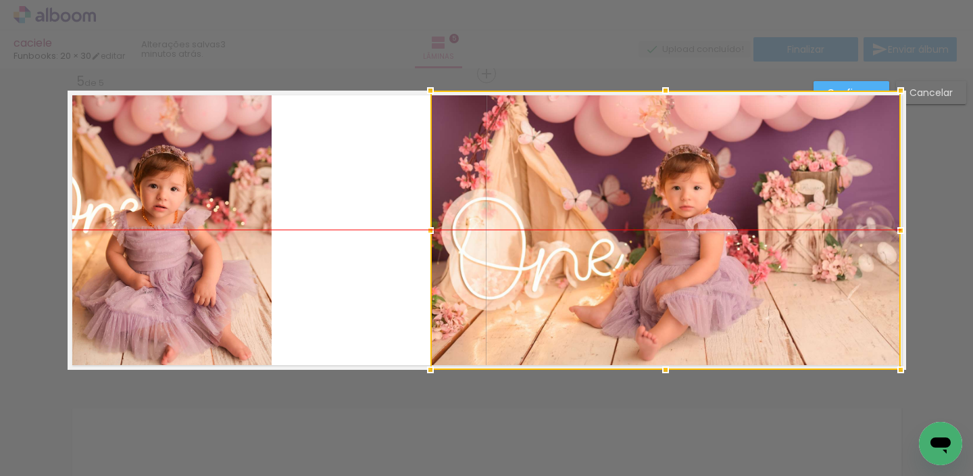
drag, startPoint x: 593, startPoint y: 245, endPoint x: 742, endPoint y: 249, distance: 149.4
click at [747, 248] on div at bounding box center [666, 230] width 470 height 279
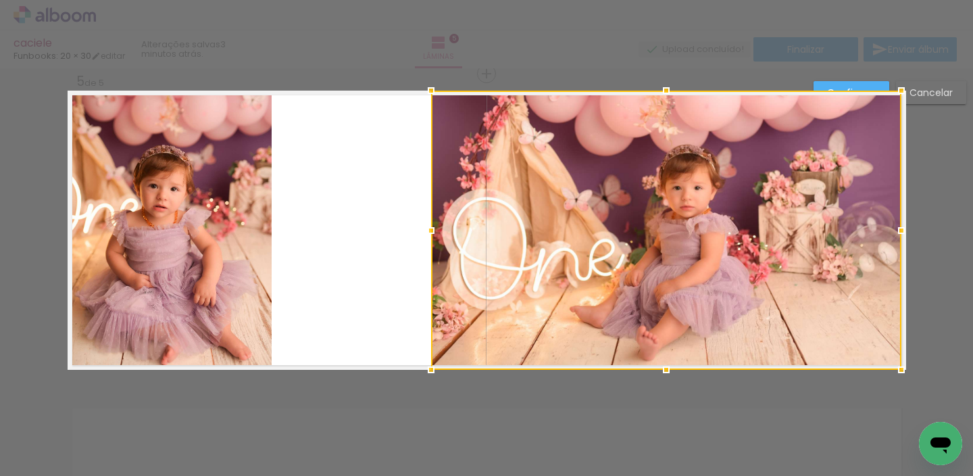
click at [216, 189] on quentale-photo at bounding box center [172, 230] width 200 height 279
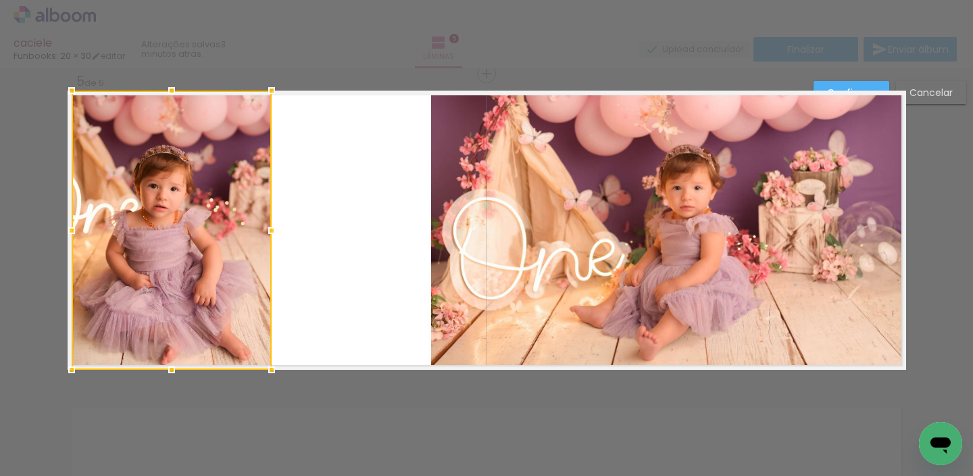
click at [217, 185] on div at bounding box center [172, 230] width 200 height 279
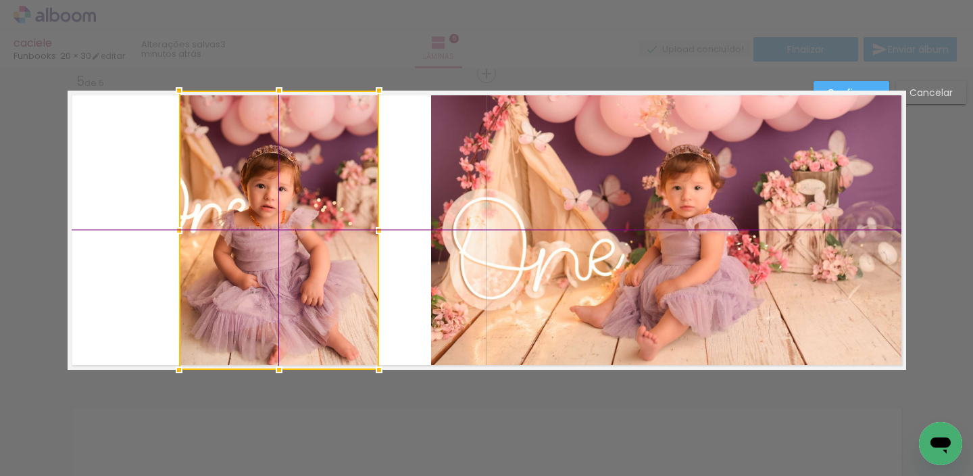
drag, startPoint x: 180, startPoint y: 224, endPoint x: 259, endPoint y: 212, distance: 79.4
click at [253, 213] on div at bounding box center [279, 230] width 200 height 279
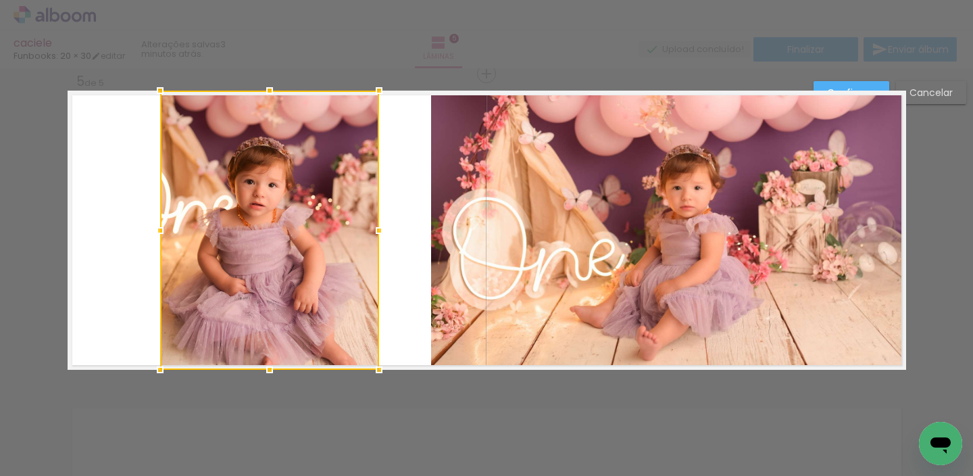
drag, startPoint x: 174, startPoint y: 227, endPoint x: 214, endPoint y: 226, distance: 39.2
click at [192, 228] on div at bounding box center [269, 230] width 219 height 279
click at [280, 213] on div at bounding box center [271, 230] width 218 height 279
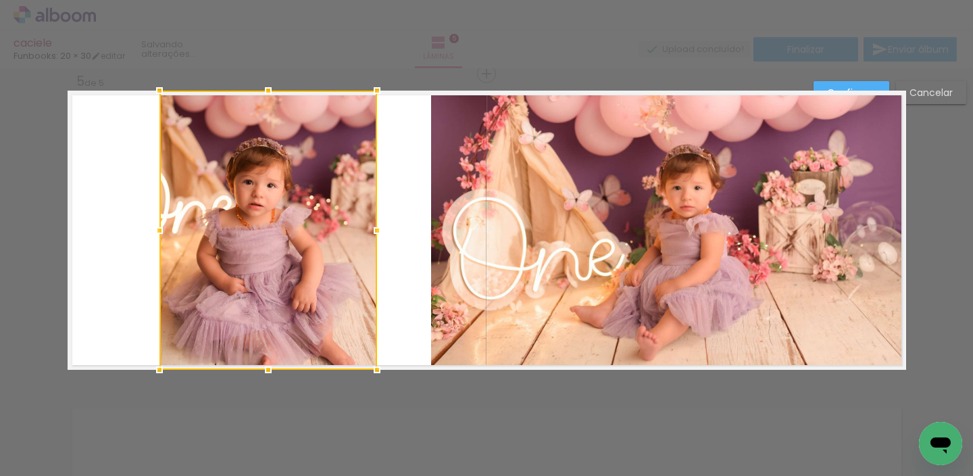
click at [280, 215] on div at bounding box center [268, 230] width 218 height 279
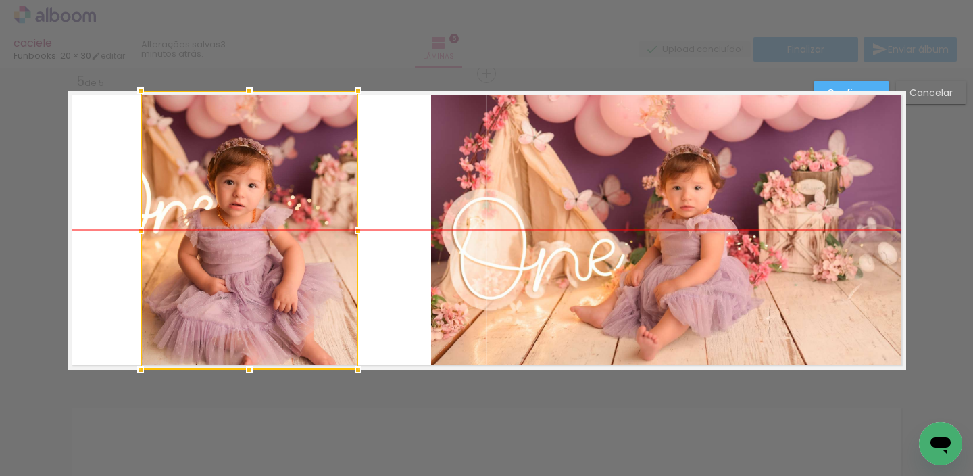
drag, startPoint x: 276, startPoint y: 216, endPoint x: 268, endPoint y: 212, distance: 10.0
click at [267, 213] on div at bounding box center [250, 230] width 218 height 279
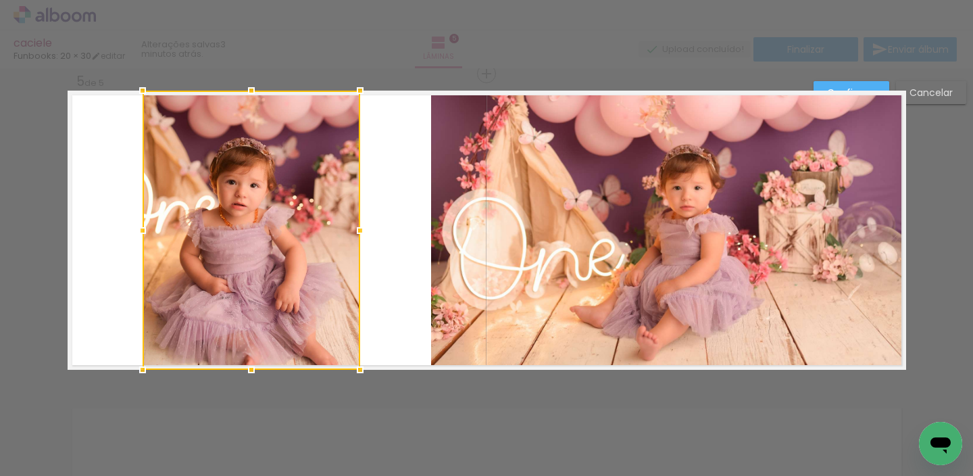
click at [831, 83] on paper-button "Confirmar" at bounding box center [852, 92] width 76 height 23
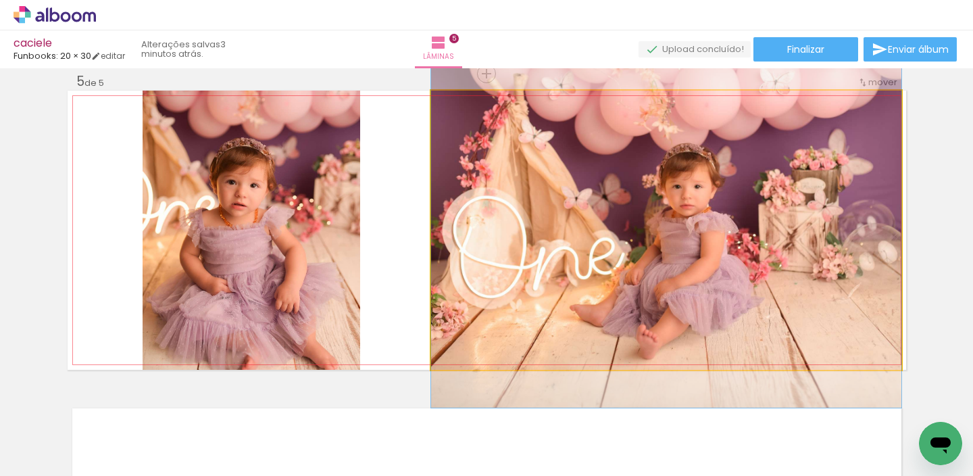
drag, startPoint x: 593, startPoint y: 197, endPoint x: 587, endPoint y: 199, distance: 6.9
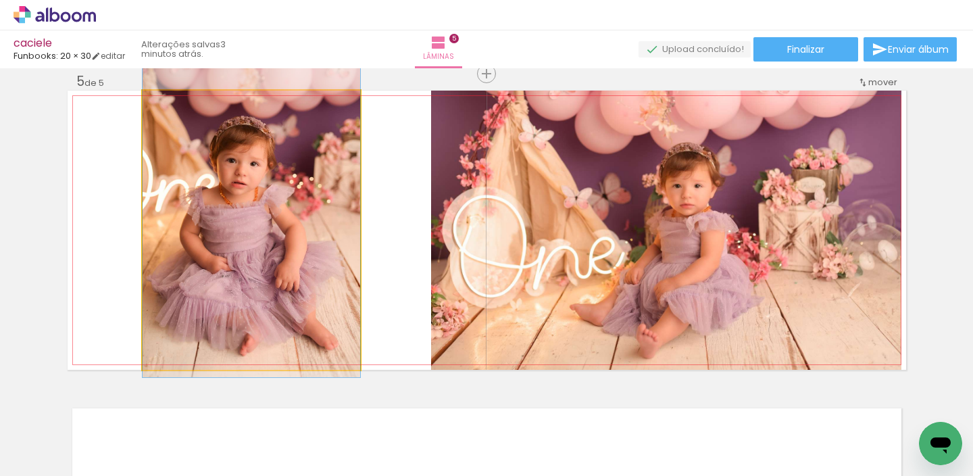
drag, startPoint x: 264, startPoint y: 242, endPoint x: 268, endPoint y: 224, distance: 18.9
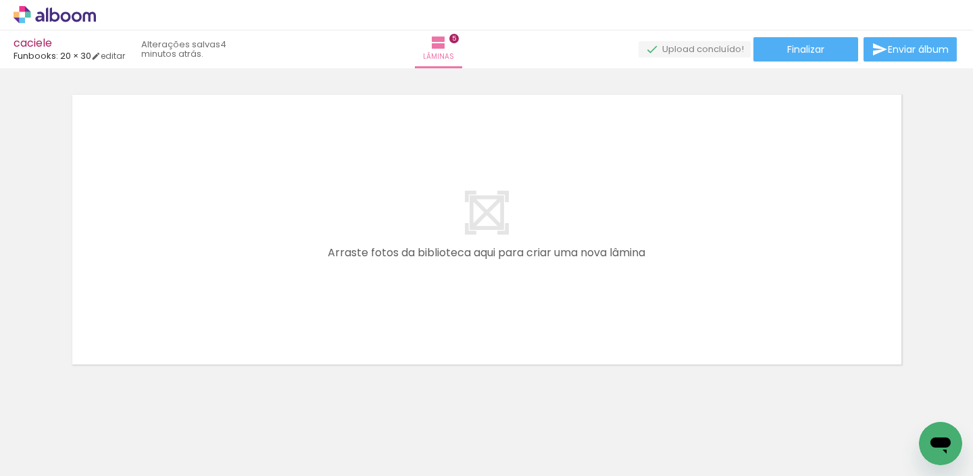
scroll to position [0, 1107]
drag, startPoint x: 174, startPoint y: 435, endPoint x: 247, endPoint y: 401, distance: 79.8
click at [235, 287] on quentale-workspace at bounding box center [486, 238] width 973 height 476
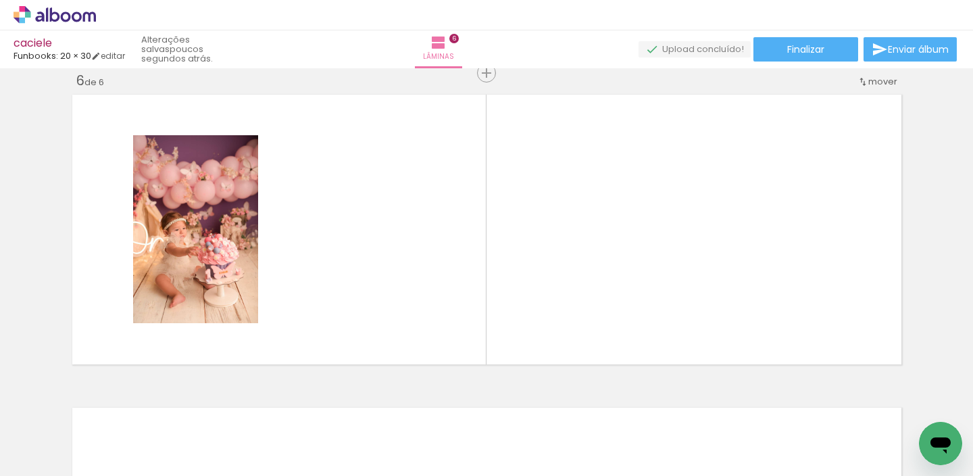
scroll to position [1581, 0]
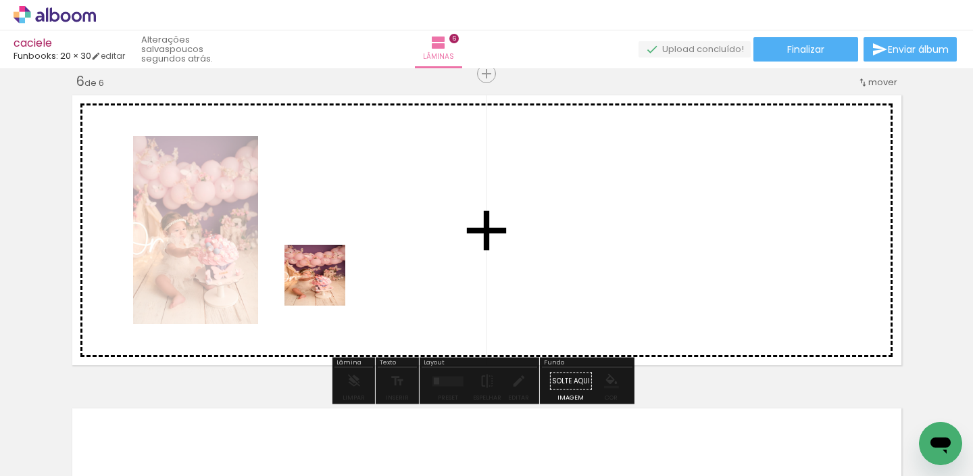
drag, startPoint x: 298, startPoint y: 345, endPoint x: 330, endPoint y: 268, distance: 84.2
click at [330, 268] on quentale-workspace at bounding box center [486, 238] width 973 height 476
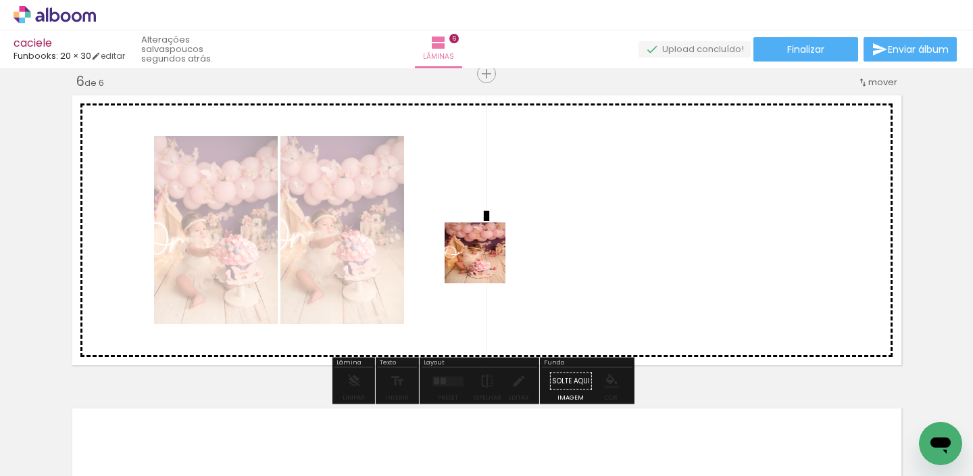
drag, startPoint x: 318, startPoint y: 438, endPoint x: 457, endPoint y: 292, distance: 201.3
click at [497, 253] on quentale-workspace at bounding box center [486, 238] width 973 height 476
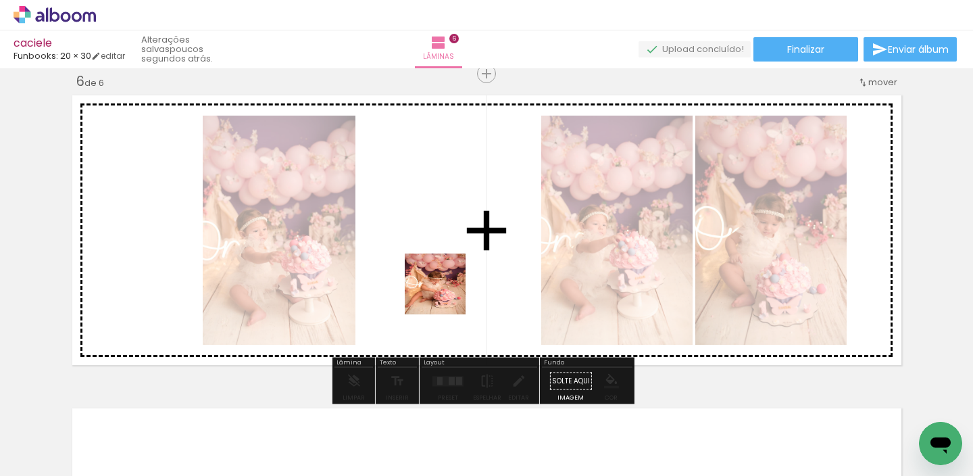
drag, startPoint x: 410, startPoint y: 395, endPoint x: 447, endPoint y: 292, distance: 109.7
click at [447, 292] on quentale-workspace at bounding box center [486, 238] width 973 height 476
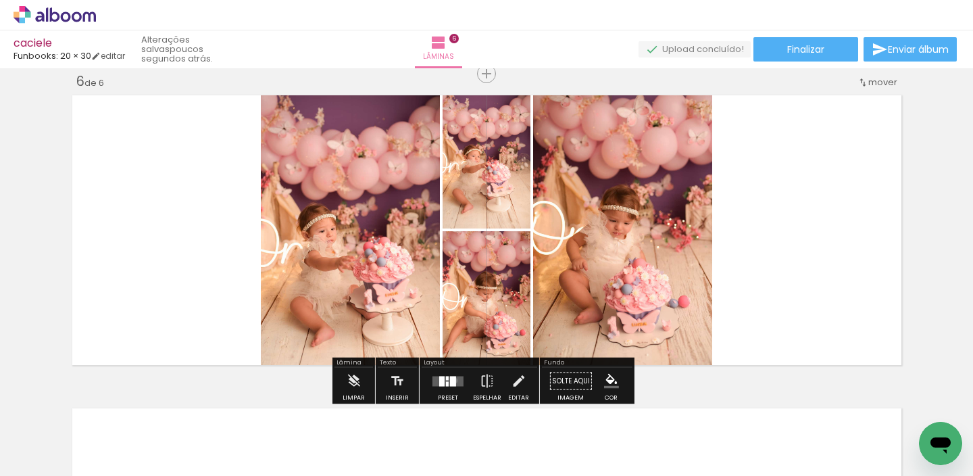
drag, startPoint x: 451, startPoint y: 380, endPoint x: 443, endPoint y: 389, distance: 11.5
click at [451, 381] on div at bounding box center [453, 381] width 6 height 10
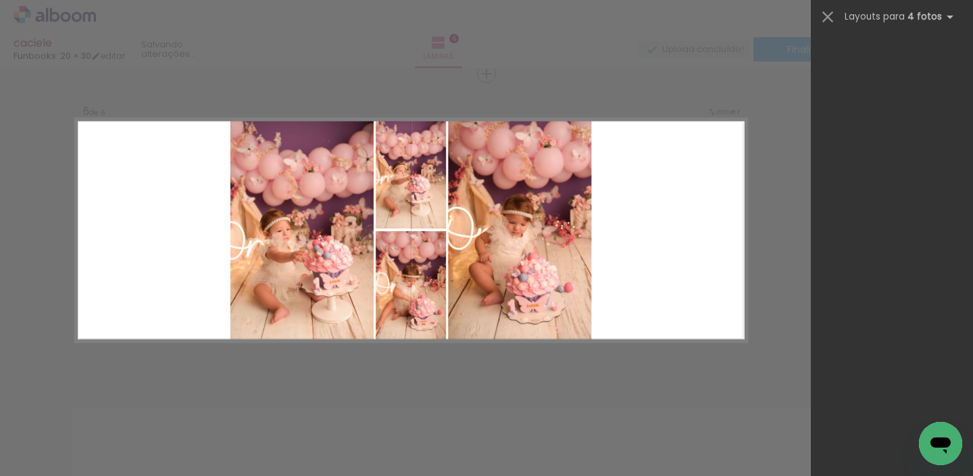
scroll to position [0, 0]
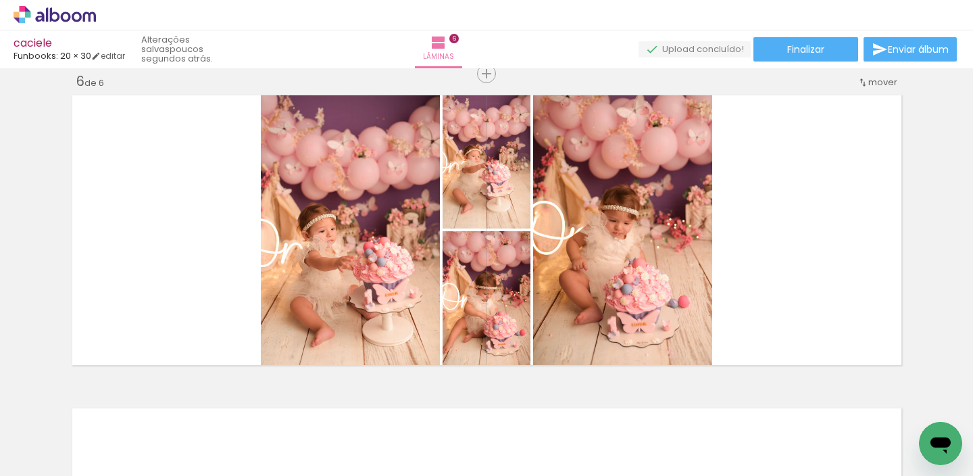
scroll to position [0, 1458]
click at [149, 410] on quentale-thumb at bounding box center [115, 430] width 76 height 78
drag, startPoint x: 145, startPoint y: 408, endPoint x: 323, endPoint y: 268, distance: 226.7
click at [321, 268] on quentale-workspace at bounding box center [486, 238] width 973 height 476
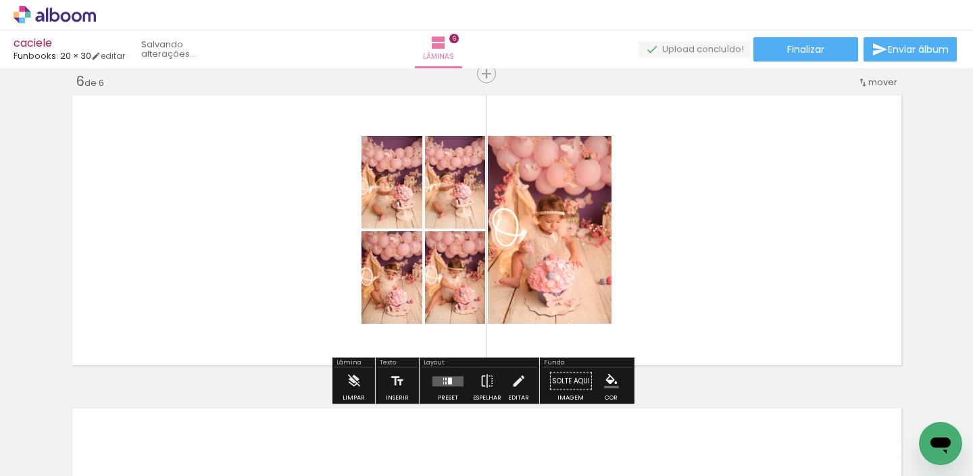
click at [448, 377] on div at bounding box center [450, 380] width 4 height 7
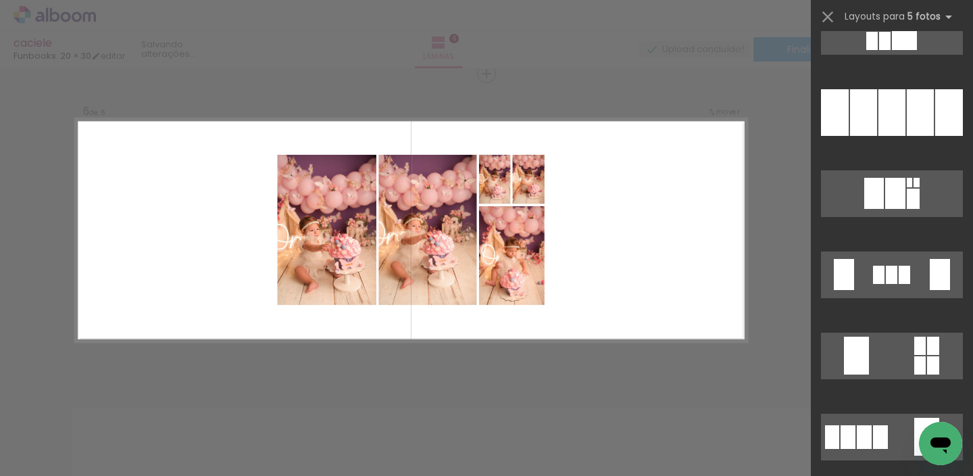
scroll to position [3441, 0]
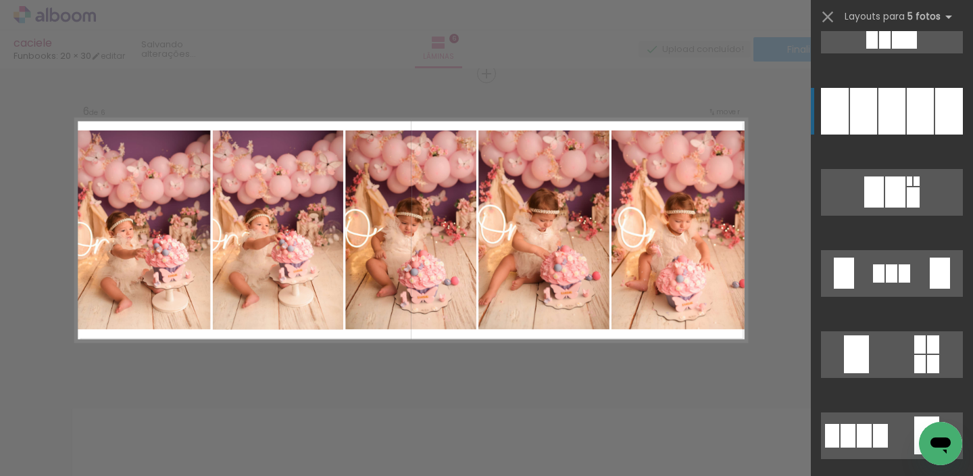
click at [889, 100] on div at bounding box center [892, 111] width 27 height 47
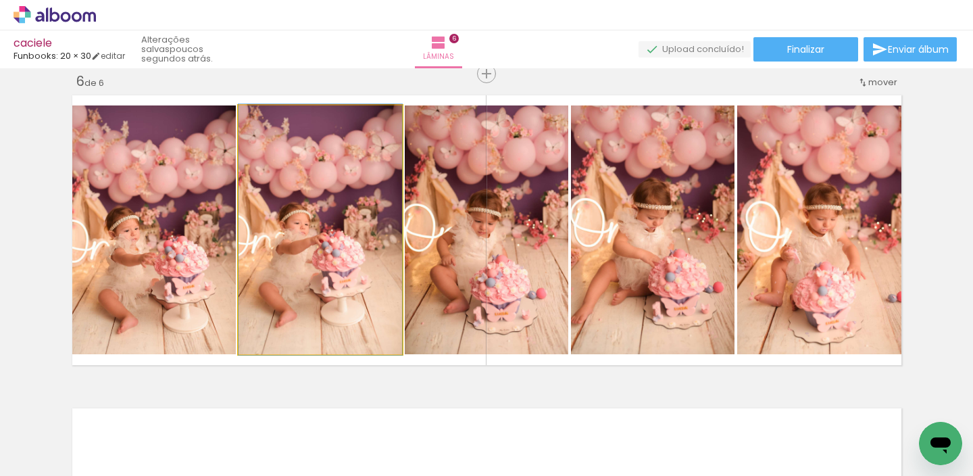
drag, startPoint x: 350, startPoint y: 191, endPoint x: 445, endPoint y: 193, distance: 94.6
click at [0, 0] on slot at bounding box center [0, 0] width 0 height 0
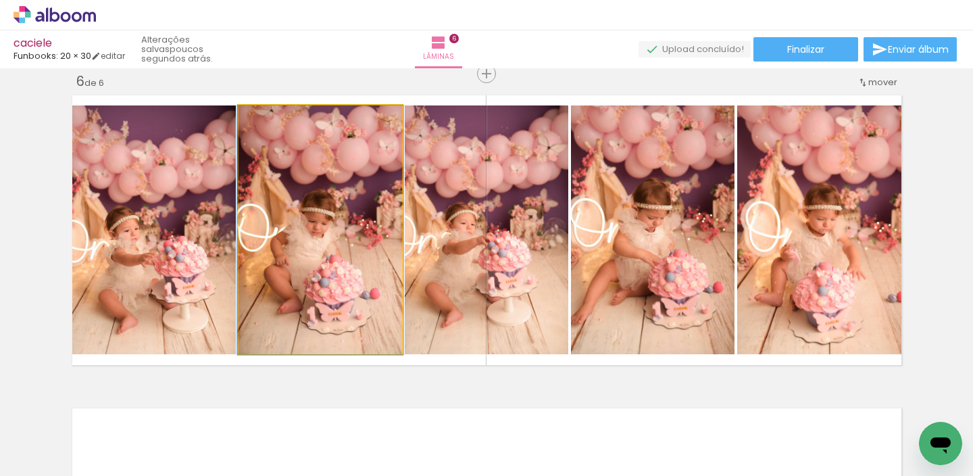
click at [321, 198] on quentale-photo at bounding box center [321, 229] width 164 height 249
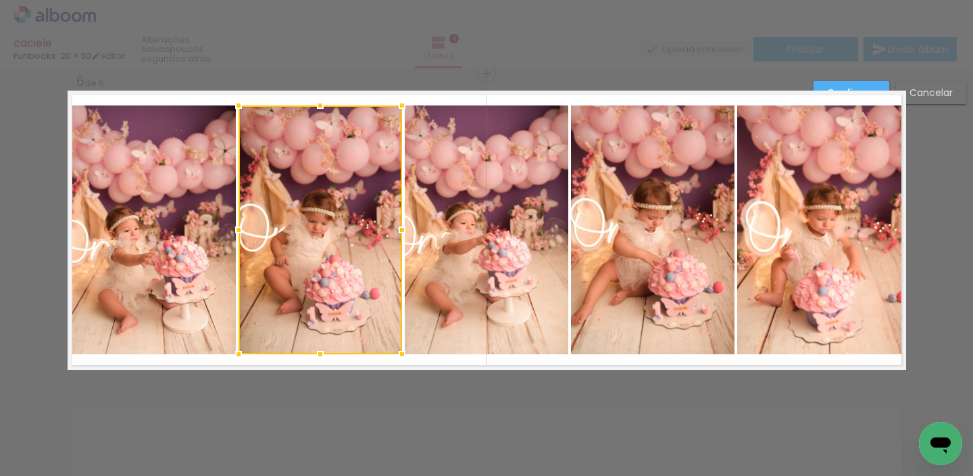
click at [153, 131] on quentale-photo at bounding box center [152, 229] width 168 height 249
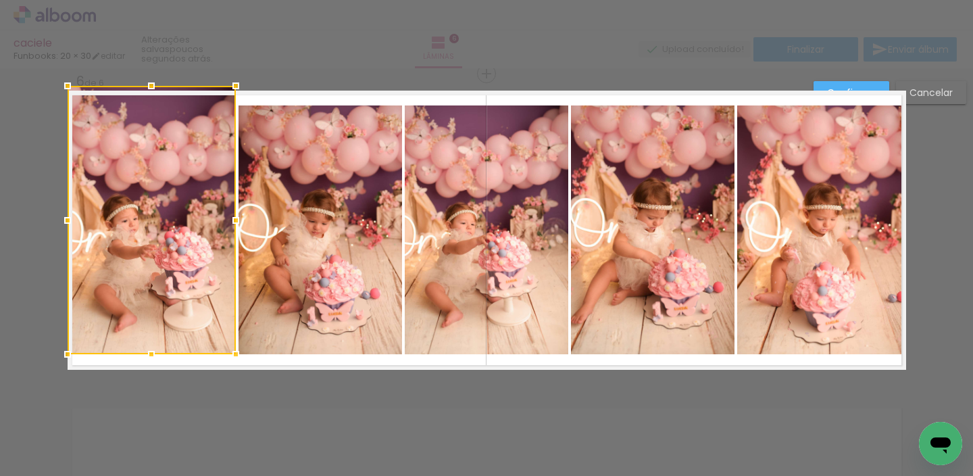
drag, startPoint x: 147, startPoint y: 97, endPoint x: 149, endPoint y: 78, distance: 18.4
click at [149, 78] on div at bounding box center [151, 85] width 27 height 27
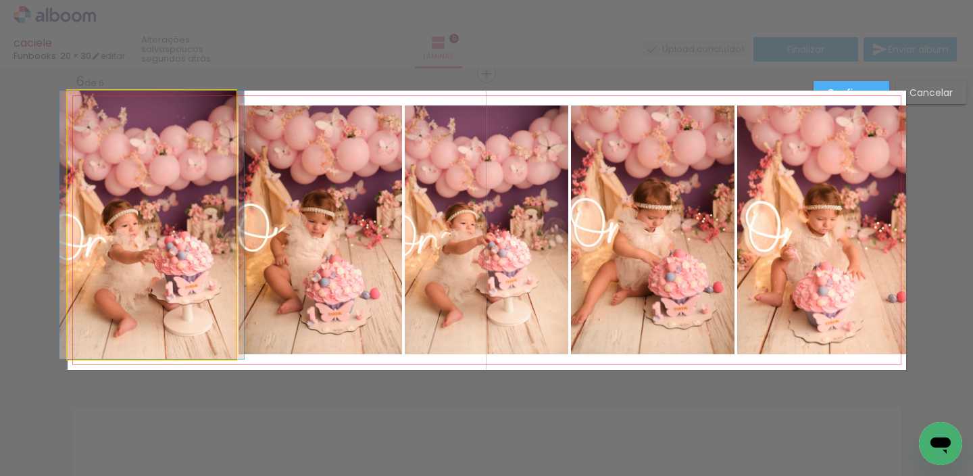
click at [147, 350] on quentale-photo at bounding box center [152, 225] width 168 height 268
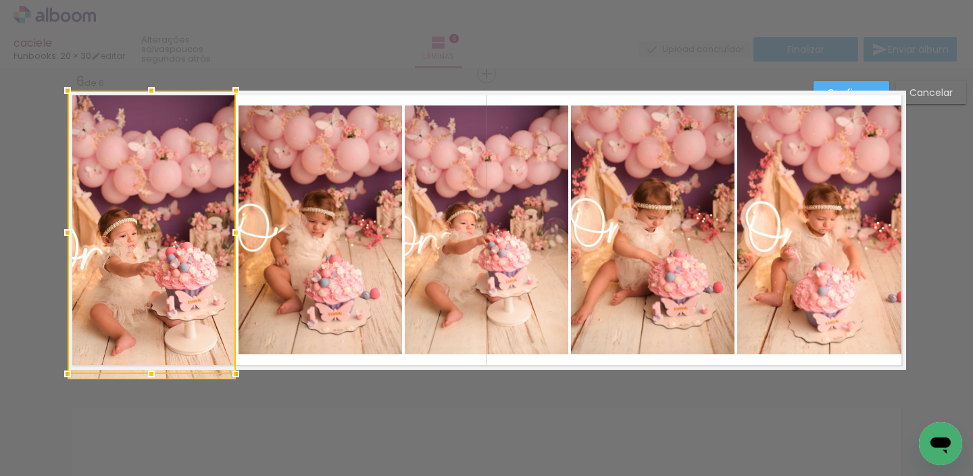
click at [143, 359] on div at bounding box center [152, 232] width 168 height 283
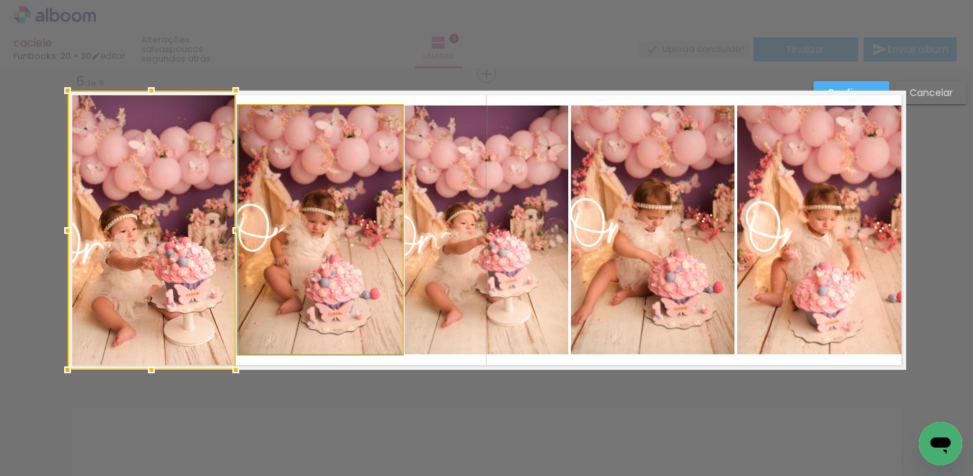
click at [320, 164] on quentale-photo at bounding box center [321, 229] width 164 height 249
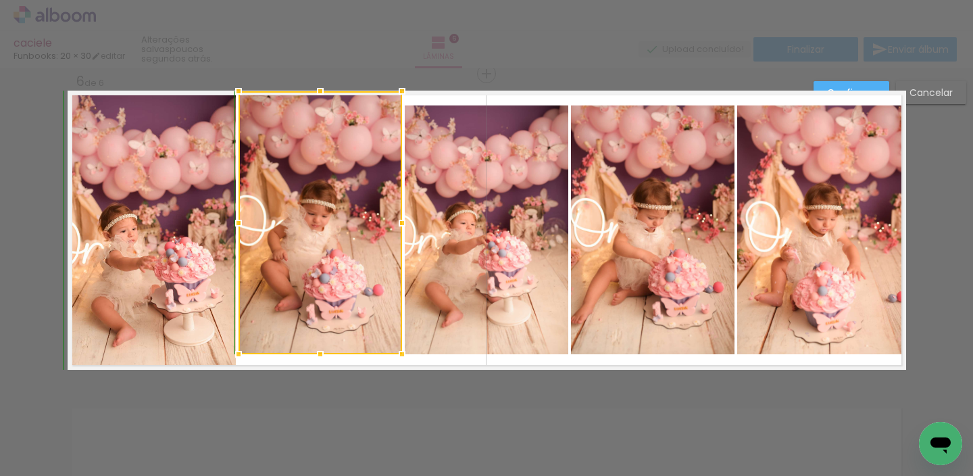
drag, startPoint x: 316, startPoint y: 104, endPoint x: 318, endPoint y: 113, distance: 9.2
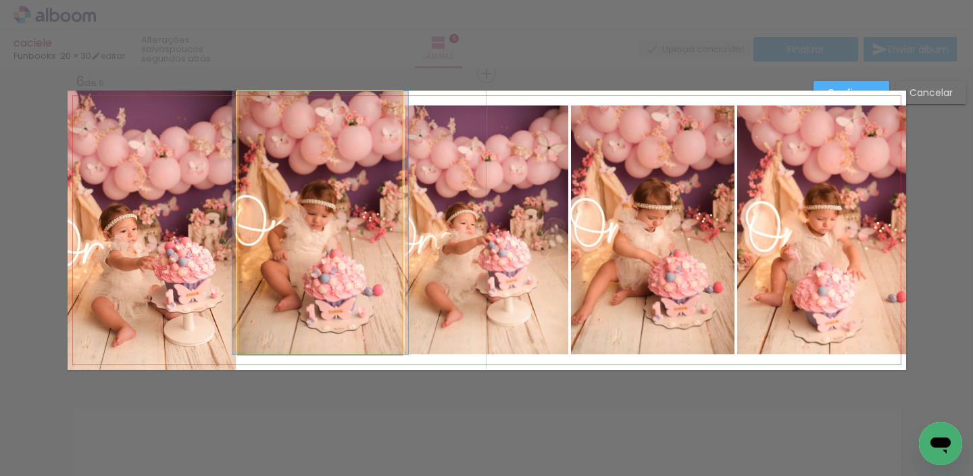
click at [320, 349] on quentale-photo at bounding box center [321, 222] width 164 height 263
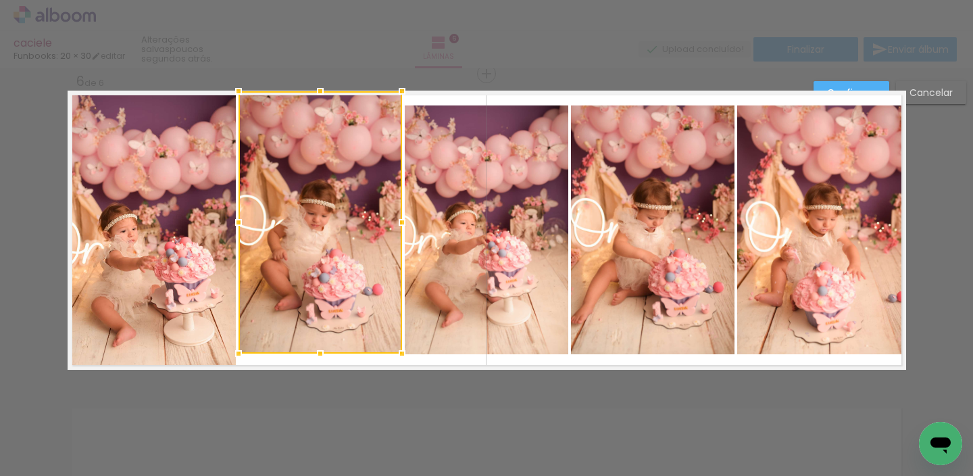
drag, startPoint x: 314, startPoint y: 351, endPoint x: 315, endPoint y: 343, distance: 8.9
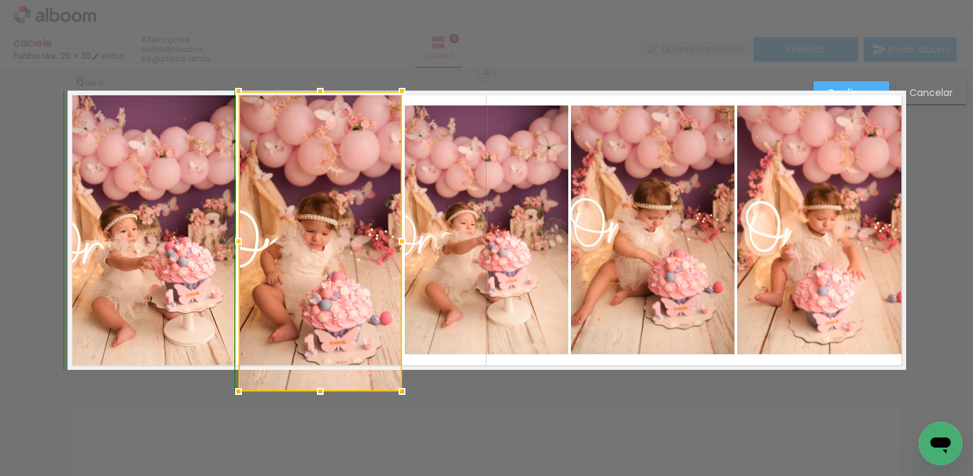
drag, startPoint x: 314, startPoint y: 350, endPoint x: 315, endPoint y: 359, distance: 8.8
click at [315, 360] on div at bounding box center [321, 241] width 164 height 300
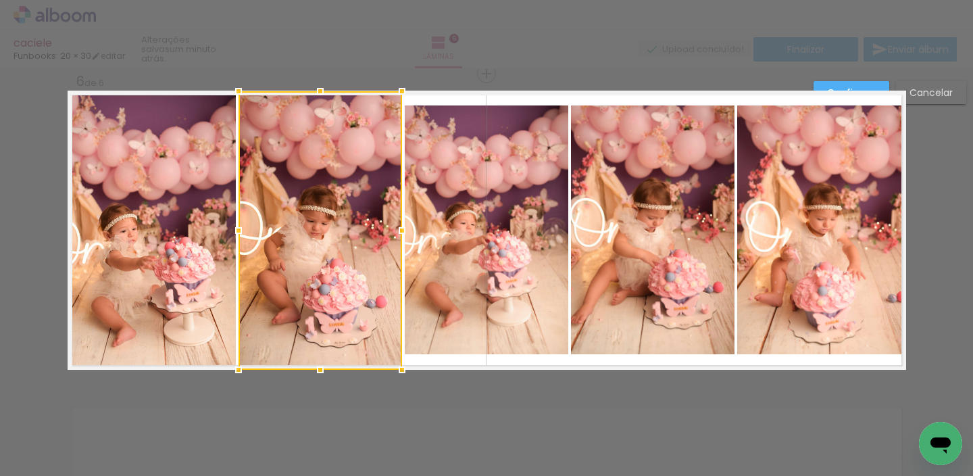
click at [491, 157] on quentale-photo at bounding box center [487, 229] width 164 height 249
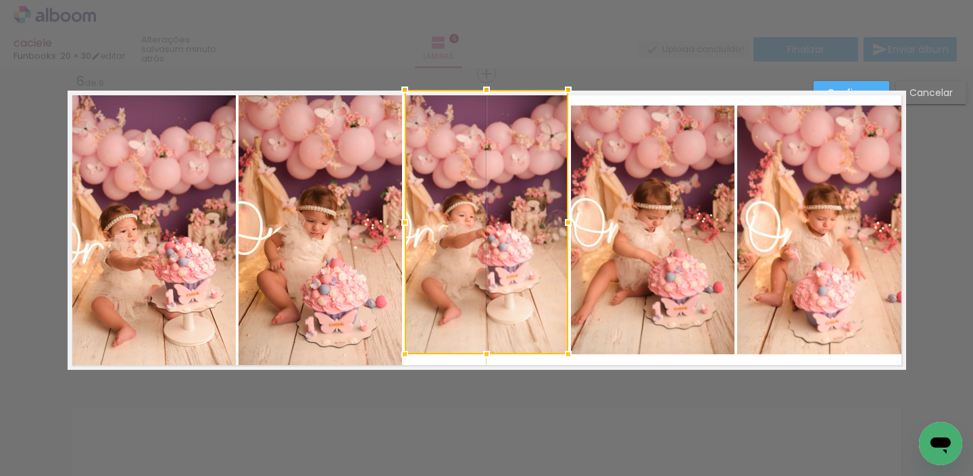
drag, startPoint x: 483, startPoint y: 97, endPoint x: 487, endPoint y: 73, distance: 24.7
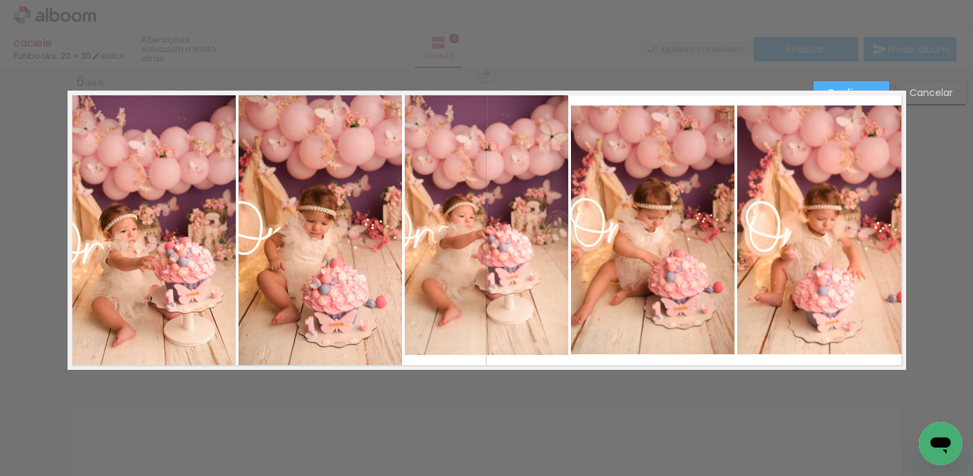
scroll to position [0, 1458]
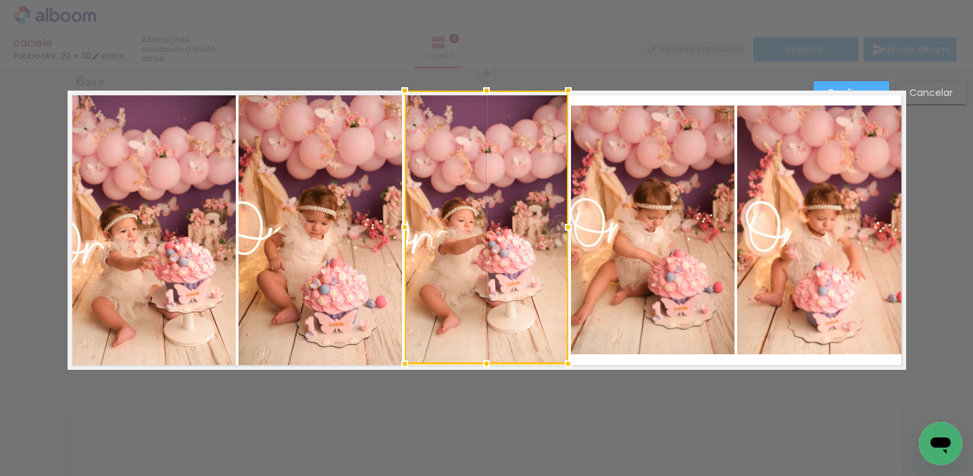
drag, startPoint x: 480, startPoint y: 351, endPoint x: 477, endPoint y: 385, distance: 34.6
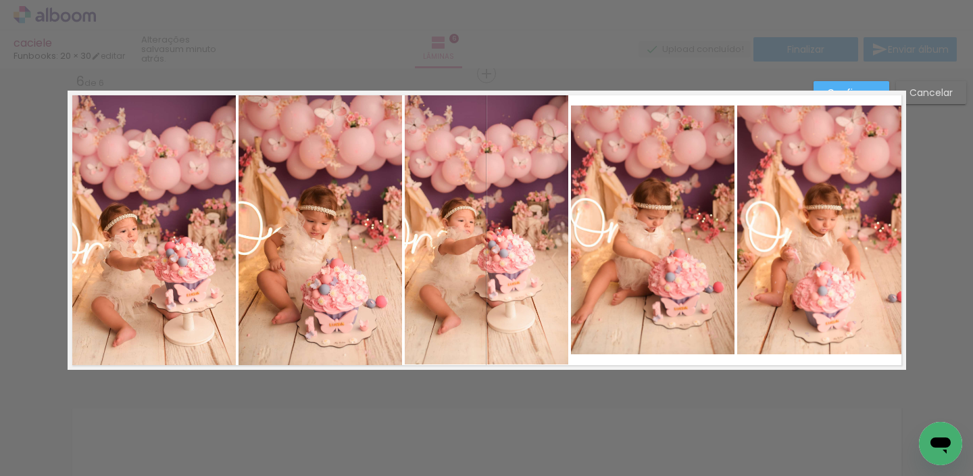
click at [481, 349] on quentale-photo at bounding box center [487, 228] width 164 height 274
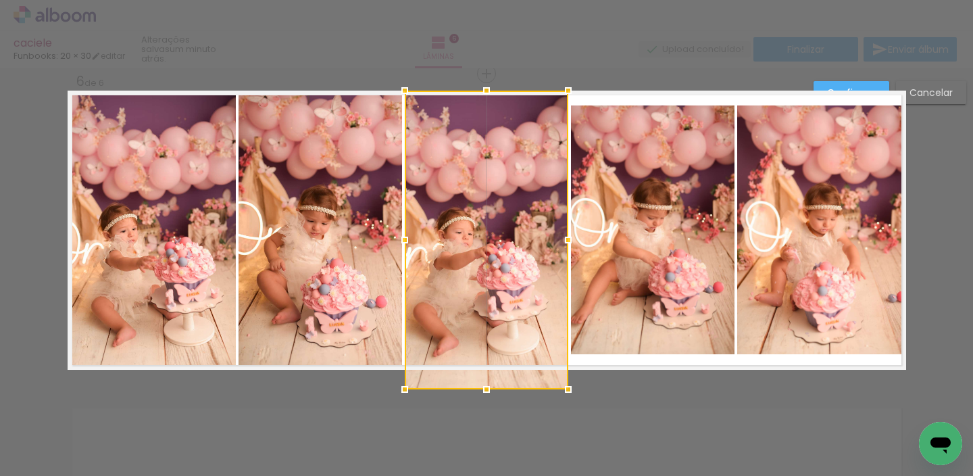
drag, startPoint x: 483, startPoint y: 360, endPoint x: 479, endPoint y: 369, distance: 9.4
click at [481, 369] on div at bounding box center [487, 240] width 164 height 299
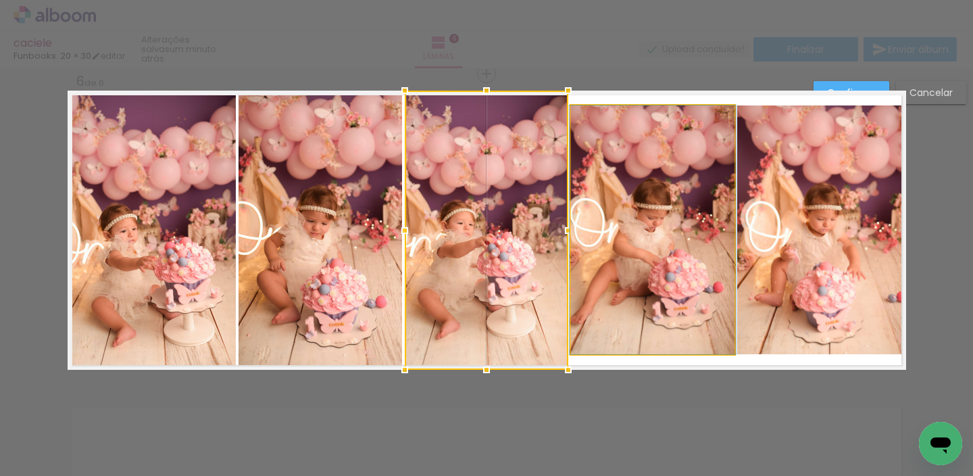
click at [642, 122] on quentale-photo at bounding box center [653, 229] width 164 height 249
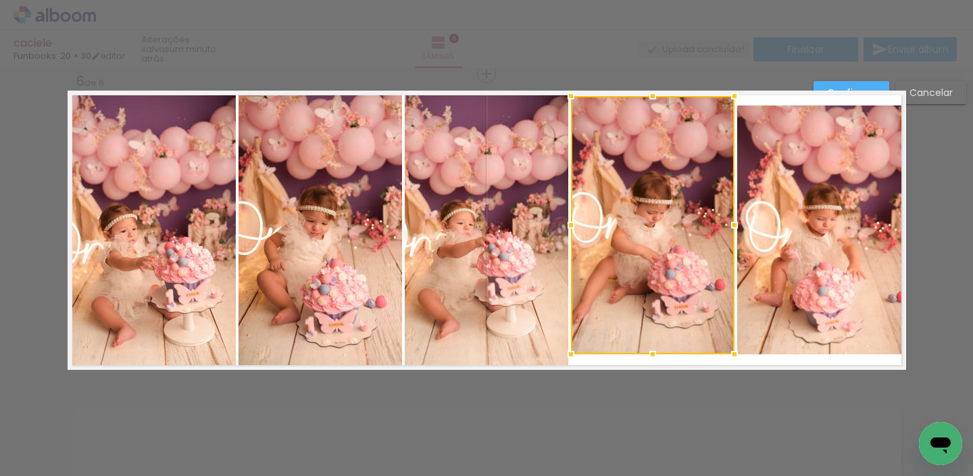
drag, startPoint x: 650, startPoint y: 78, endPoint x: 654, endPoint y: 61, distance: 18.0
click at [654, 0] on div "caciele Funbooks: 20 × 30 editar um minuto atrás. Lâminas 6 Finalizar Enviar ál…" at bounding box center [486, 0] width 973 height 0
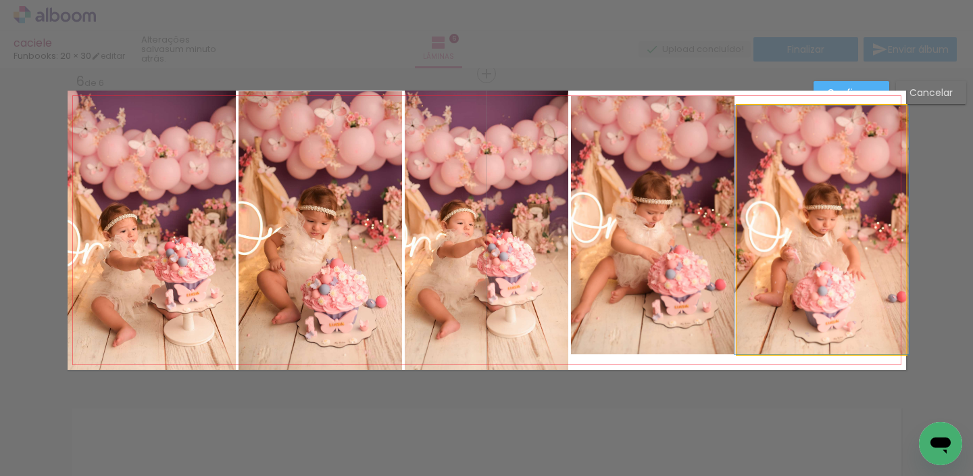
click at [812, 159] on quentale-photo at bounding box center [821, 229] width 169 height 249
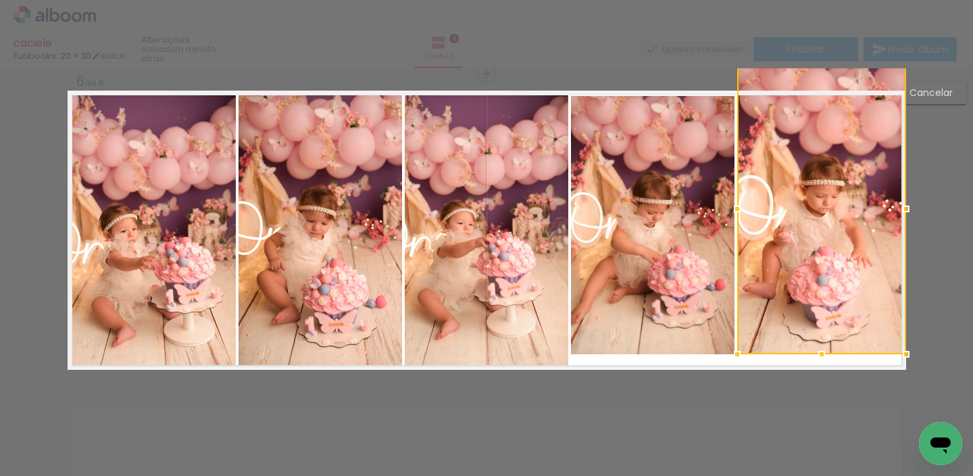
drag, startPoint x: 816, startPoint y: 102, endPoint x: 806, endPoint y: 59, distance: 43.8
click at [813, 0] on div "caciele Funbooks: 20 × 30 editar um minuto atrás. Lâminas 6 Finalizar Enviar ál…" at bounding box center [486, 0] width 973 height 0
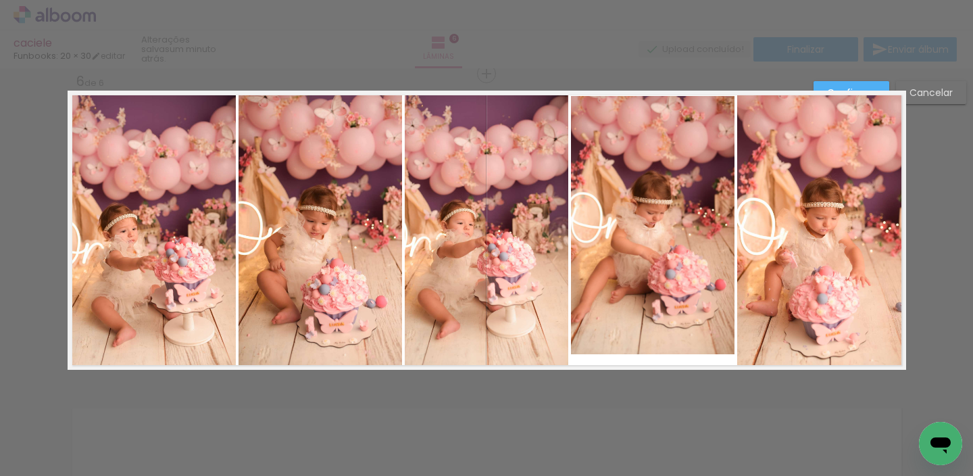
click at [660, 262] on quentale-photo at bounding box center [653, 225] width 164 height 258
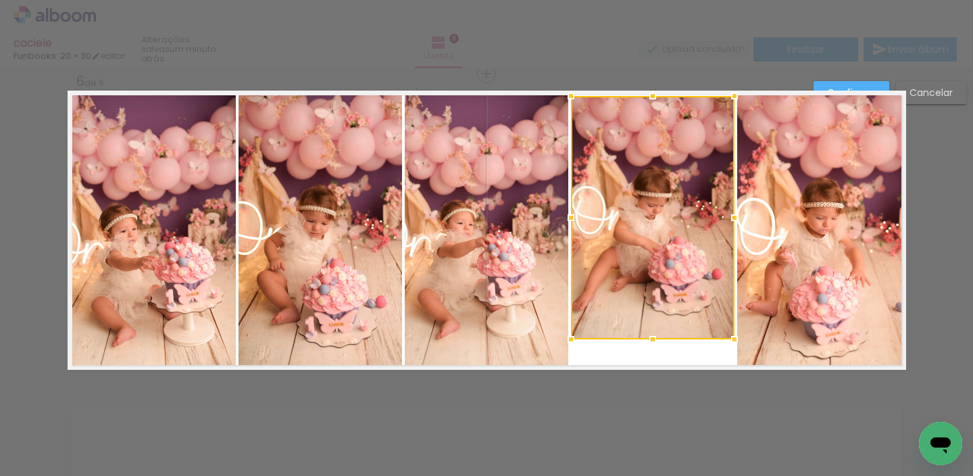
drag, startPoint x: 647, startPoint y: 356, endPoint x: 645, endPoint y: 367, distance: 11.0
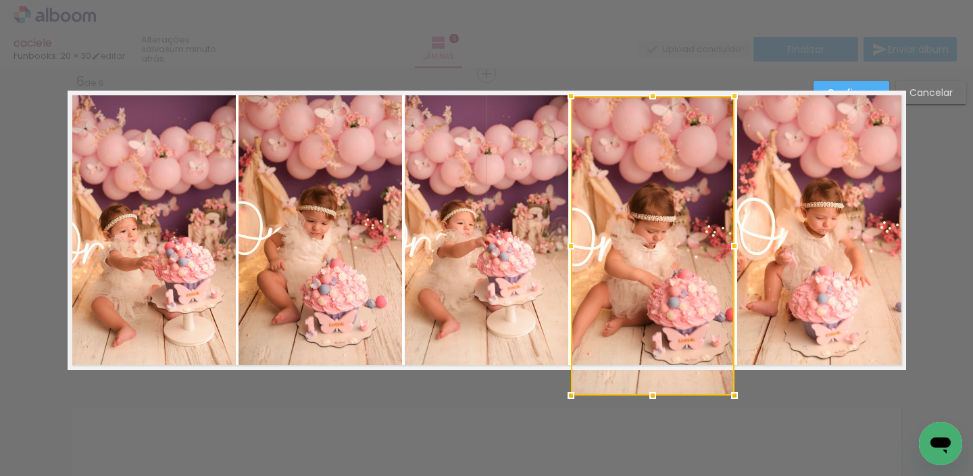
drag, startPoint x: 645, startPoint y: 339, endPoint x: 644, endPoint y: 372, distance: 33.1
click at [645, 375] on div at bounding box center [653, 245] width 164 height 299
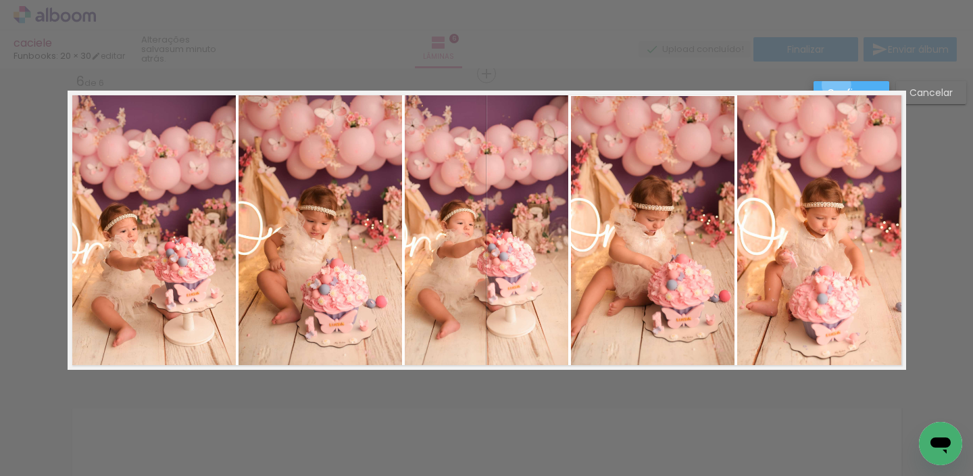
click at [837, 84] on paper-button "Confirmar" at bounding box center [852, 92] width 76 height 23
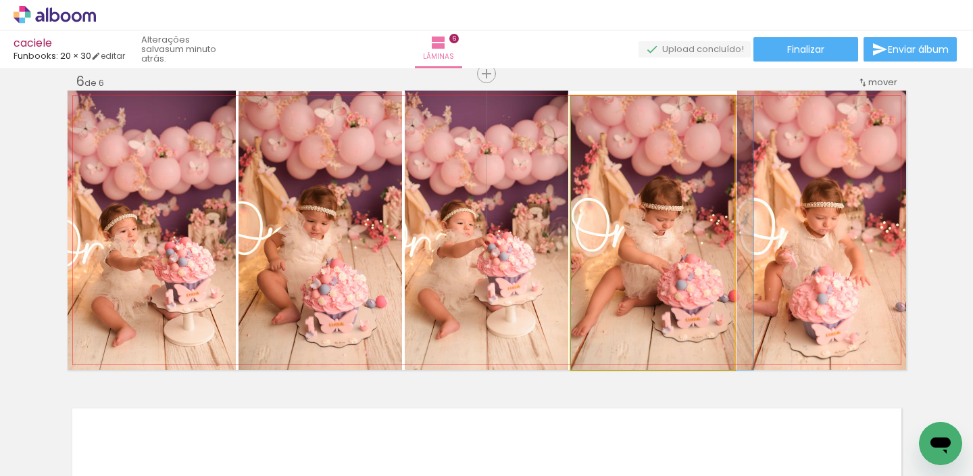
drag, startPoint x: 648, startPoint y: 254, endPoint x: 666, endPoint y: 257, distance: 17.8
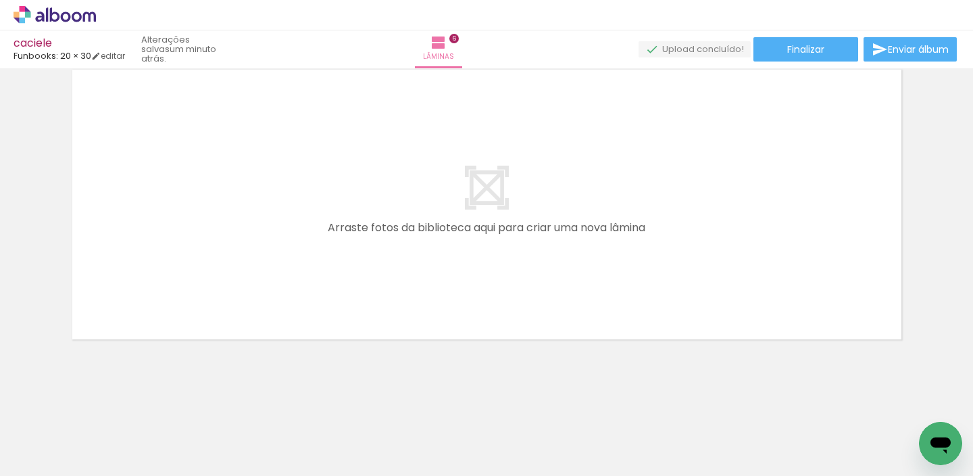
scroll to position [1930, 0]
drag, startPoint x: 226, startPoint y: 374, endPoint x: 335, endPoint y: 370, distance: 108.2
click at [274, 306] on quentale-workspace at bounding box center [486, 238] width 973 height 476
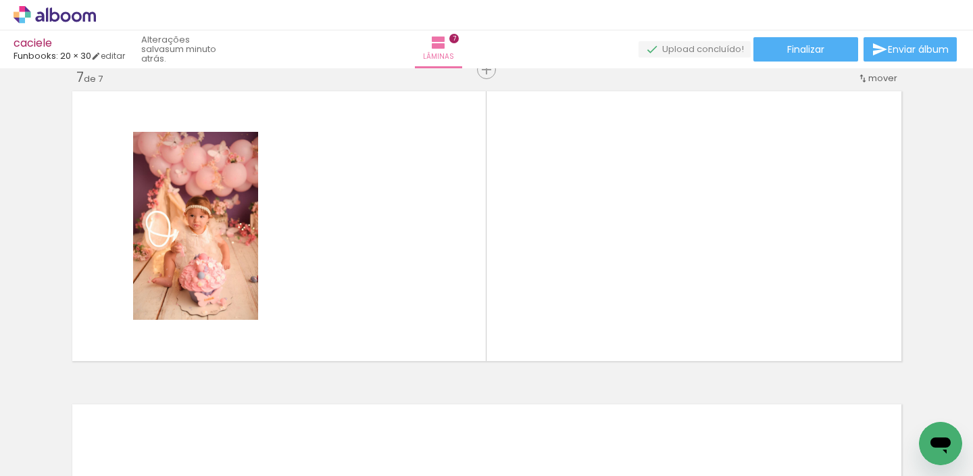
scroll to position [1894, 0]
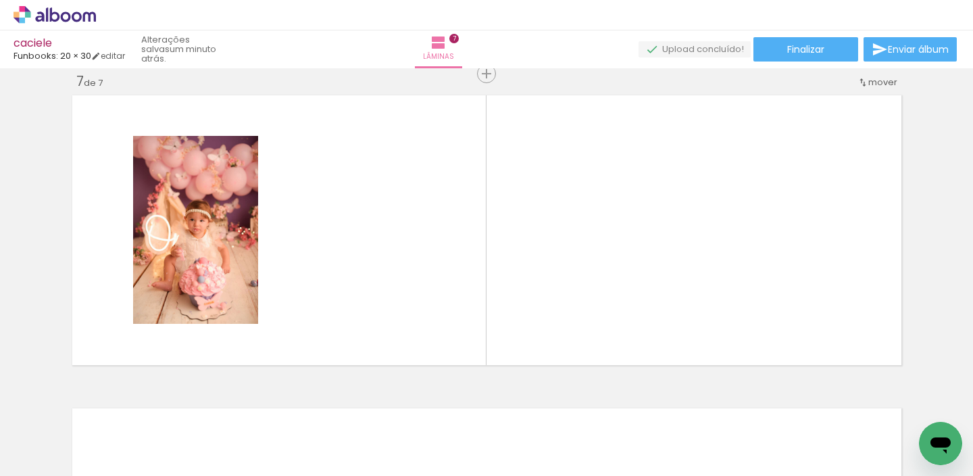
click at [383, 302] on quentale-workspace at bounding box center [486, 238] width 973 height 476
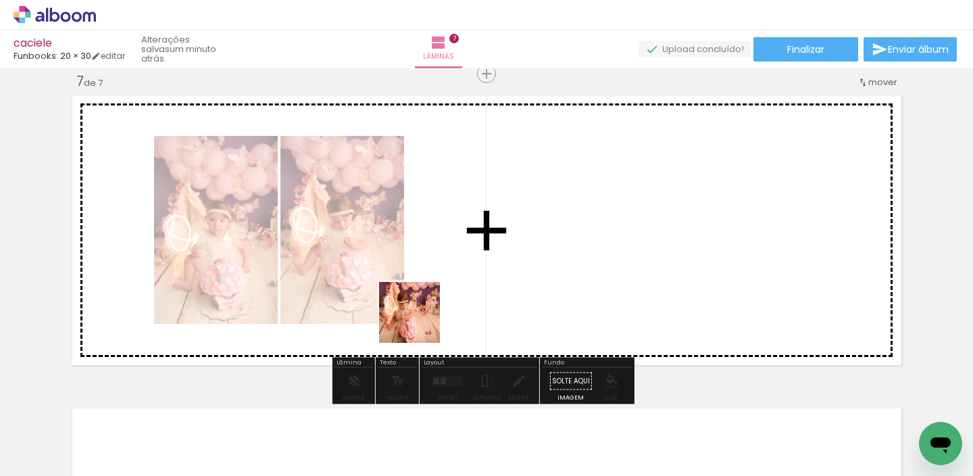
drag, startPoint x: 287, startPoint y: 438, endPoint x: 403, endPoint y: 271, distance: 203.4
click at [439, 300] on quentale-workspace at bounding box center [486, 238] width 973 height 476
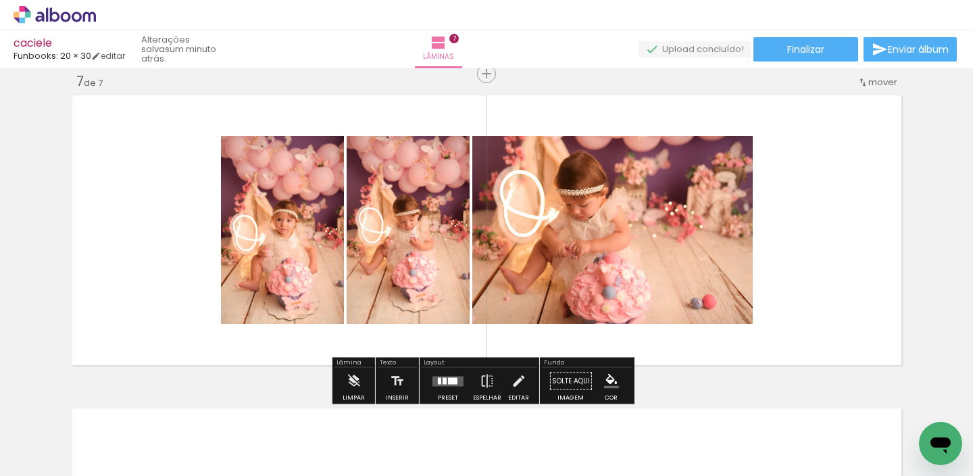
drag, startPoint x: 509, startPoint y: 435, endPoint x: 478, endPoint y: 293, distance: 145.3
click at [496, 270] on quentale-workspace at bounding box center [486, 238] width 973 height 476
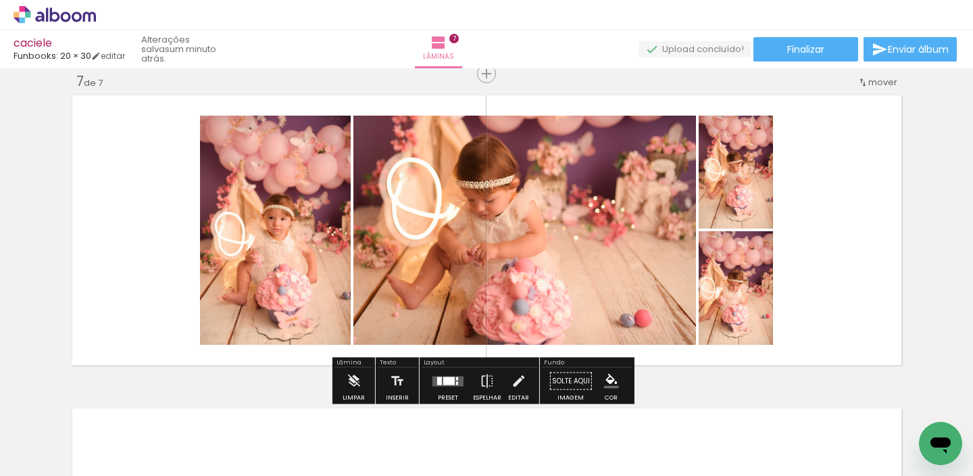
click at [448, 381] on div at bounding box center [448, 380] width 11 height 8
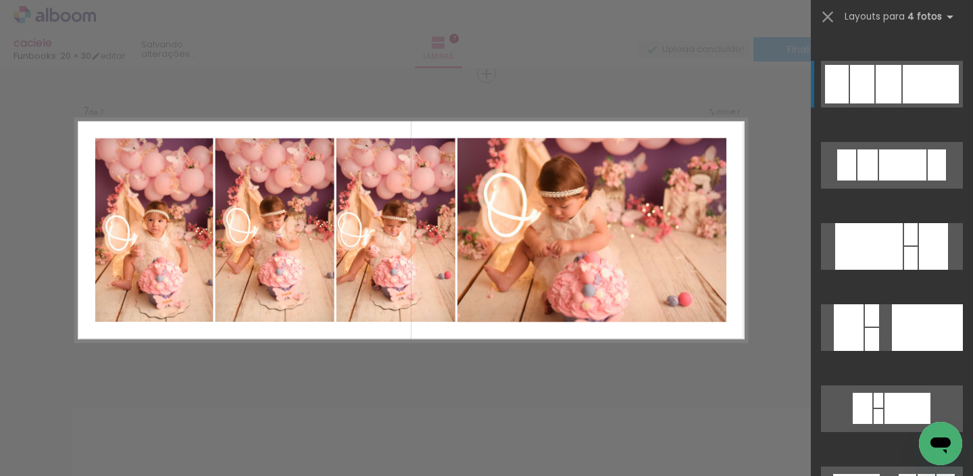
scroll to position [1848, 0]
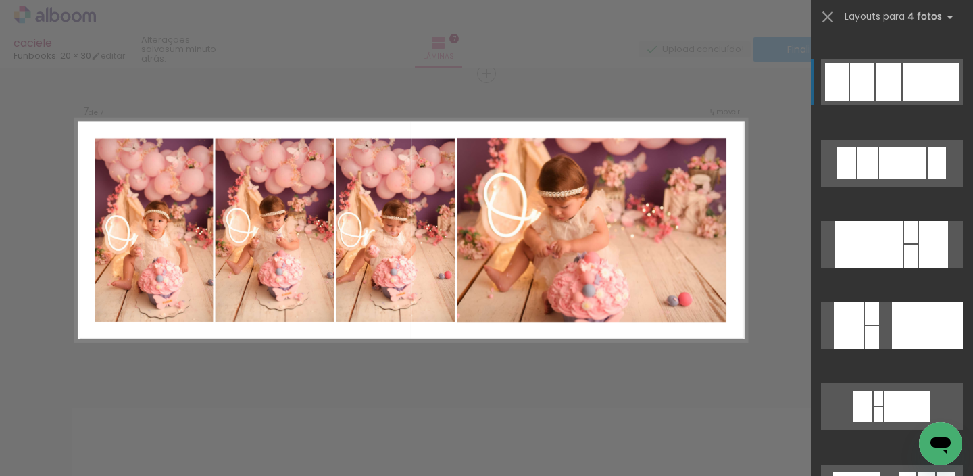
click at [895, 76] on div at bounding box center [889, 82] width 26 height 39
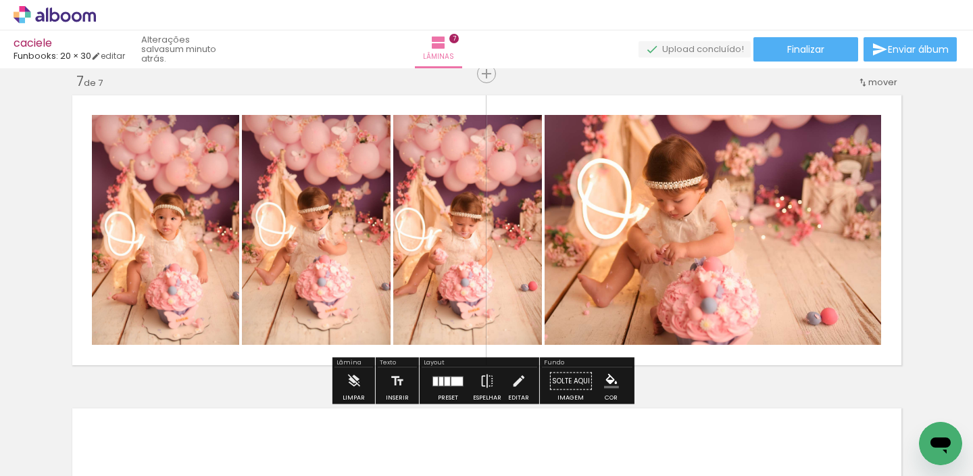
click at [797, 281] on quentale-photo at bounding box center [713, 230] width 337 height 230
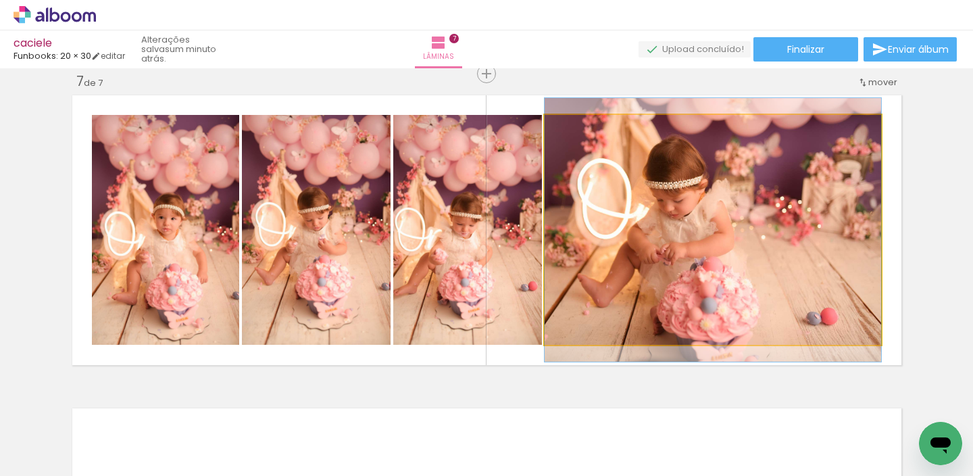
click at [802, 280] on quentale-photo at bounding box center [713, 230] width 337 height 230
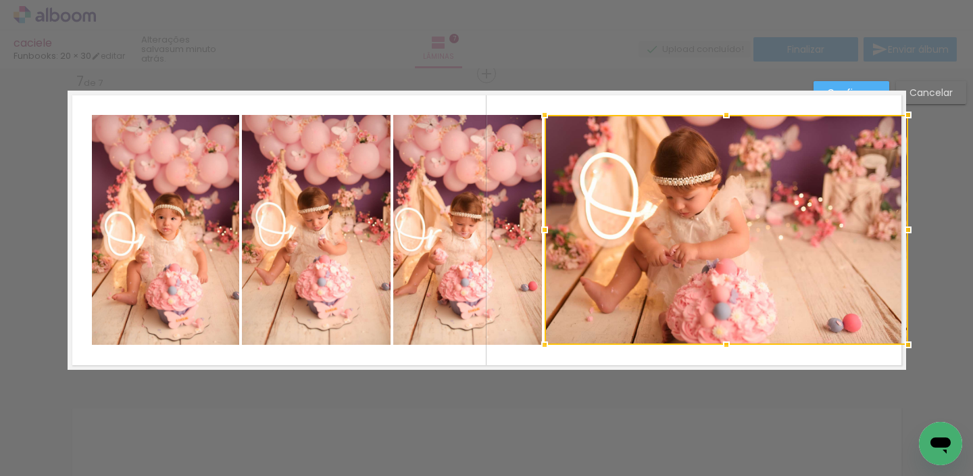
drag, startPoint x: 873, startPoint y: 229, endPoint x: 899, endPoint y: 232, distance: 25.8
click at [912, 235] on div at bounding box center [908, 229] width 27 height 27
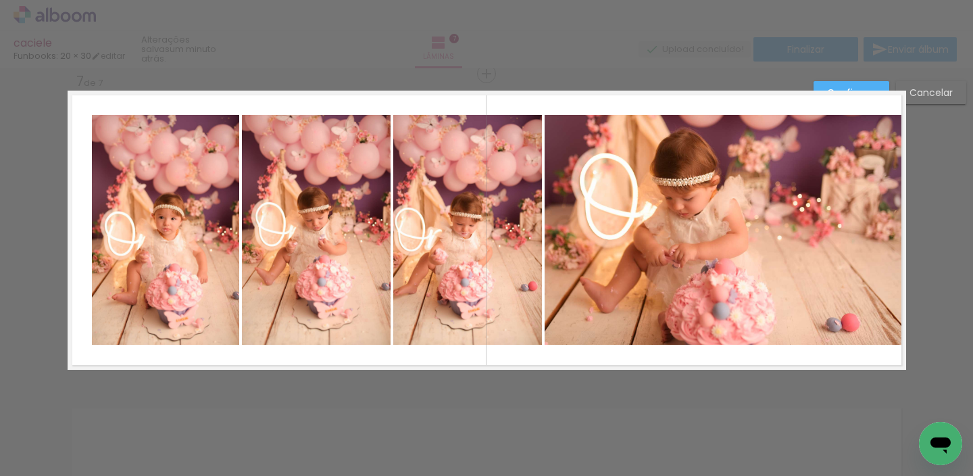
click at [733, 146] on quentale-photo at bounding box center [726, 230] width 362 height 230
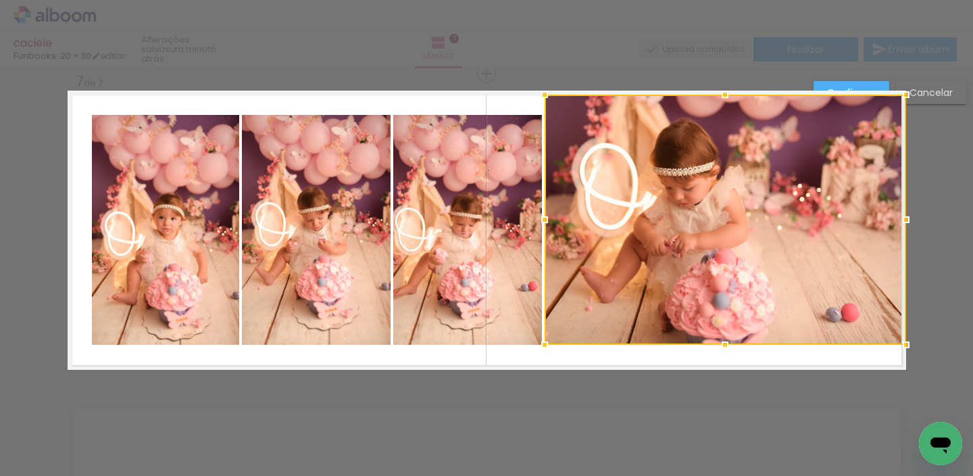
drag, startPoint x: 720, startPoint y: 103, endPoint x: 723, endPoint y: 139, distance: 36.6
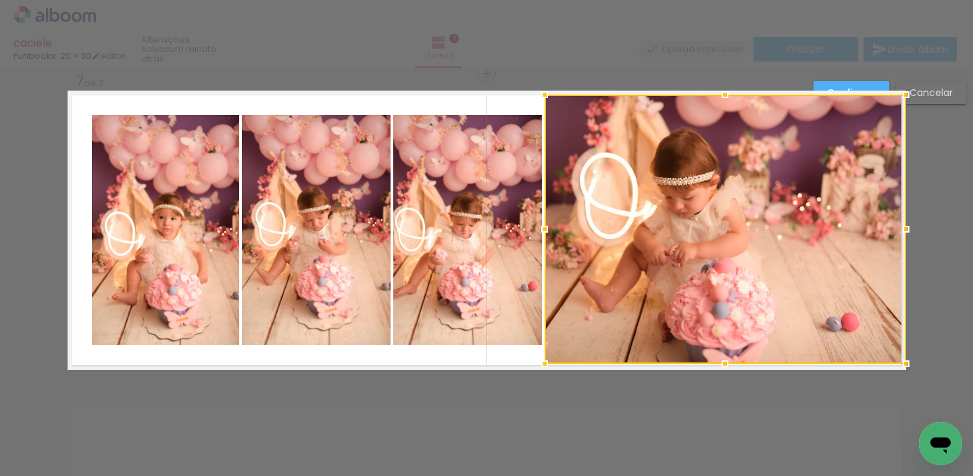
drag, startPoint x: 718, startPoint y: 340, endPoint x: 713, endPoint y: 385, distance: 45.5
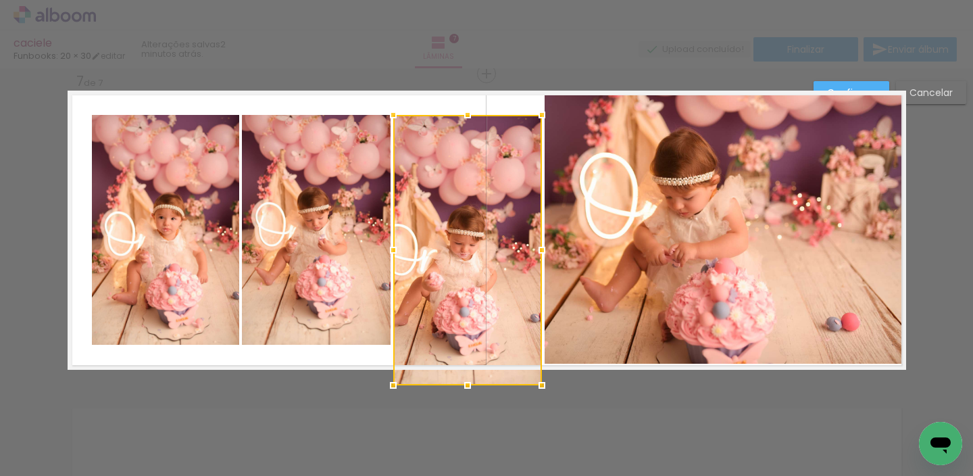
drag, startPoint x: 461, startPoint y: 346, endPoint x: 456, endPoint y: 383, distance: 36.8
click at [456, 383] on div at bounding box center [467, 385] width 27 height 27
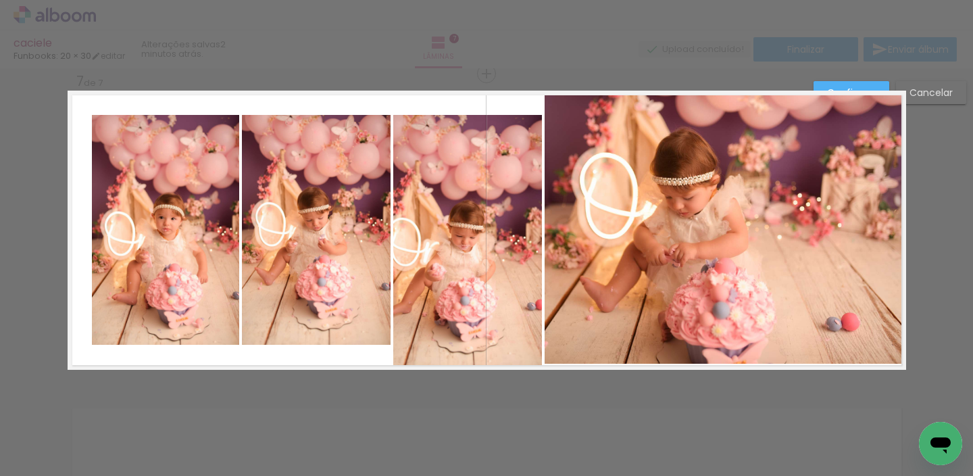
click at [328, 324] on quentale-photo at bounding box center [316, 230] width 149 height 230
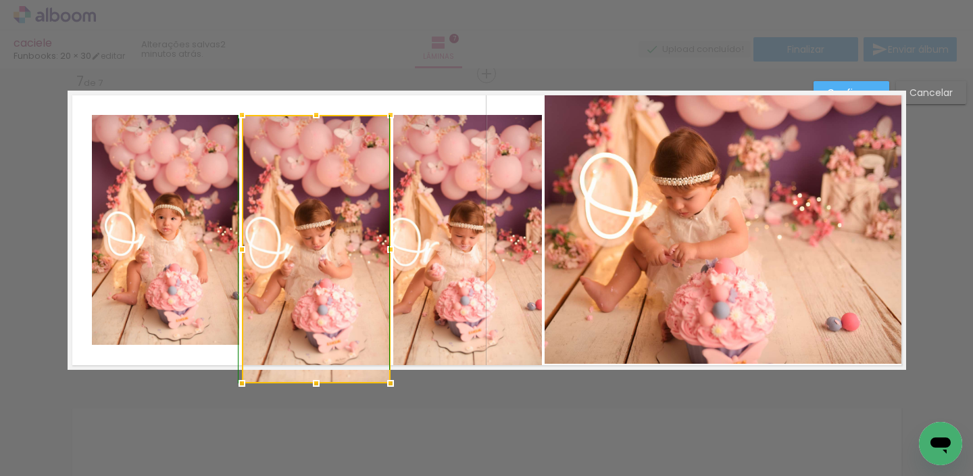
drag, startPoint x: 312, startPoint y: 344, endPoint x: 301, endPoint y: 374, distance: 32.1
click at [305, 381] on div at bounding box center [316, 383] width 27 height 27
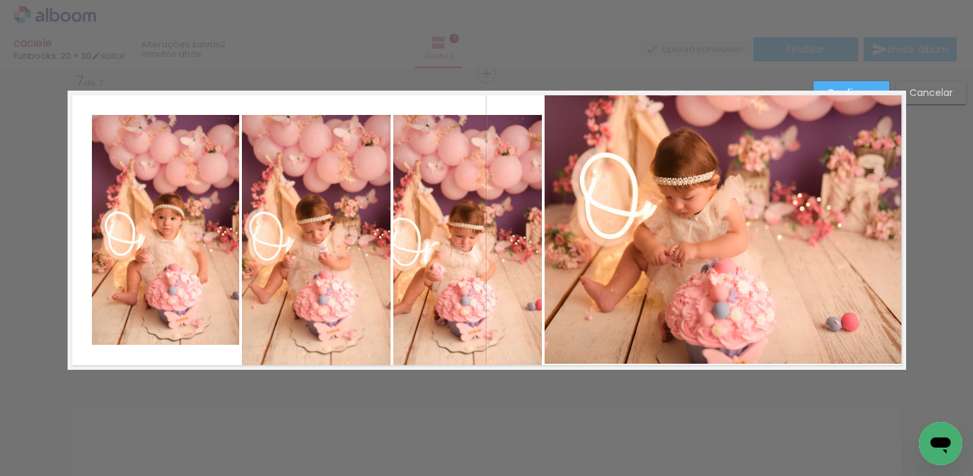
click at [104, 338] on quentale-photo at bounding box center [165, 230] width 147 height 230
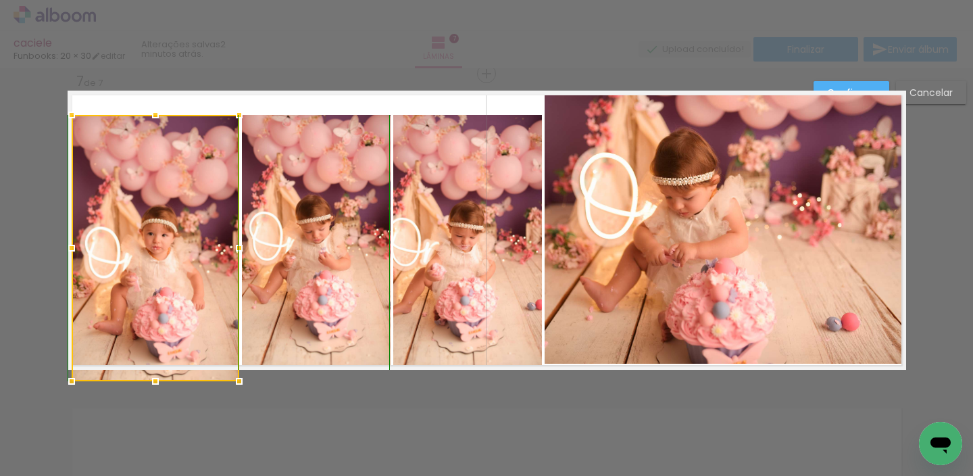
drag, startPoint x: 86, startPoint y: 342, endPoint x: 63, endPoint y: 367, distance: 34.0
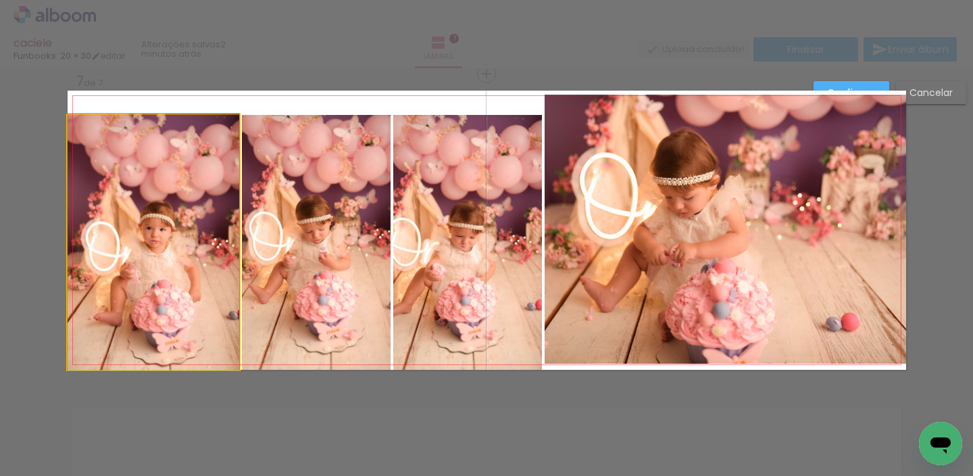
click at [143, 128] on quentale-photo at bounding box center [154, 242] width 172 height 255
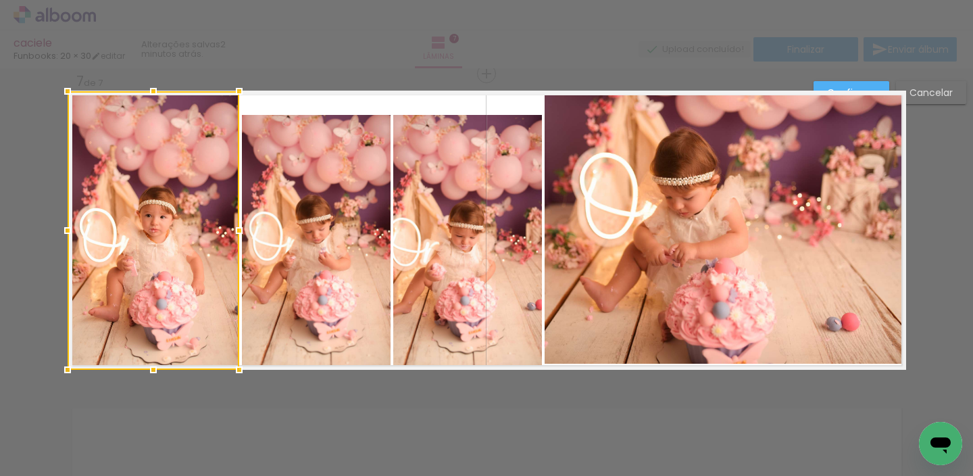
drag, startPoint x: 148, startPoint y: 108, endPoint x: 165, endPoint y: 75, distance: 37.2
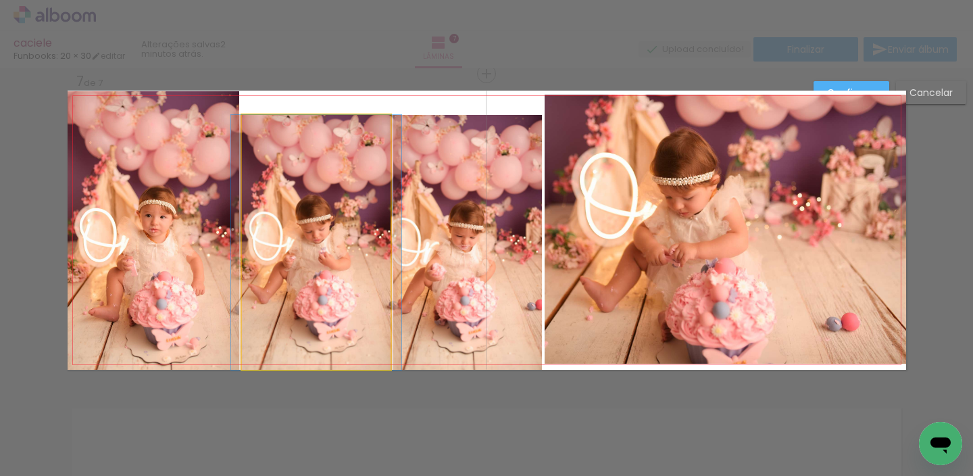
click at [308, 170] on quentale-photo at bounding box center [316, 242] width 149 height 255
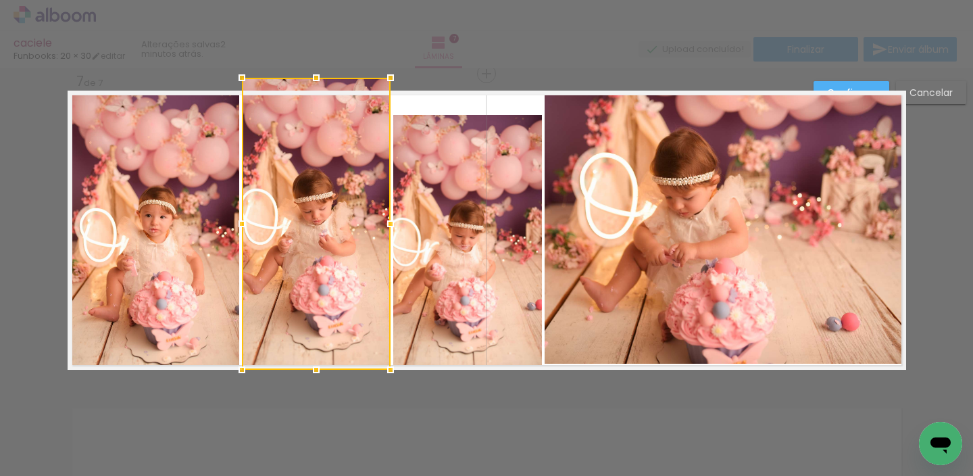
drag, startPoint x: 313, startPoint y: 101, endPoint x: 318, endPoint y: 83, distance: 18.9
click at [316, 78] on div at bounding box center [316, 77] width 27 height 27
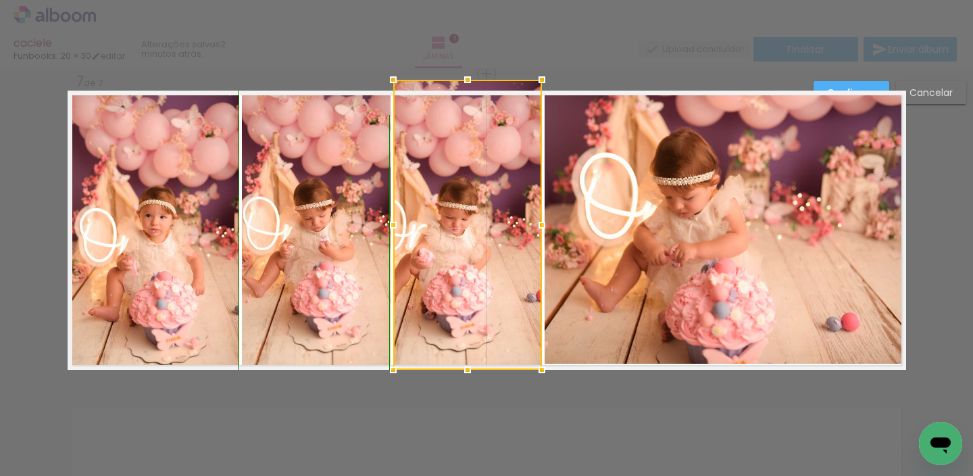
drag, startPoint x: 463, startPoint y: 101, endPoint x: 471, endPoint y: 51, distance: 50.0
click at [474, 0] on div "caciele Funbooks: 20 × 30 editar 2 minutos atrás. Lâminas 7 Finalizar Enviar ál…" at bounding box center [486, 0] width 973 height 0
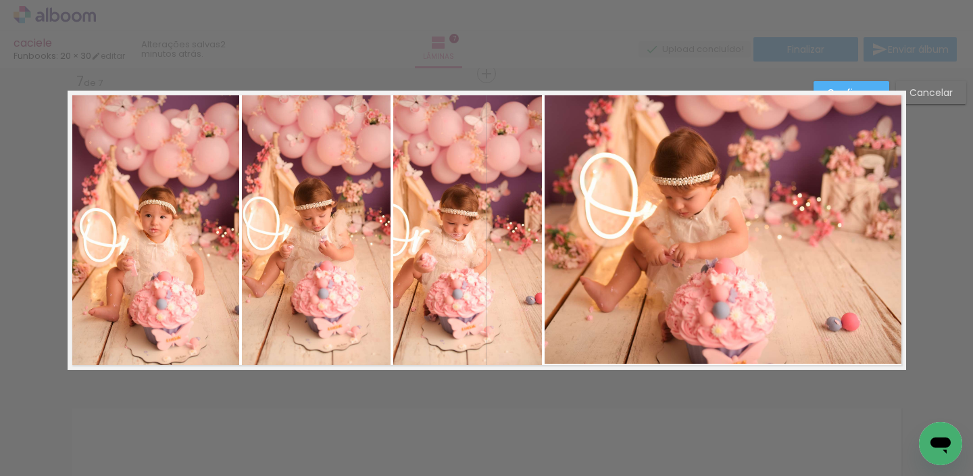
click at [840, 82] on paper-button "Confirmar" at bounding box center [852, 92] width 76 height 23
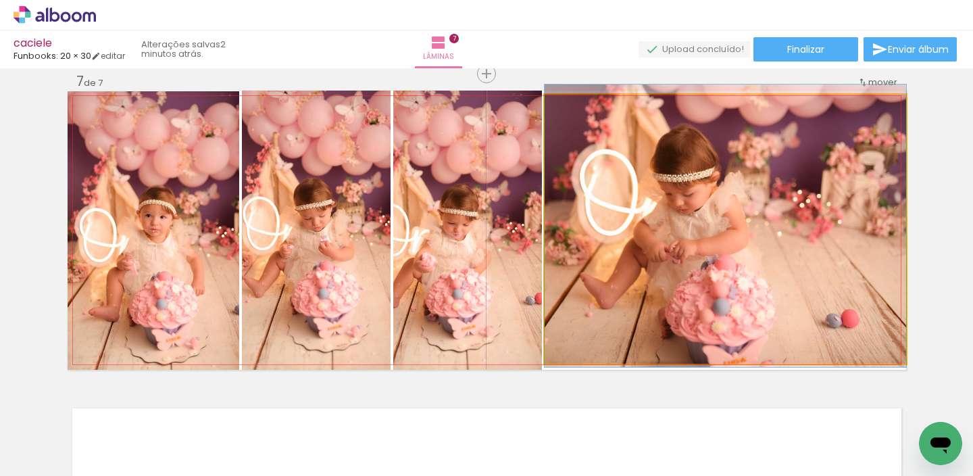
drag, startPoint x: 747, startPoint y: 200, endPoint x: 734, endPoint y: 200, distance: 12.8
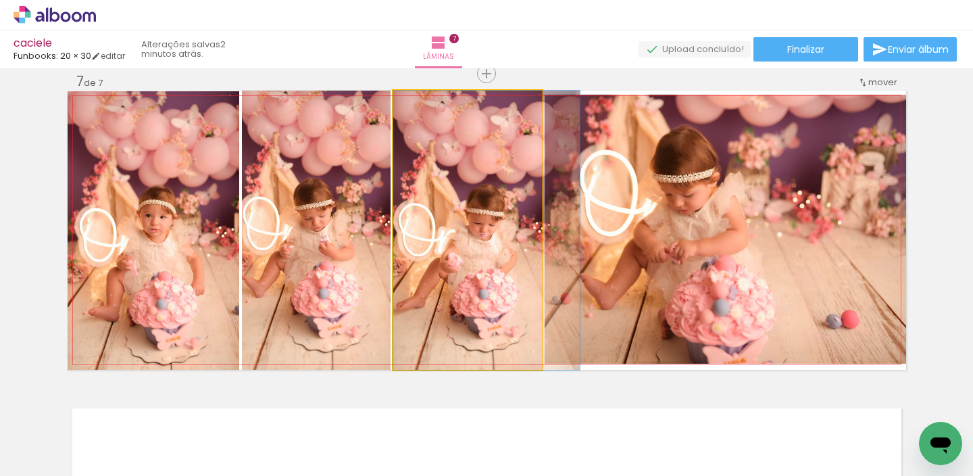
drag, startPoint x: 475, startPoint y: 228, endPoint x: 502, endPoint y: 228, distance: 27.0
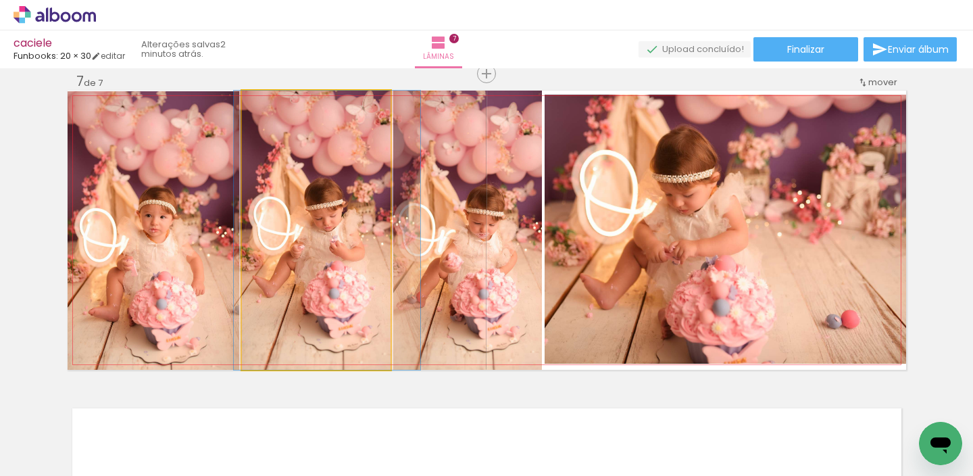
drag, startPoint x: 316, startPoint y: 237, endPoint x: 327, endPoint y: 238, distance: 10.9
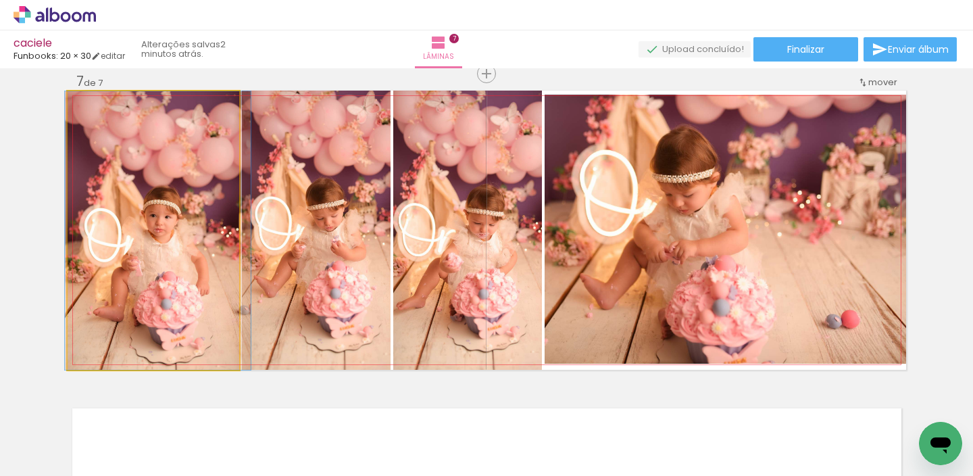
drag, startPoint x: 178, startPoint y: 246, endPoint x: 188, endPoint y: 248, distance: 9.7
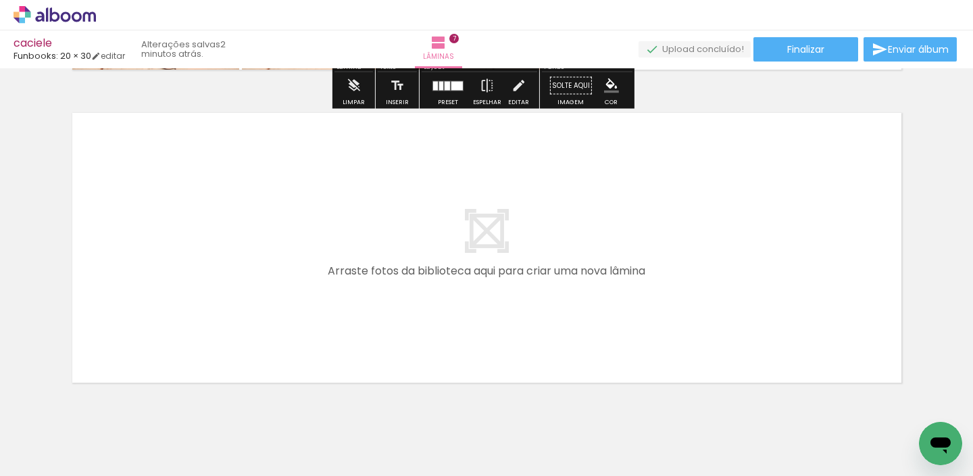
scroll to position [2243, 0]
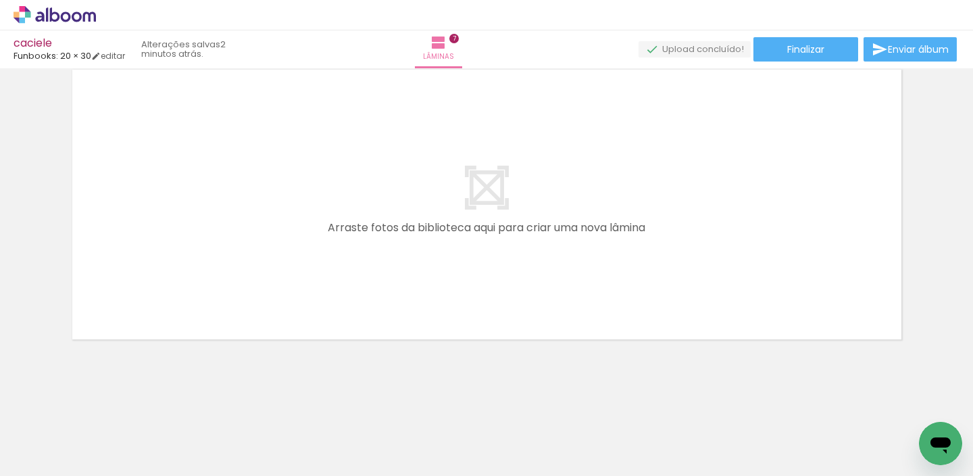
drag, startPoint x: 506, startPoint y: 278, endPoint x: 571, endPoint y: 293, distance: 66.4
click at [531, 237] on quentale-workspace at bounding box center [486, 238] width 973 height 476
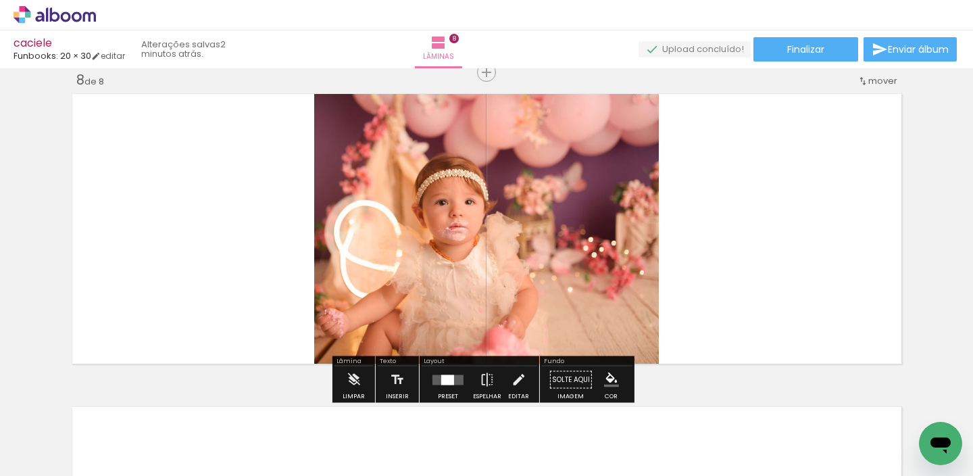
scroll to position [2207, 0]
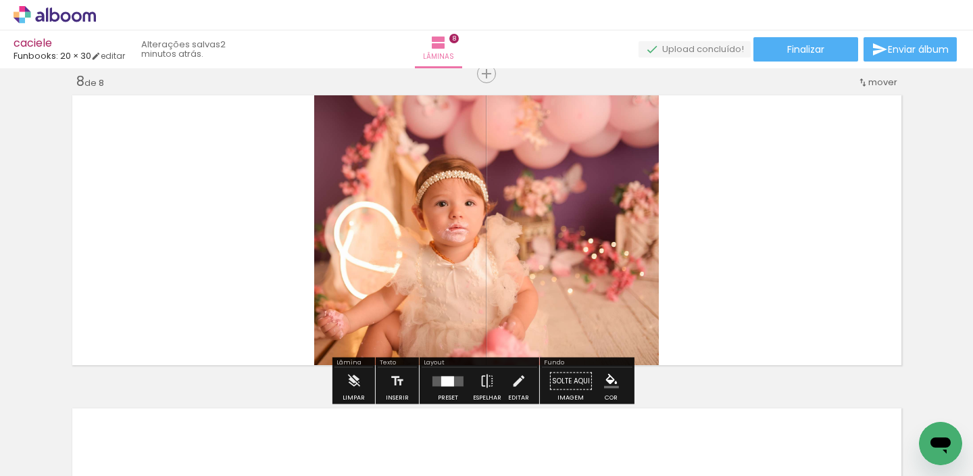
drag, startPoint x: 581, startPoint y: 413, endPoint x: 654, endPoint y: 311, distance: 125.5
click at [648, 254] on quentale-workspace at bounding box center [486, 238] width 973 height 476
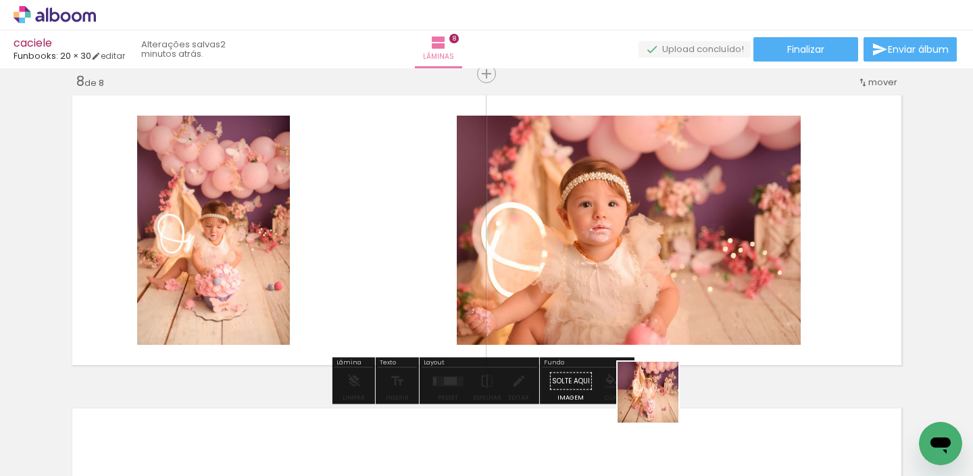
drag, startPoint x: 651, startPoint y: 427, endPoint x: 608, endPoint y: 283, distance: 151.0
click at [656, 275] on quentale-workspace at bounding box center [486, 238] width 973 height 476
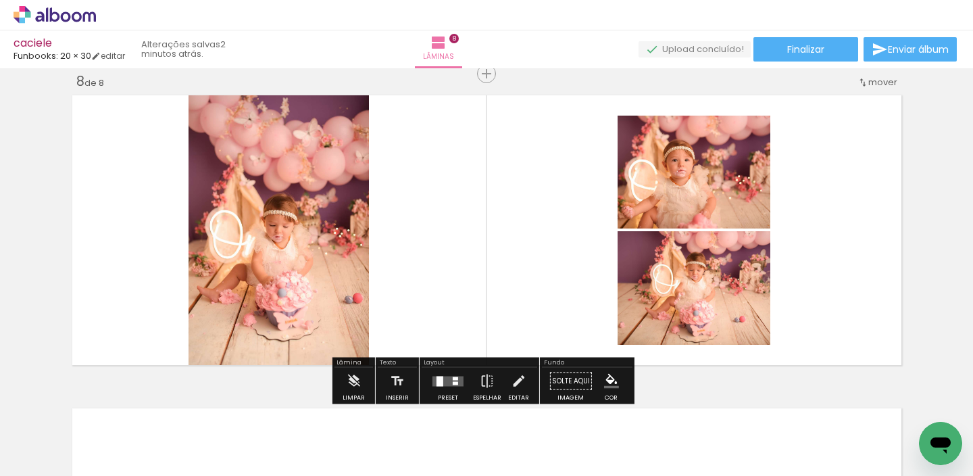
click at [440, 387] on div at bounding box center [448, 381] width 36 height 27
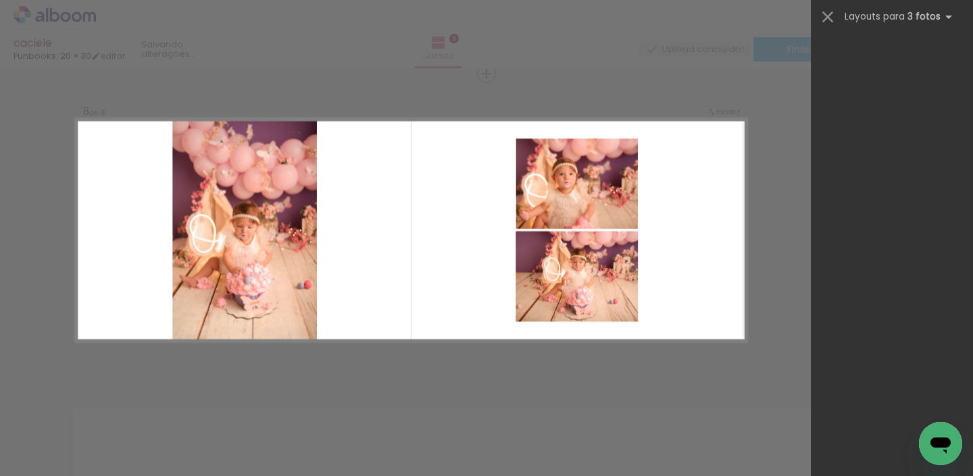
scroll to position [0, 0]
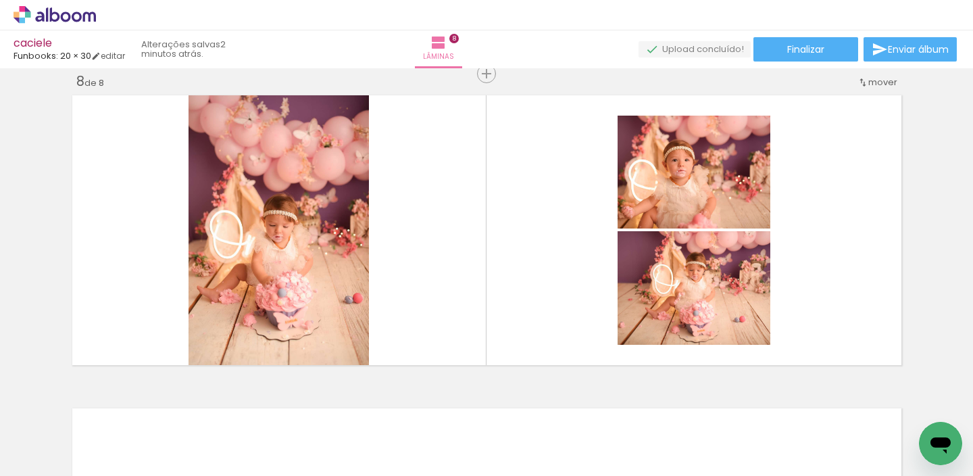
scroll to position [0, 1640]
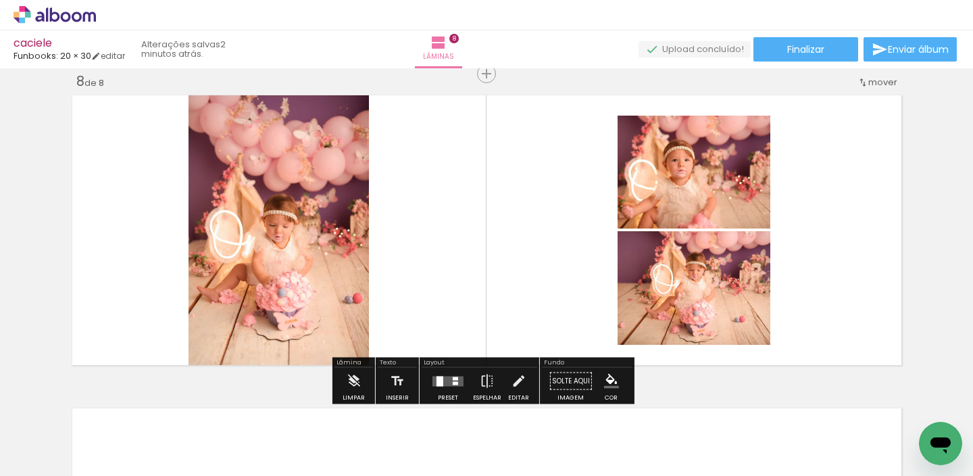
click at [437, 376] on div at bounding box center [440, 381] width 7 height 10
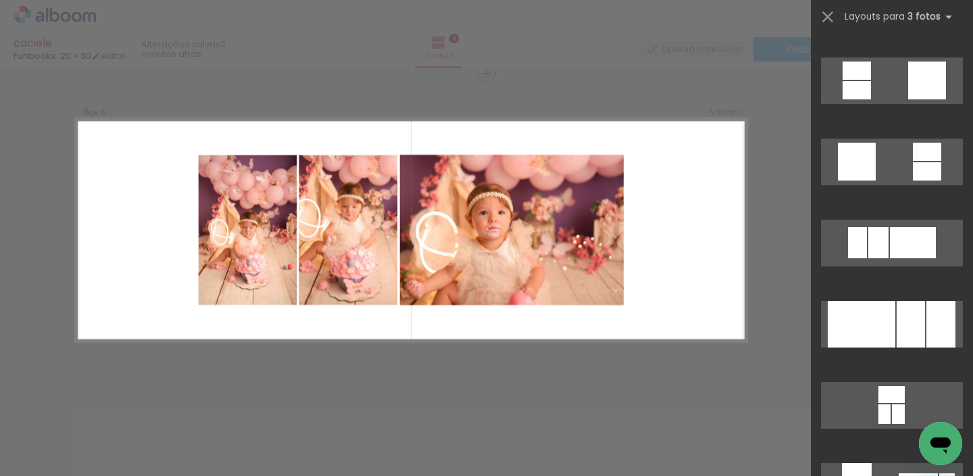
scroll to position [3190, 0]
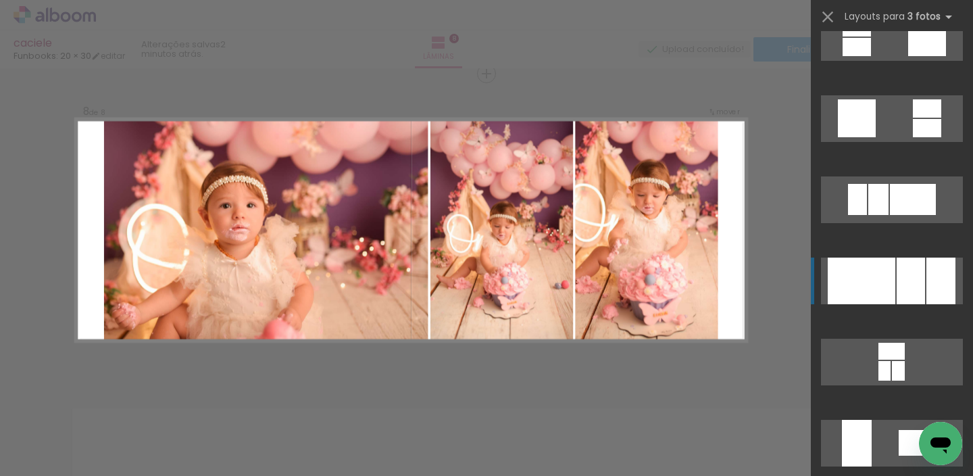
click at [879, 293] on div at bounding box center [862, 280] width 68 height 47
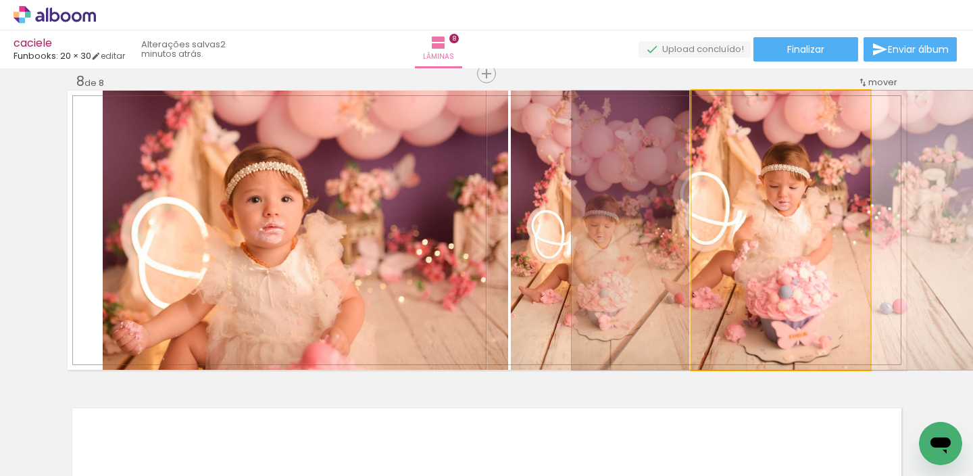
click at [823, 236] on quentale-photo at bounding box center [781, 230] width 178 height 279
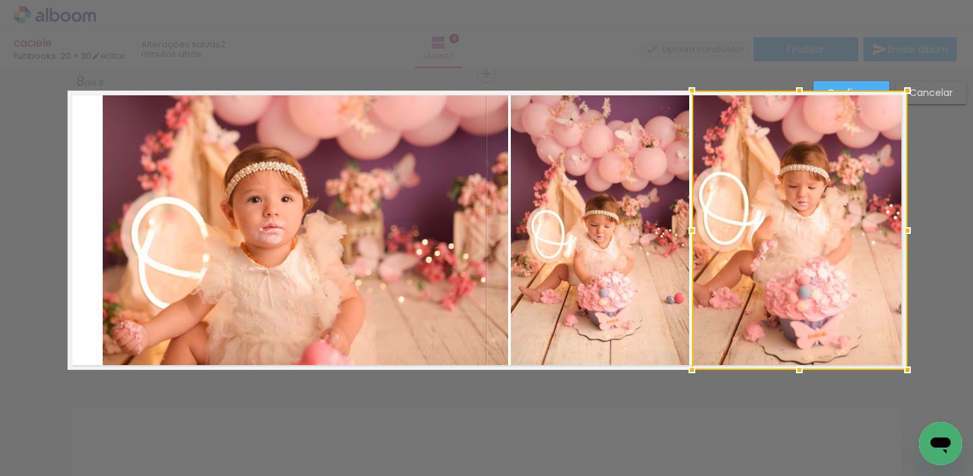
drag, startPoint x: 874, startPoint y: 228, endPoint x: 921, endPoint y: 229, distance: 47.3
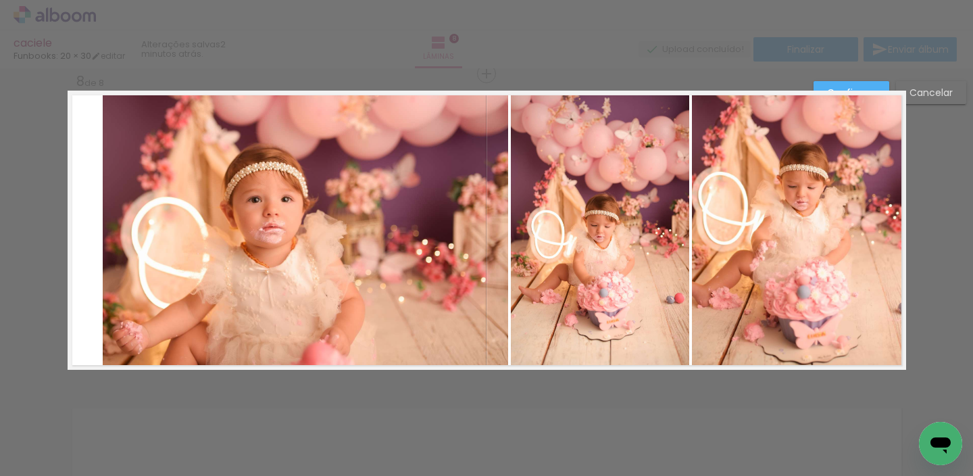
click at [341, 240] on quentale-photo at bounding box center [306, 230] width 406 height 279
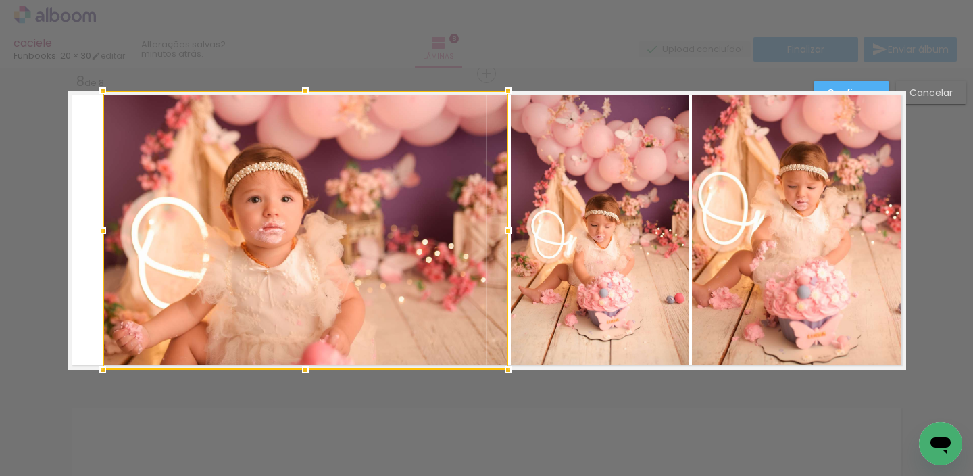
click at [341, 240] on div at bounding box center [306, 230] width 406 height 279
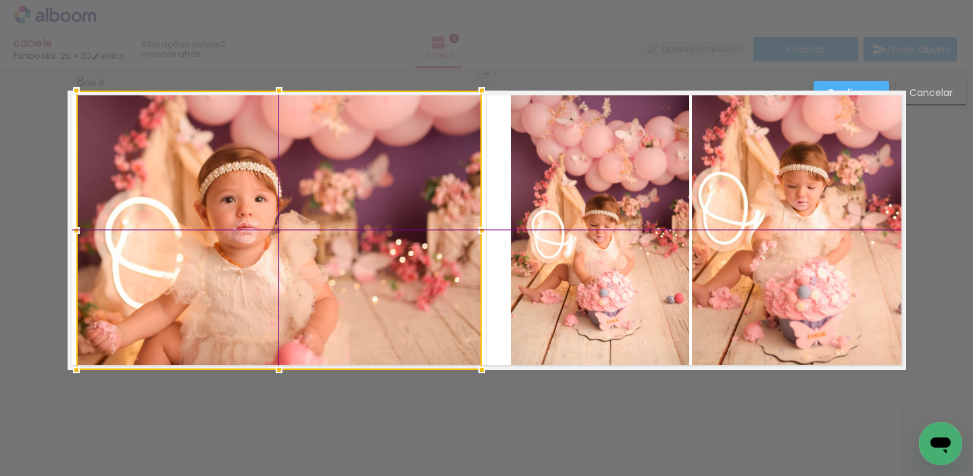
drag, startPoint x: 351, startPoint y: 248, endPoint x: 326, endPoint y: 244, distance: 25.3
click at [326, 244] on div at bounding box center [279, 230] width 406 height 279
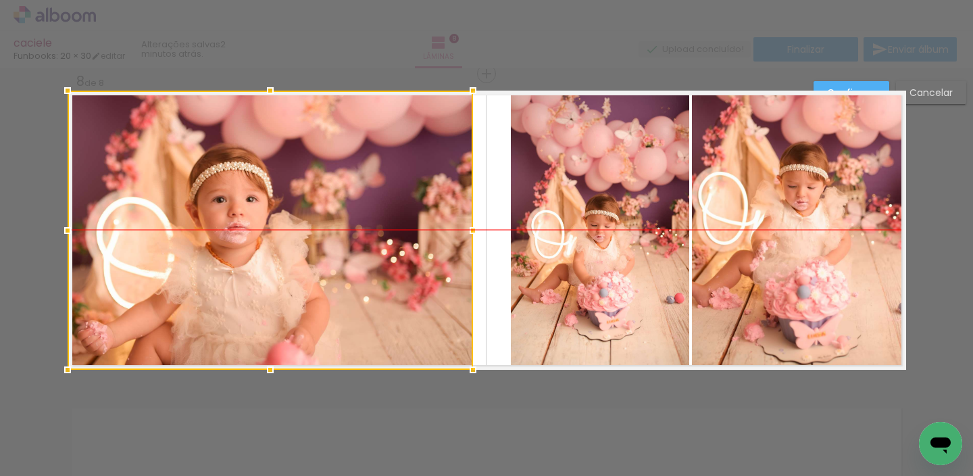
drag, startPoint x: 330, startPoint y: 243, endPoint x: 337, endPoint y: 242, distance: 7.6
click at [334, 243] on div at bounding box center [271, 230] width 406 height 279
drag, startPoint x: 330, startPoint y: 238, endPoint x: 337, endPoint y: 236, distance: 7.1
click at [329, 237] on div at bounding box center [271, 230] width 406 height 279
click at [519, 220] on quentale-photo at bounding box center [600, 230] width 178 height 279
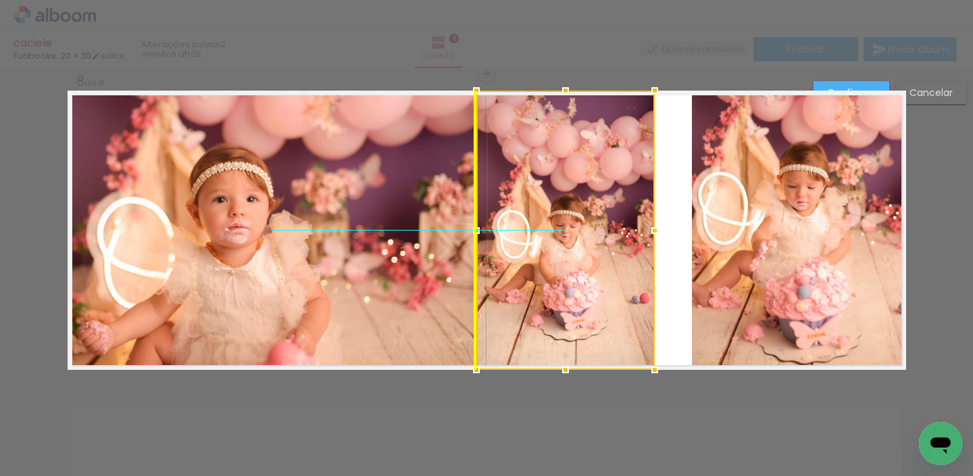
drag, startPoint x: 530, startPoint y: 224, endPoint x: 506, endPoint y: 224, distance: 23.7
click at [506, 226] on div at bounding box center [565, 230] width 178 height 279
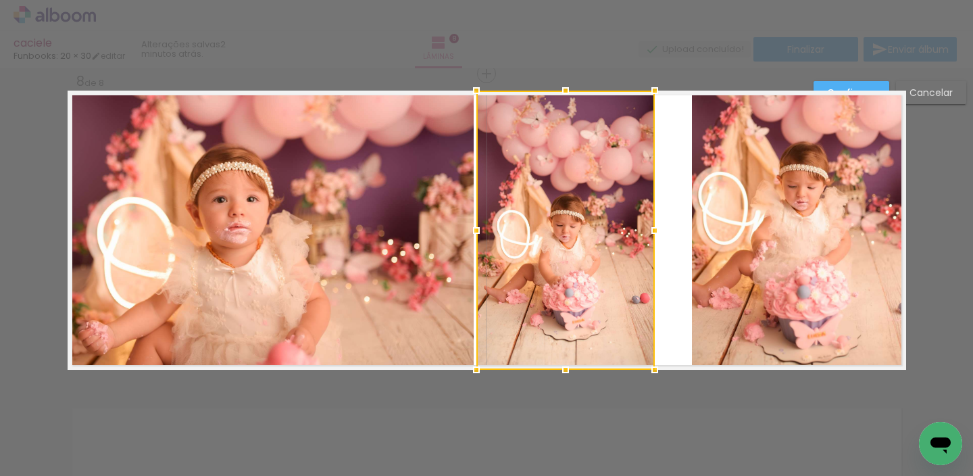
click at [695, 205] on quentale-photo at bounding box center [799, 230] width 214 height 279
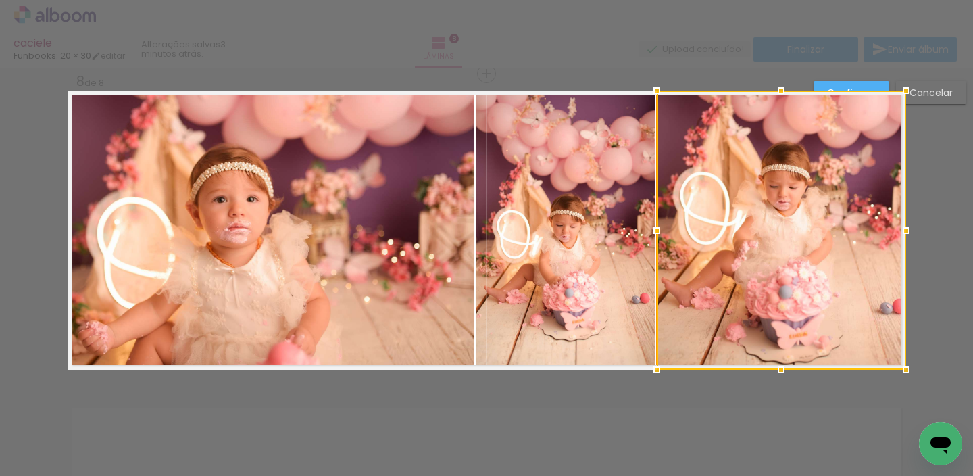
drag, startPoint x: 684, startPoint y: 226, endPoint x: 652, endPoint y: 236, distance: 33.8
click at [652, 237] on div at bounding box center [656, 230] width 27 height 27
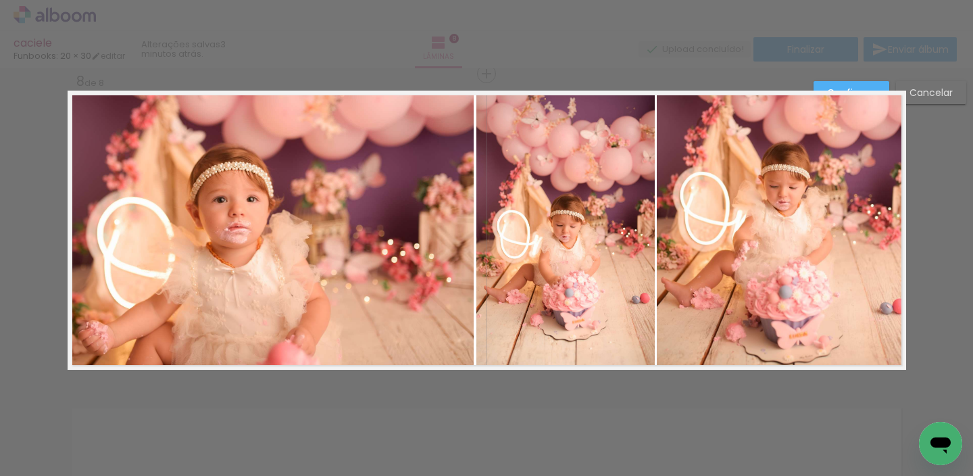
click at [825, 85] on paper-button "Confirmar" at bounding box center [852, 92] width 76 height 23
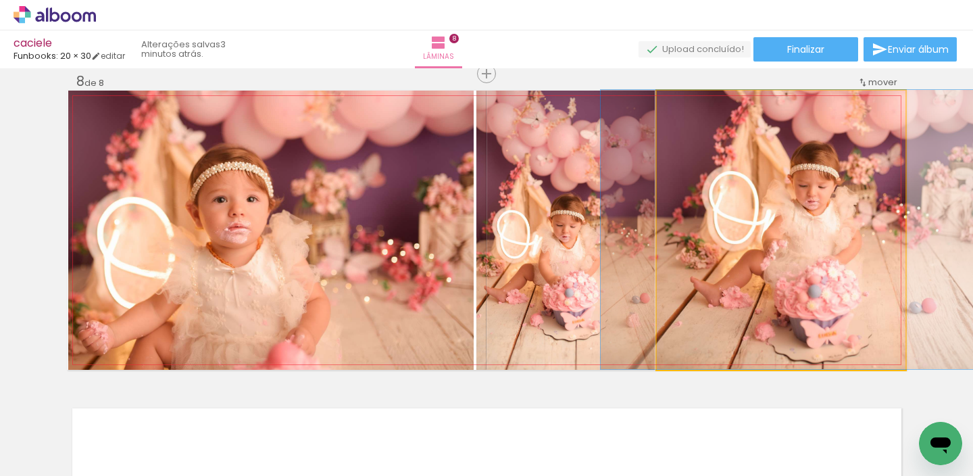
drag, startPoint x: 769, startPoint y: 195, endPoint x: 801, endPoint y: 187, distance: 32.8
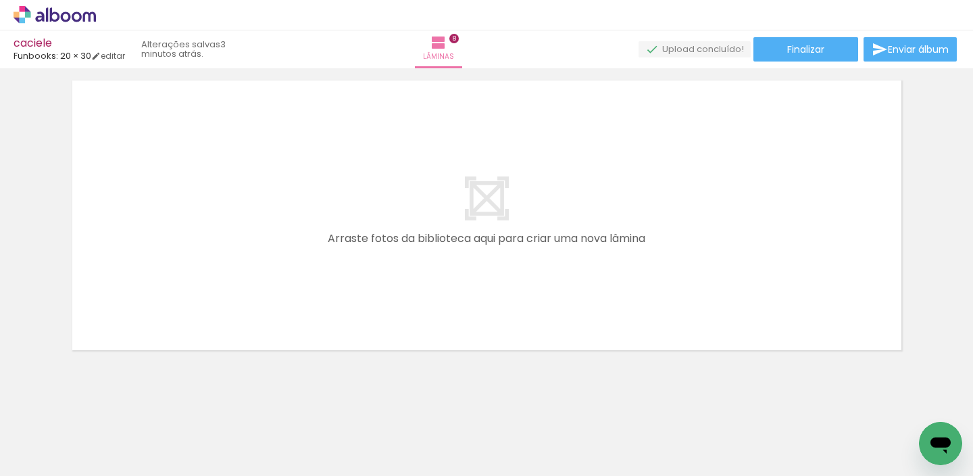
scroll to position [2556, 0]
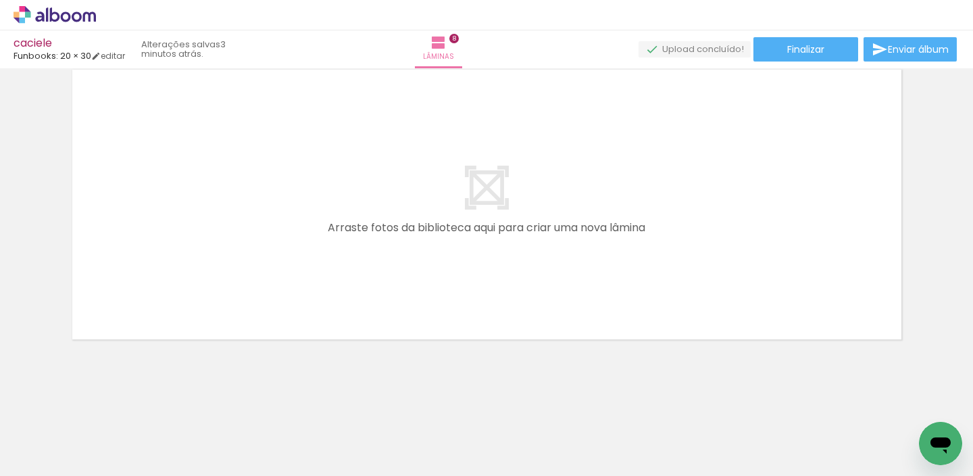
drag, startPoint x: 557, startPoint y: 426, endPoint x: 635, endPoint y: 387, distance: 88.0
click at [610, 276] on quentale-workspace at bounding box center [486, 238] width 973 height 476
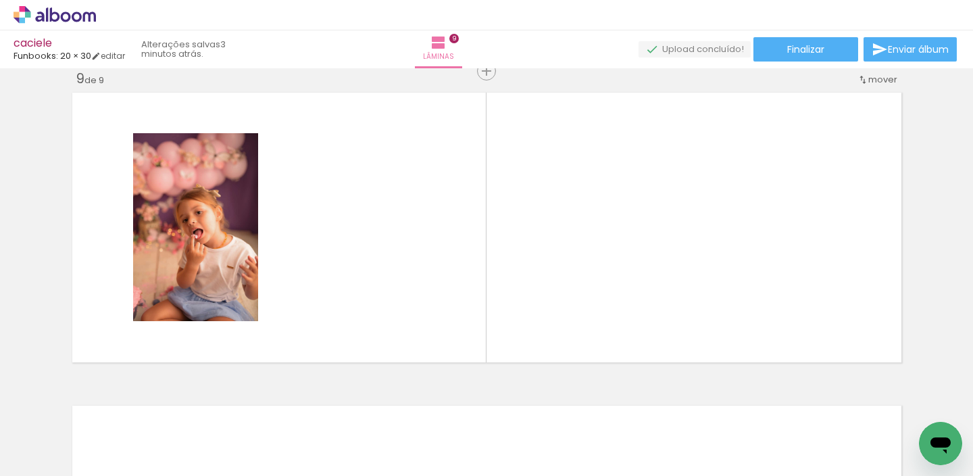
scroll to position [2520, 0]
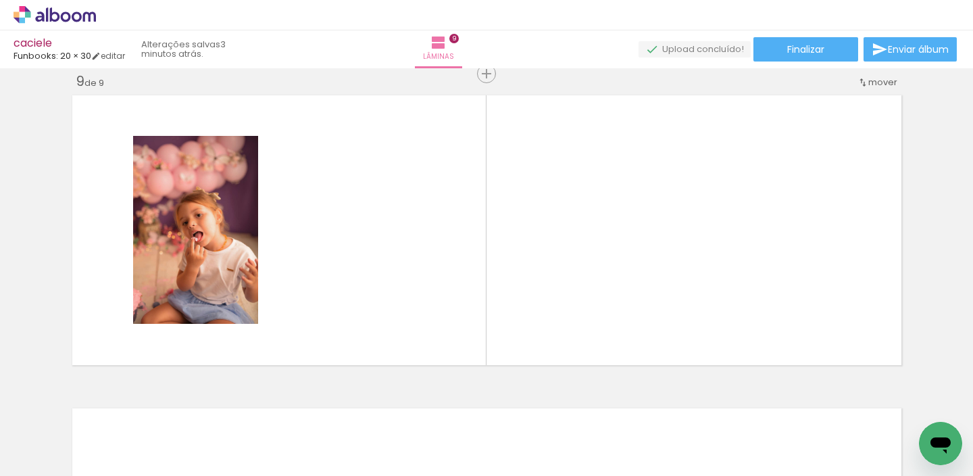
drag, startPoint x: 630, startPoint y: 437, endPoint x: 711, endPoint y: 353, distance: 116.1
click at [702, 244] on quentale-workspace at bounding box center [486, 238] width 973 height 476
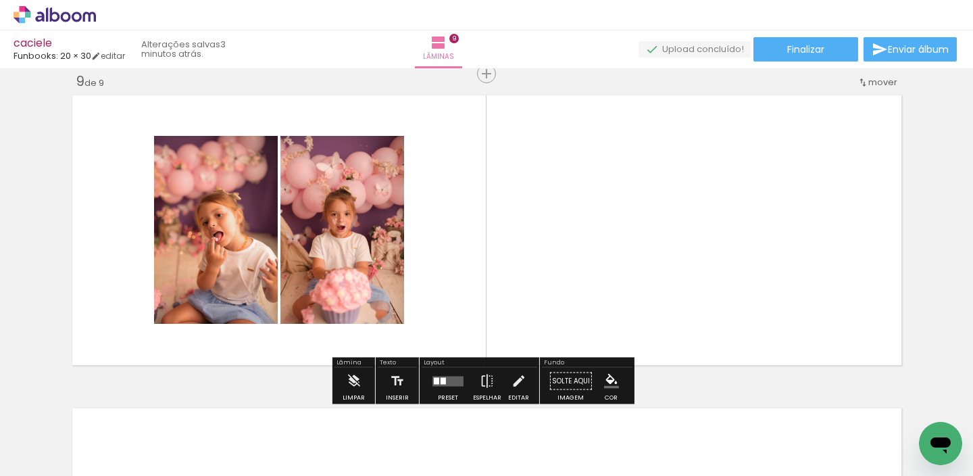
drag, startPoint x: 725, startPoint y: 346, endPoint x: 731, endPoint y: 318, distance: 28.2
click at [731, 318] on quentale-workspace at bounding box center [486, 238] width 973 height 476
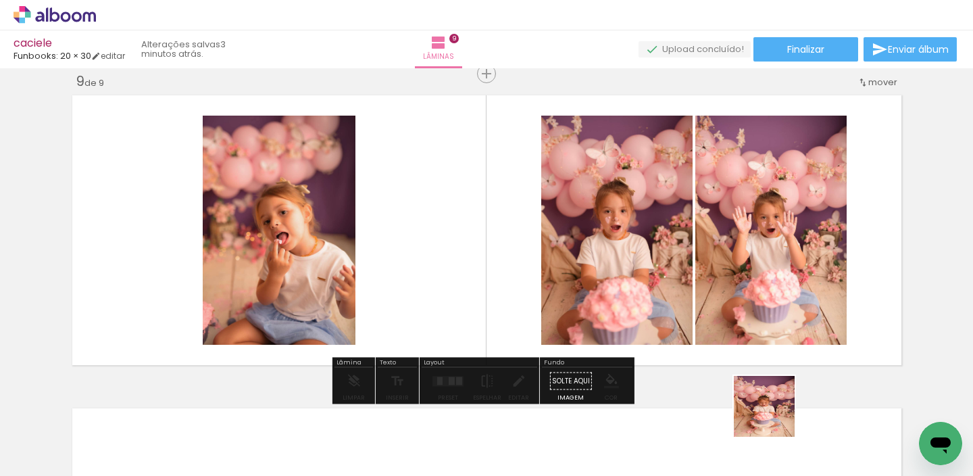
drag, startPoint x: 775, startPoint y: 416, endPoint x: 753, endPoint y: 274, distance: 144.2
click at [758, 281] on quentale-workspace at bounding box center [486, 238] width 973 height 476
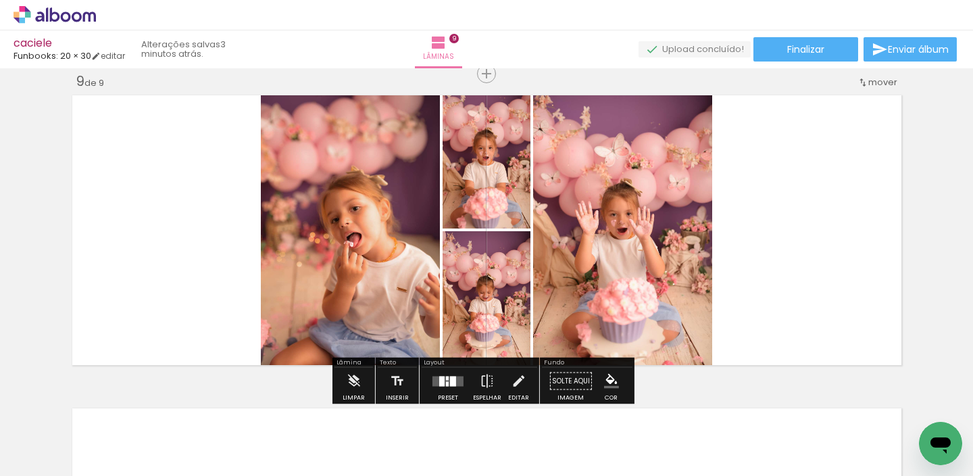
drag, startPoint x: 449, startPoint y: 378, endPoint x: 572, endPoint y: 351, distance: 126.7
click at [450, 378] on div at bounding box center [453, 381] width 6 height 10
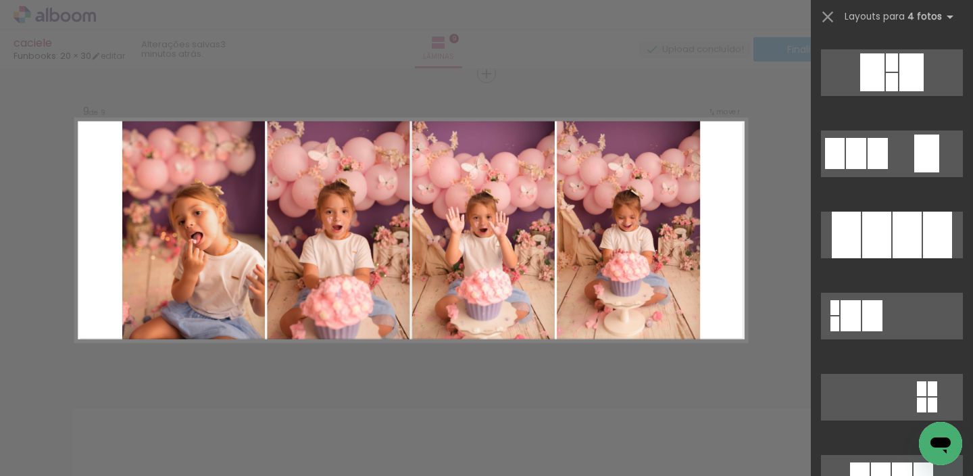
scroll to position [1293, 0]
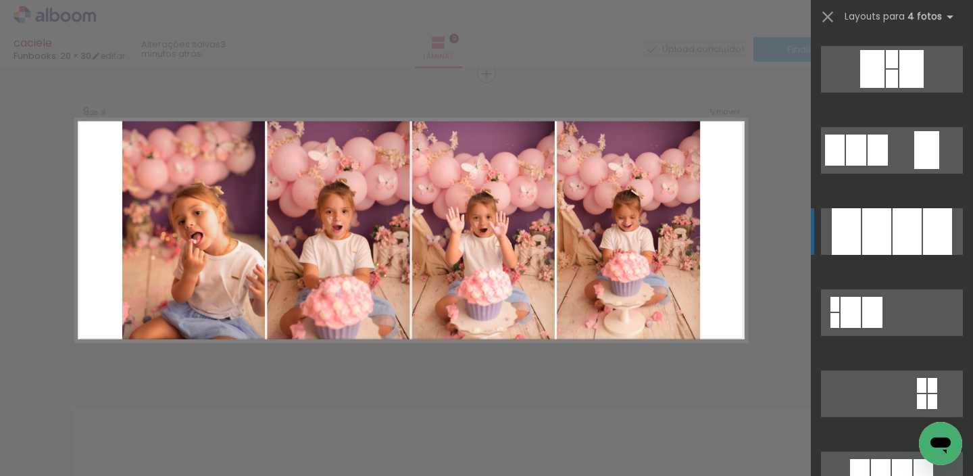
click at [887, 239] on quentale-layouter at bounding box center [892, 231] width 142 height 47
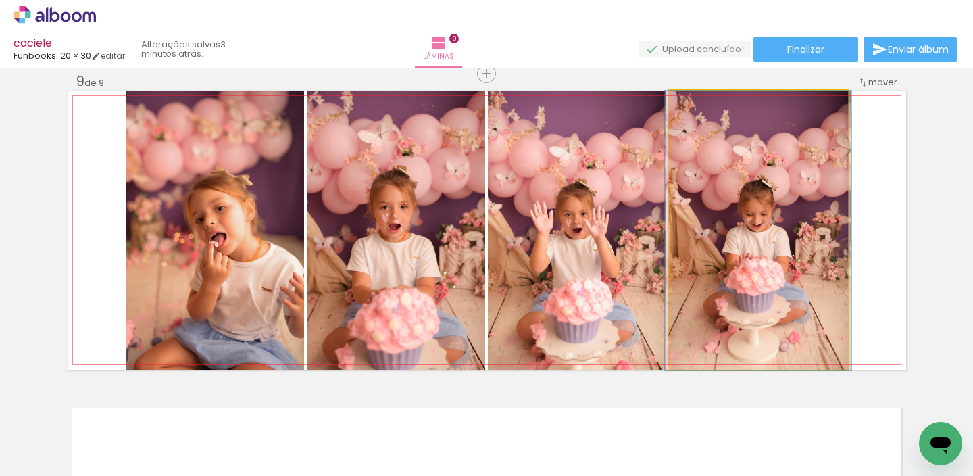
click at [810, 237] on quentale-photo at bounding box center [758, 230] width 179 height 279
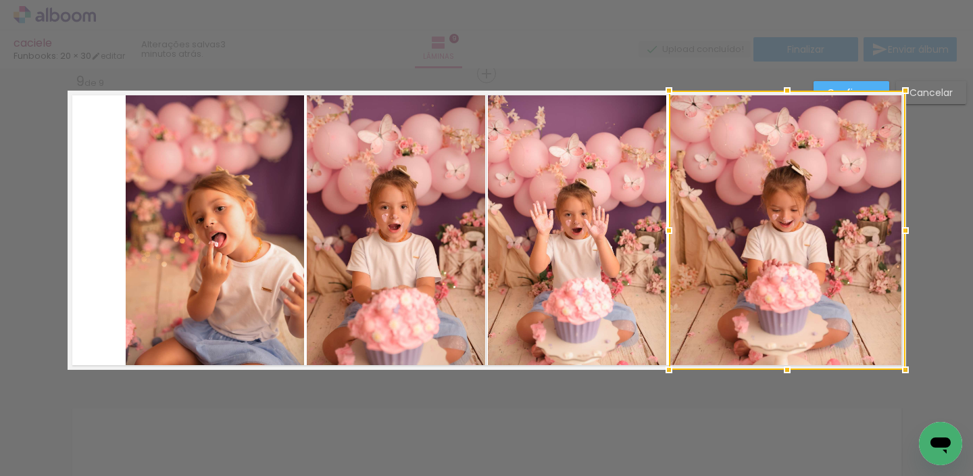
drag, startPoint x: 843, startPoint y: 229, endPoint x: 916, endPoint y: 232, distance: 72.4
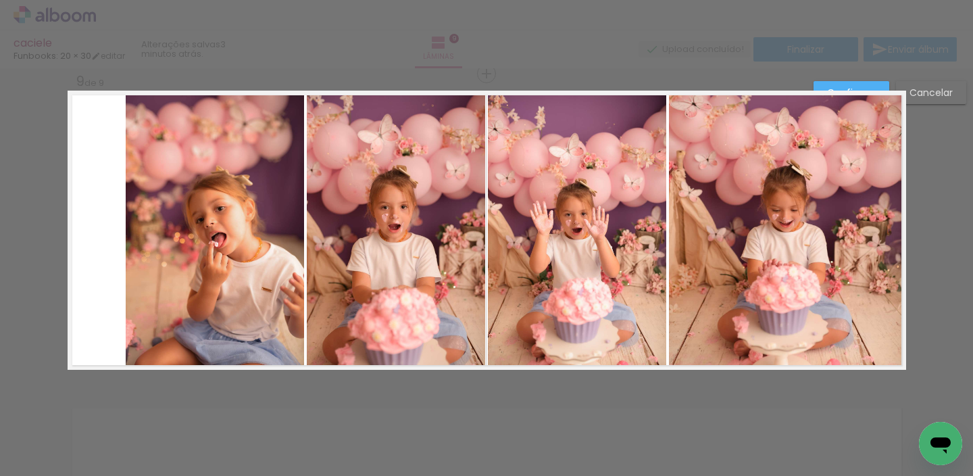
click at [147, 249] on quentale-photo at bounding box center [215, 230] width 178 height 279
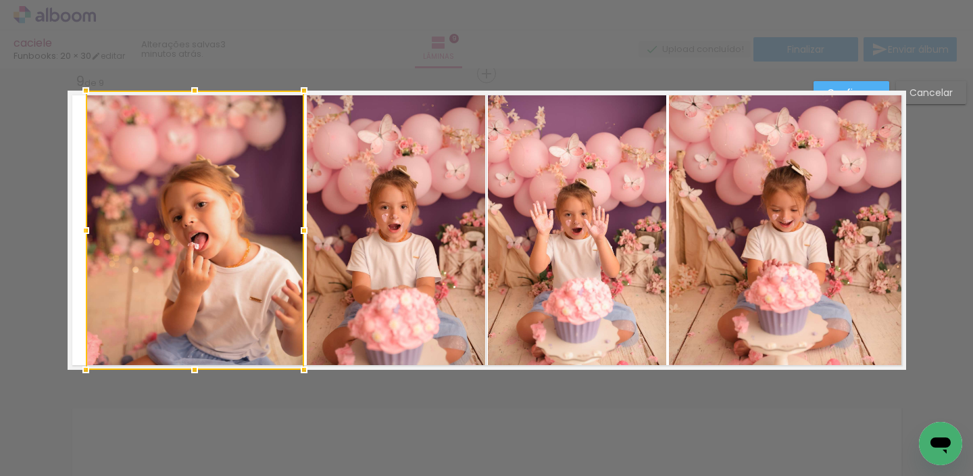
drag, startPoint x: 114, startPoint y: 229, endPoint x: 37, endPoint y: 241, distance: 77.3
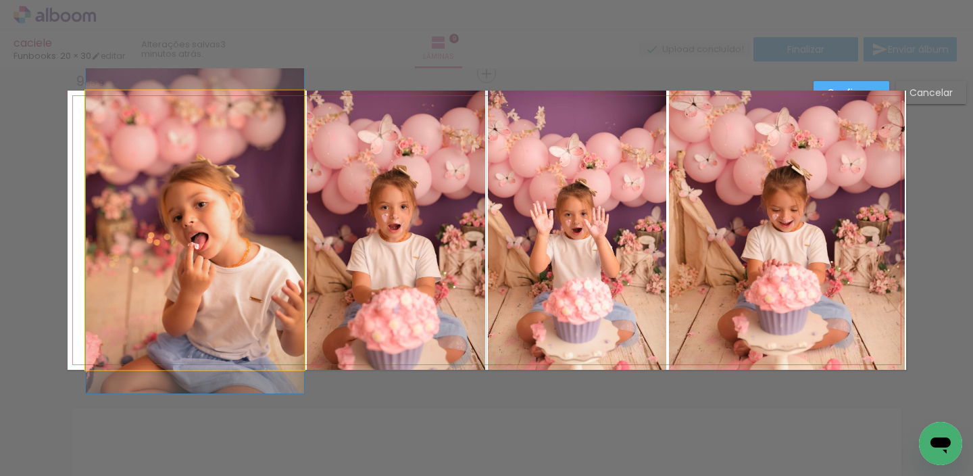
click at [97, 232] on quentale-photo at bounding box center [195, 230] width 218 height 279
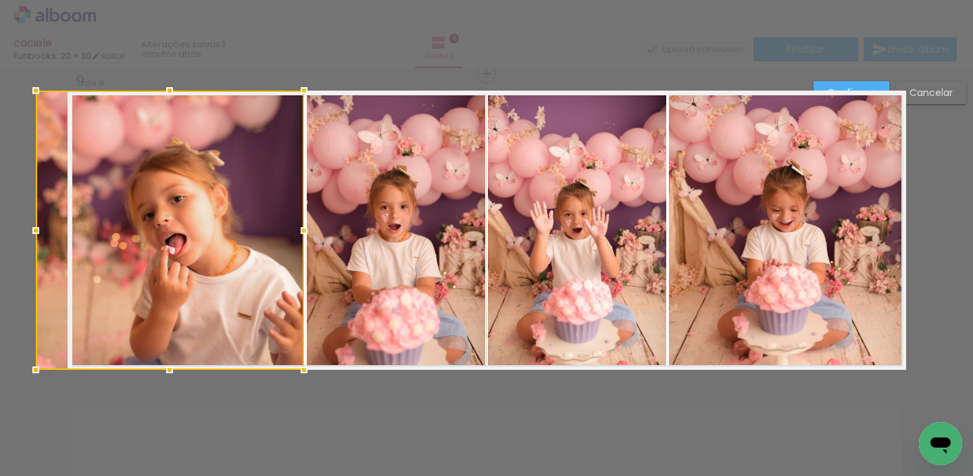
drag, startPoint x: 74, startPoint y: 230, endPoint x: 64, endPoint y: 230, distance: 10.8
click at [64, 230] on div at bounding box center [170, 230] width 268 height 279
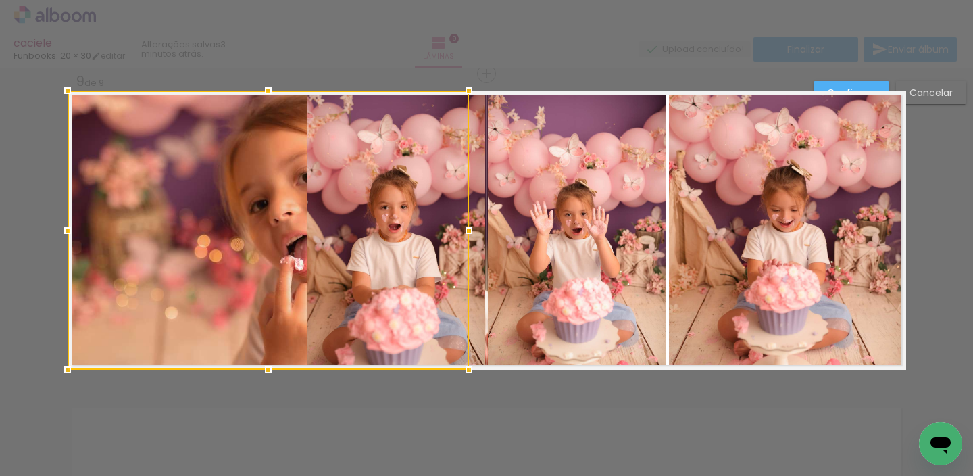
drag, startPoint x: 302, startPoint y: 231, endPoint x: 362, endPoint y: 226, distance: 59.7
click at [303, 230] on div at bounding box center [268, 230] width 401 height 279
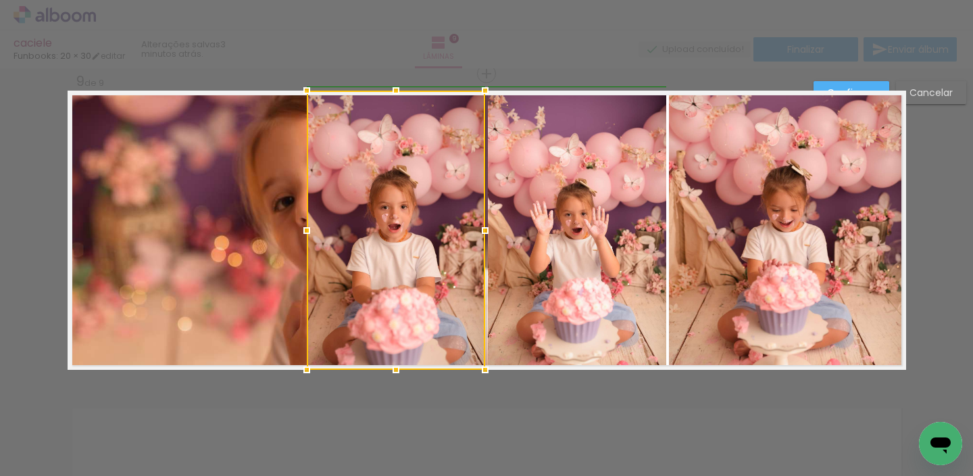
drag, startPoint x: 478, startPoint y: 228, endPoint x: 454, endPoint y: 245, distance: 29.5
click at [471, 246] on div at bounding box center [396, 230] width 178 height 279
drag, startPoint x: 220, startPoint y: 235, endPoint x: 238, endPoint y: 239, distance: 18.7
click at [219, 234] on quentale-photo at bounding box center [325, 230] width 515 height 279
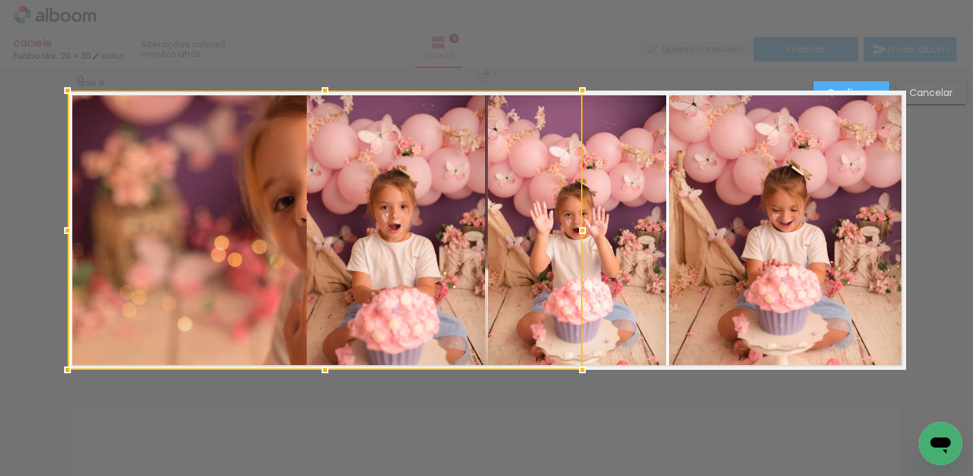
click at [227, 219] on div at bounding box center [325, 230] width 515 height 279
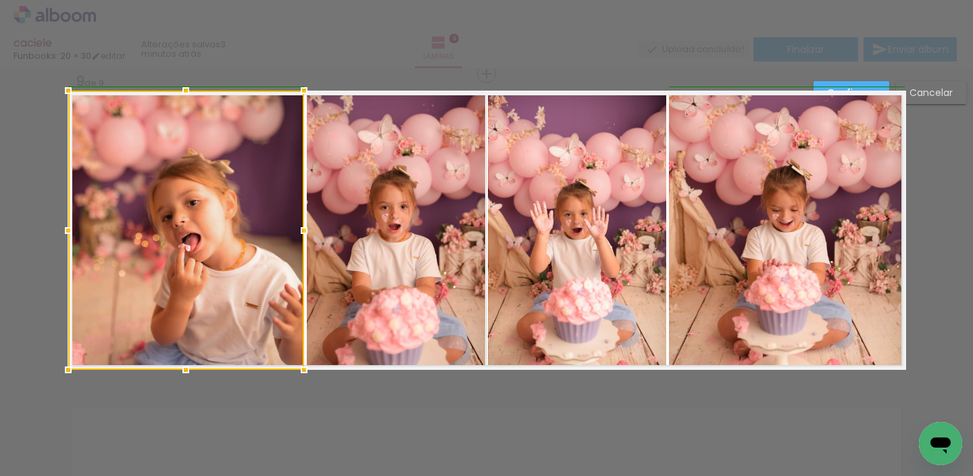
drag, startPoint x: 572, startPoint y: 231, endPoint x: 298, endPoint y: 222, distance: 274.5
click at [297, 223] on div at bounding box center [304, 230] width 27 height 27
click at [827, 81] on paper-button "Confirmar" at bounding box center [852, 92] width 76 height 23
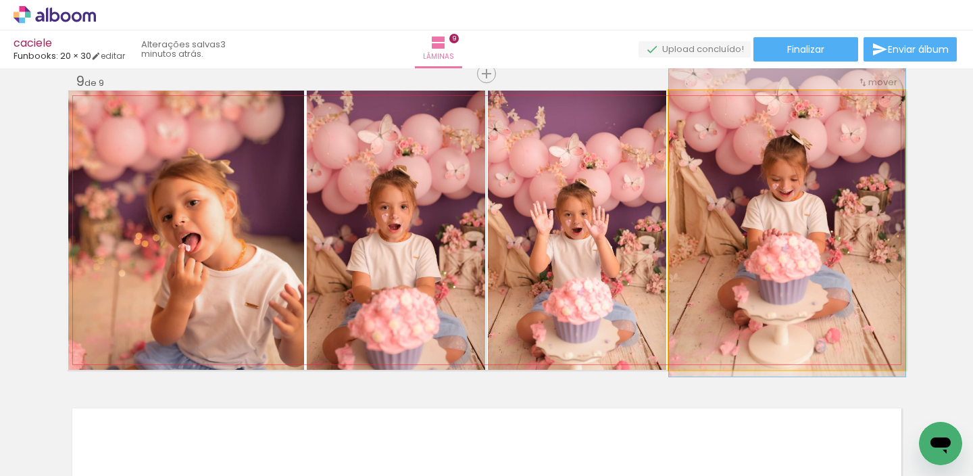
drag, startPoint x: 747, startPoint y: 212, endPoint x: 750, endPoint y: 180, distance: 32.5
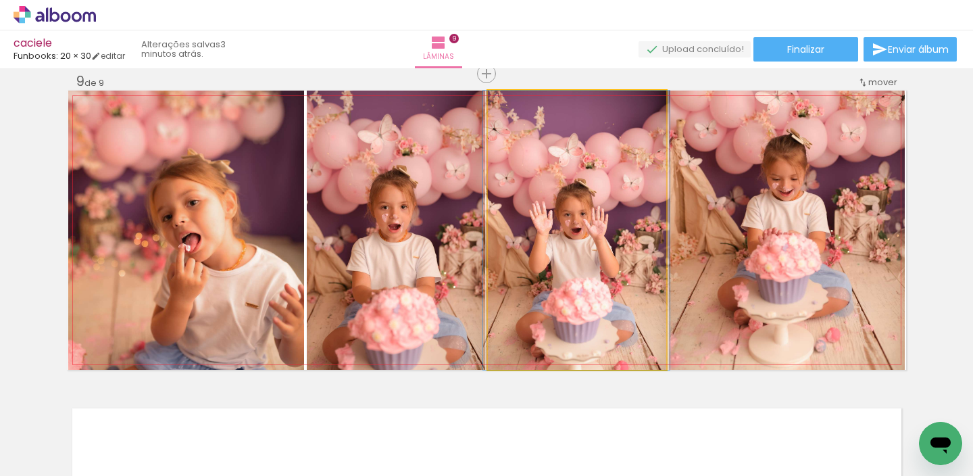
drag, startPoint x: 549, startPoint y: 238, endPoint x: 546, endPoint y: 217, distance: 21.1
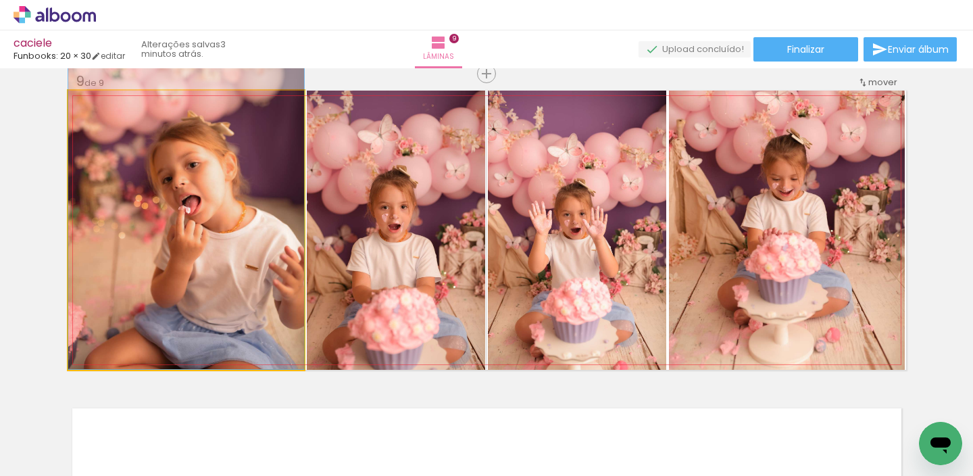
drag, startPoint x: 237, startPoint y: 255, endPoint x: 224, endPoint y: 205, distance: 51.6
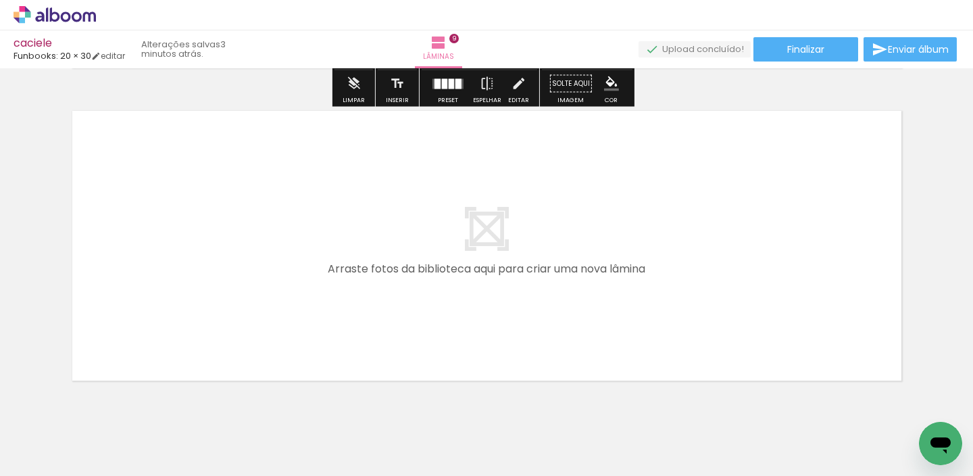
scroll to position [2824, 0]
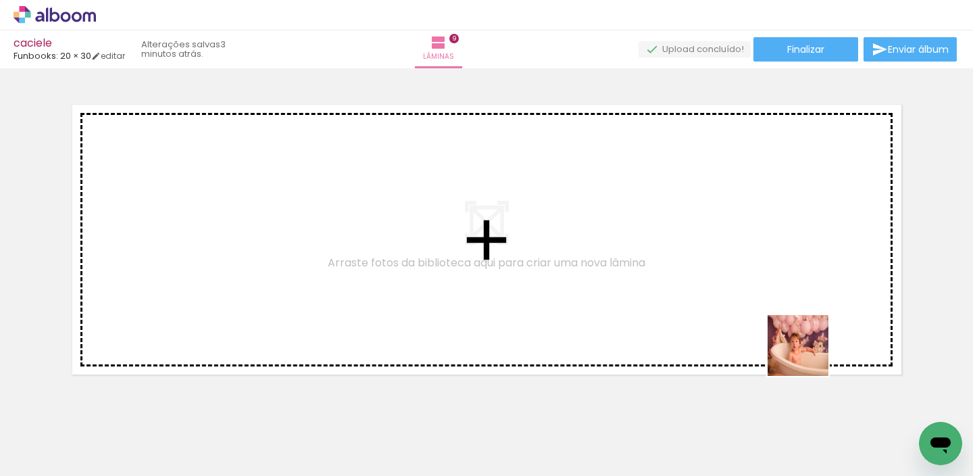
drag, startPoint x: 841, startPoint y: 413, endPoint x: 736, endPoint y: 245, distance: 198.0
click at [736, 245] on quentale-workspace at bounding box center [486, 238] width 973 height 476
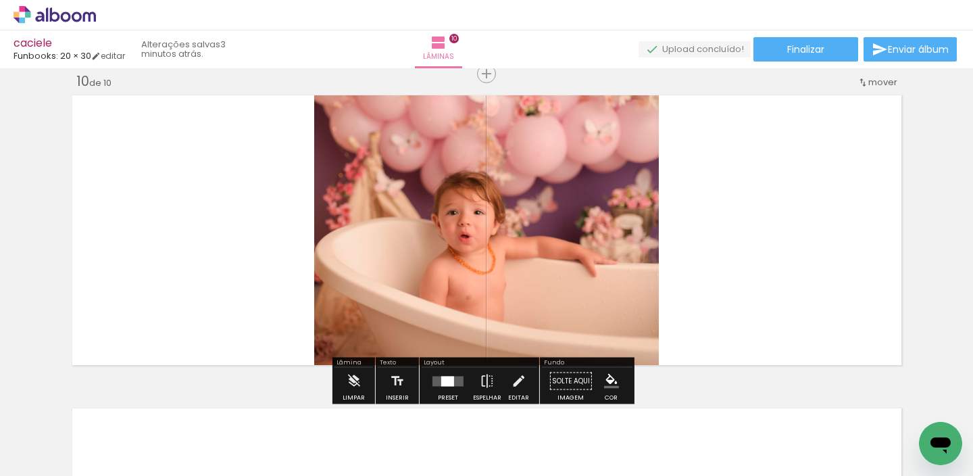
scroll to position [2833, 0]
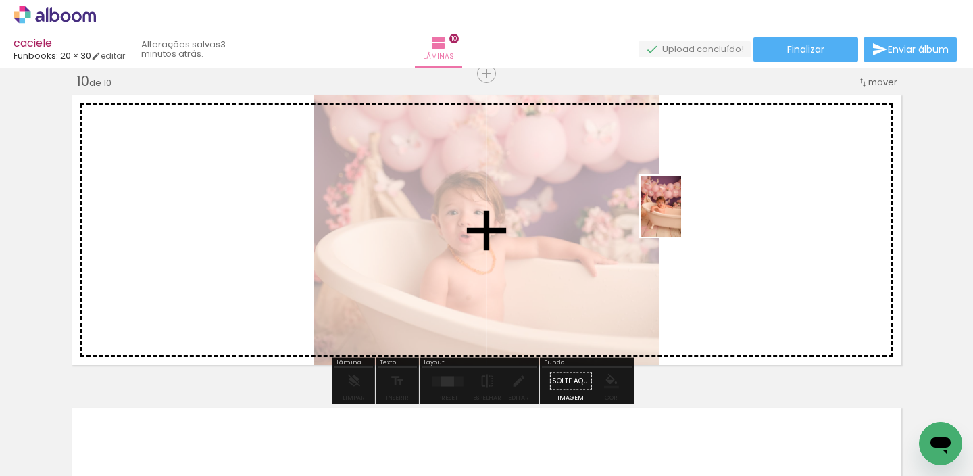
drag, startPoint x: 930, startPoint y: 406, endPoint x: 675, endPoint y: 213, distance: 319.8
click at [674, 214] on quentale-workspace at bounding box center [486, 238] width 973 height 476
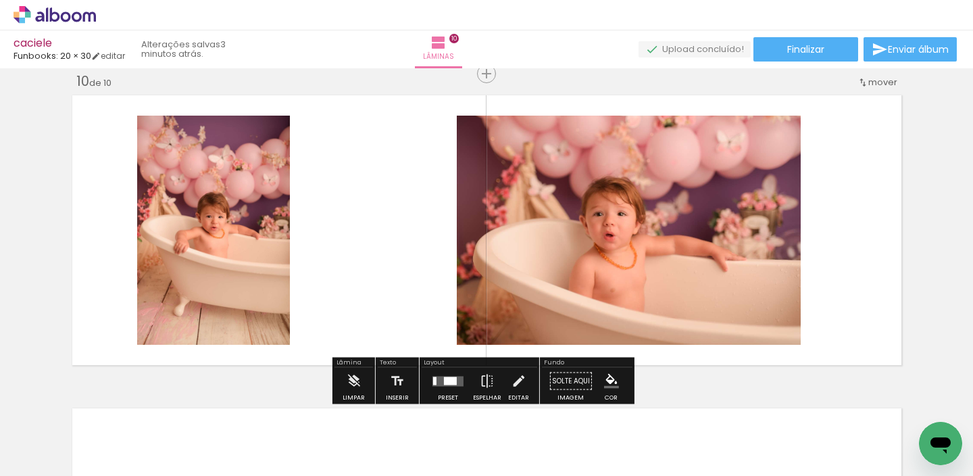
drag, startPoint x: 443, startPoint y: 370, endPoint x: 441, endPoint y: 380, distance: 9.8
click at [443, 371] on div at bounding box center [448, 381] width 36 height 27
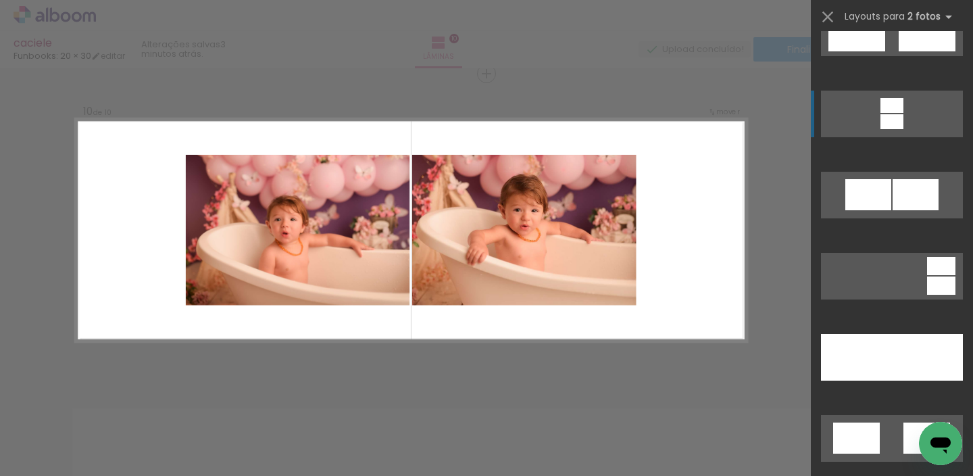
scroll to position [4177, 0]
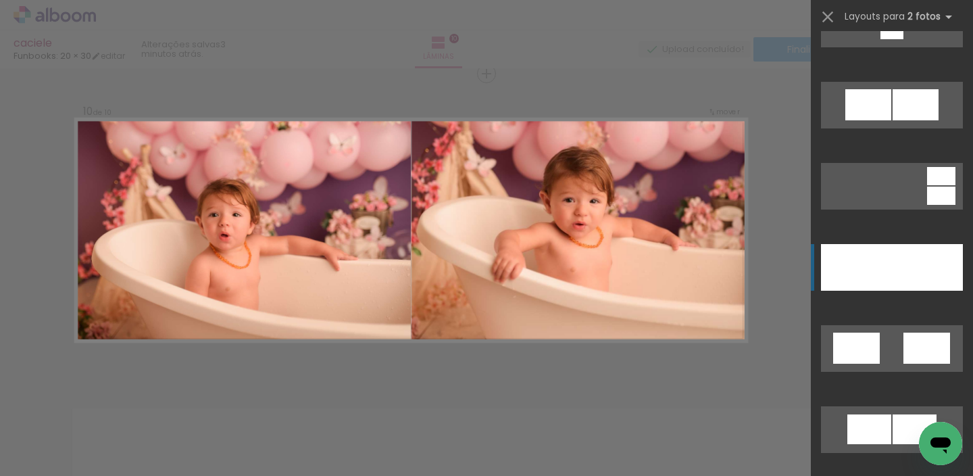
click at [900, 266] on div at bounding box center [927, 267] width 71 height 47
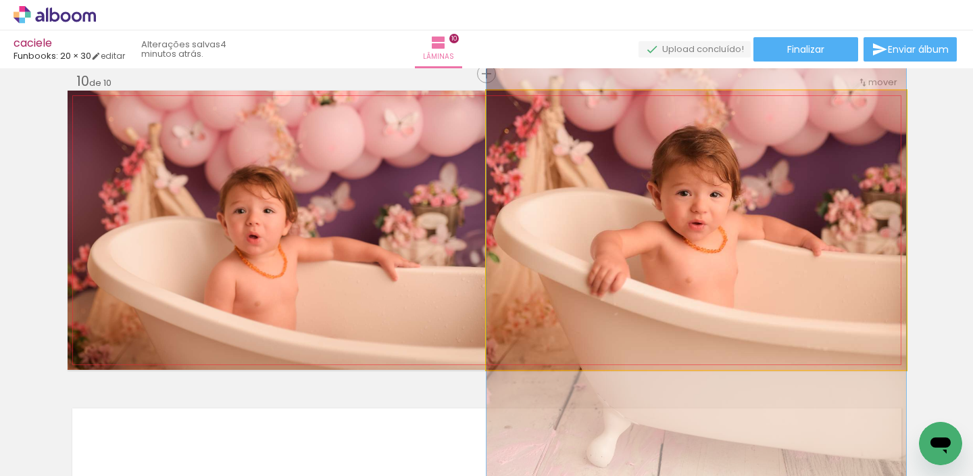
drag, startPoint x: 848, startPoint y: 266, endPoint x: 834, endPoint y: 264, distance: 14.3
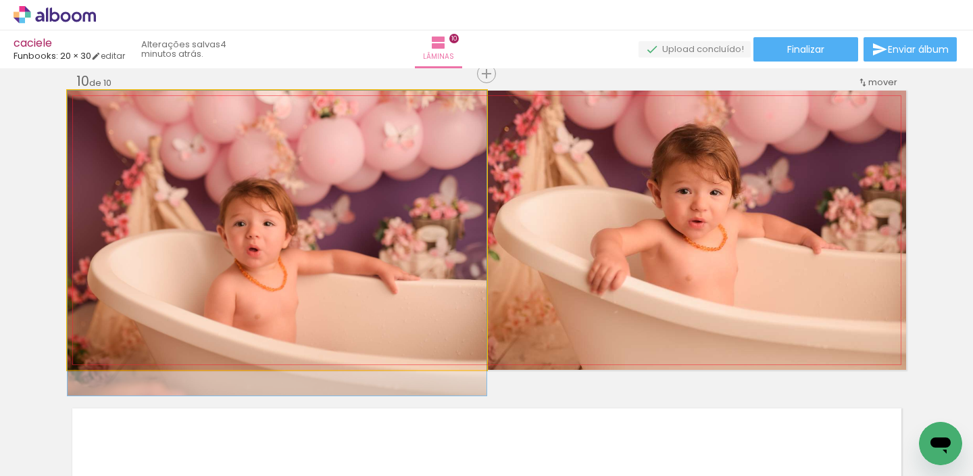
drag, startPoint x: 379, startPoint y: 218, endPoint x: 382, endPoint y: 242, distance: 24.5
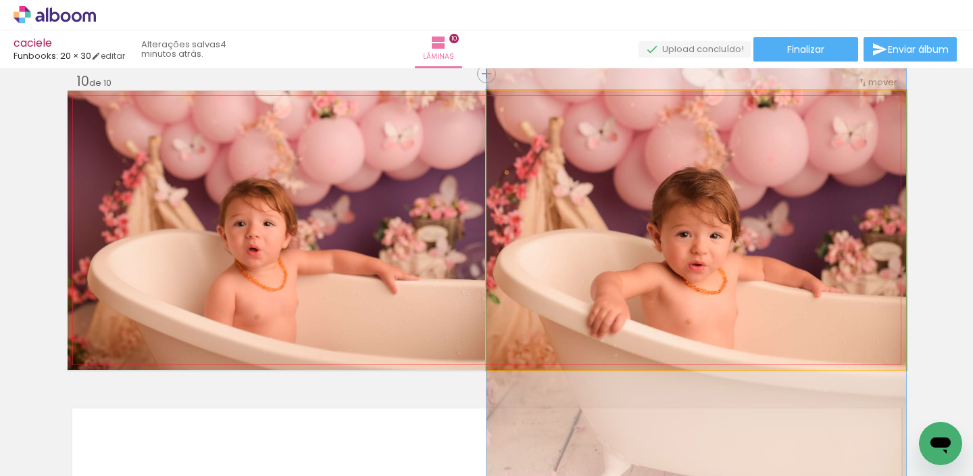
drag, startPoint x: 619, startPoint y: 213, endPoint x: 666, endPoint y: 256, distance: 63.6
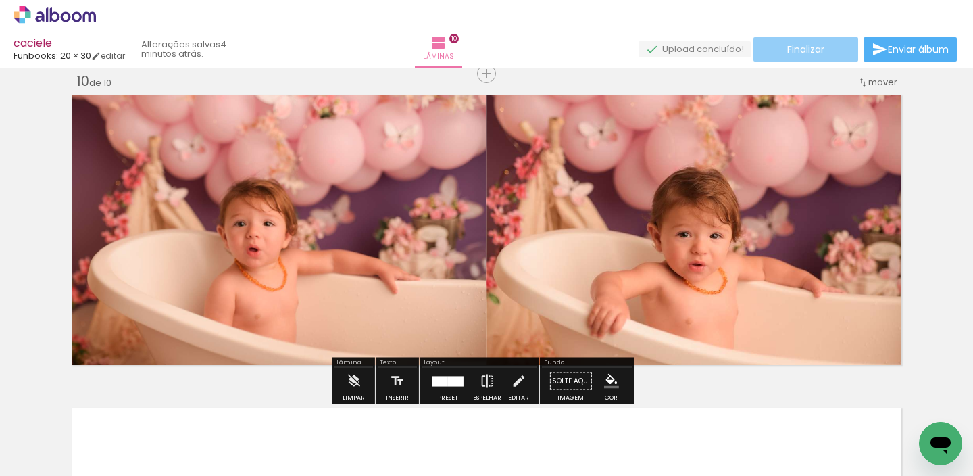
click at [788, 53] on span "Finalizar" at bounding box center [805, 49] width 37 height 9
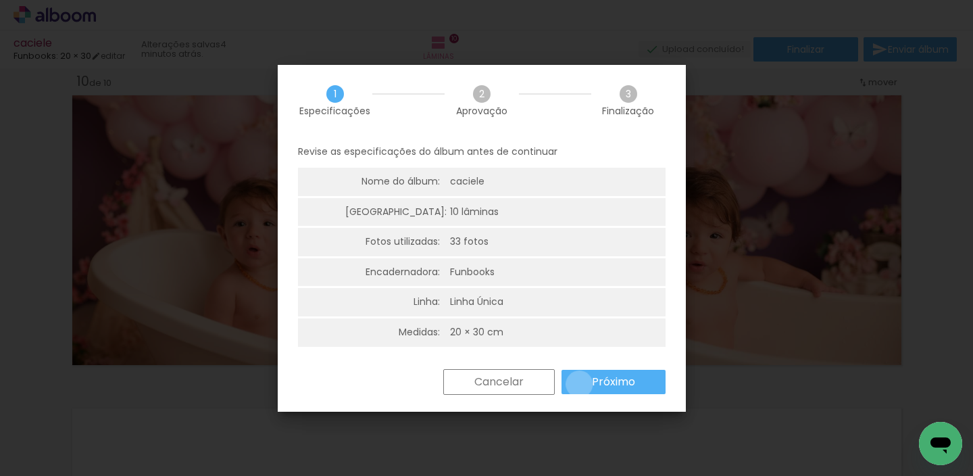
click at [579, 384] on paper-button "Próximo" at bounding box center [614, 382] width 104 height 24
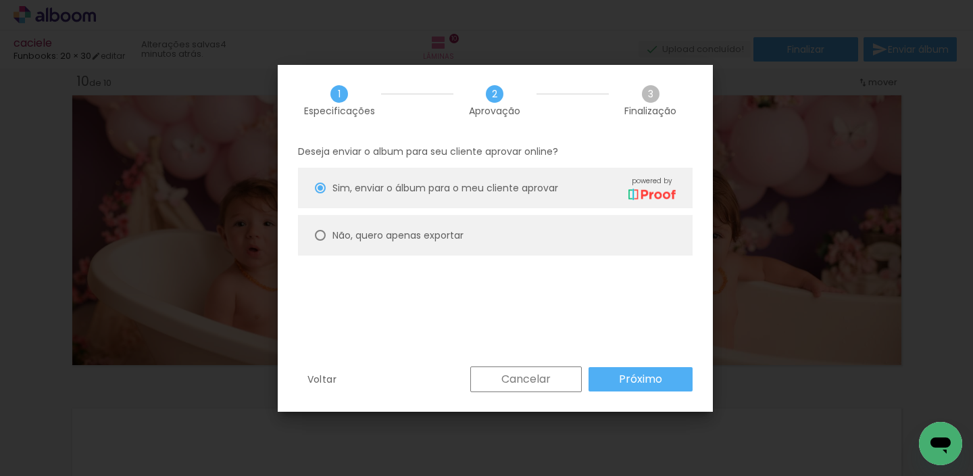
click at [555, 247] on paper-radio-button "Não, quero apenas exportar" at bounding box center [495, 235] width 395 height 41
type paper-radio-button "on"
click at [606, 371] on paper-button "Próximo" at bounding box center [641, 379] width 104 height 24
type input "Alta, 300 DPI"
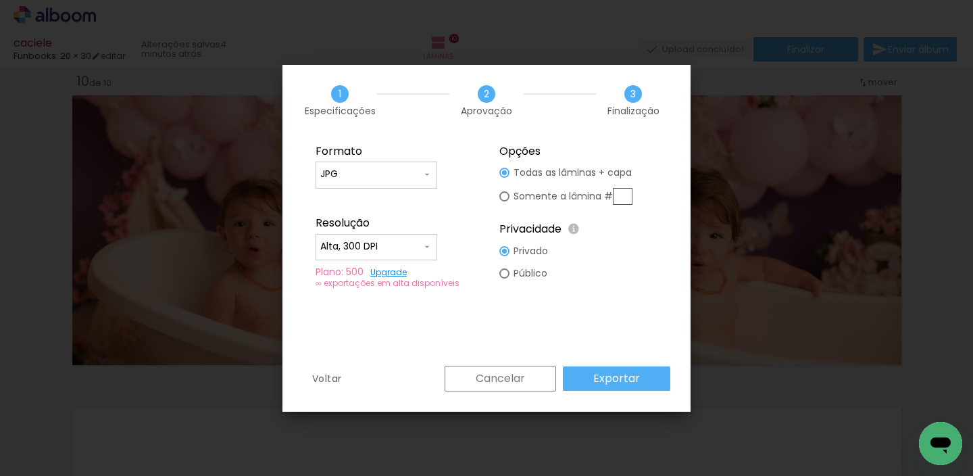
click at [0, 0] on slot "Exportar" at bounding box center [0, 0] width 0 height 0
